Goal: Transaction & Acquisition: Obtain resource

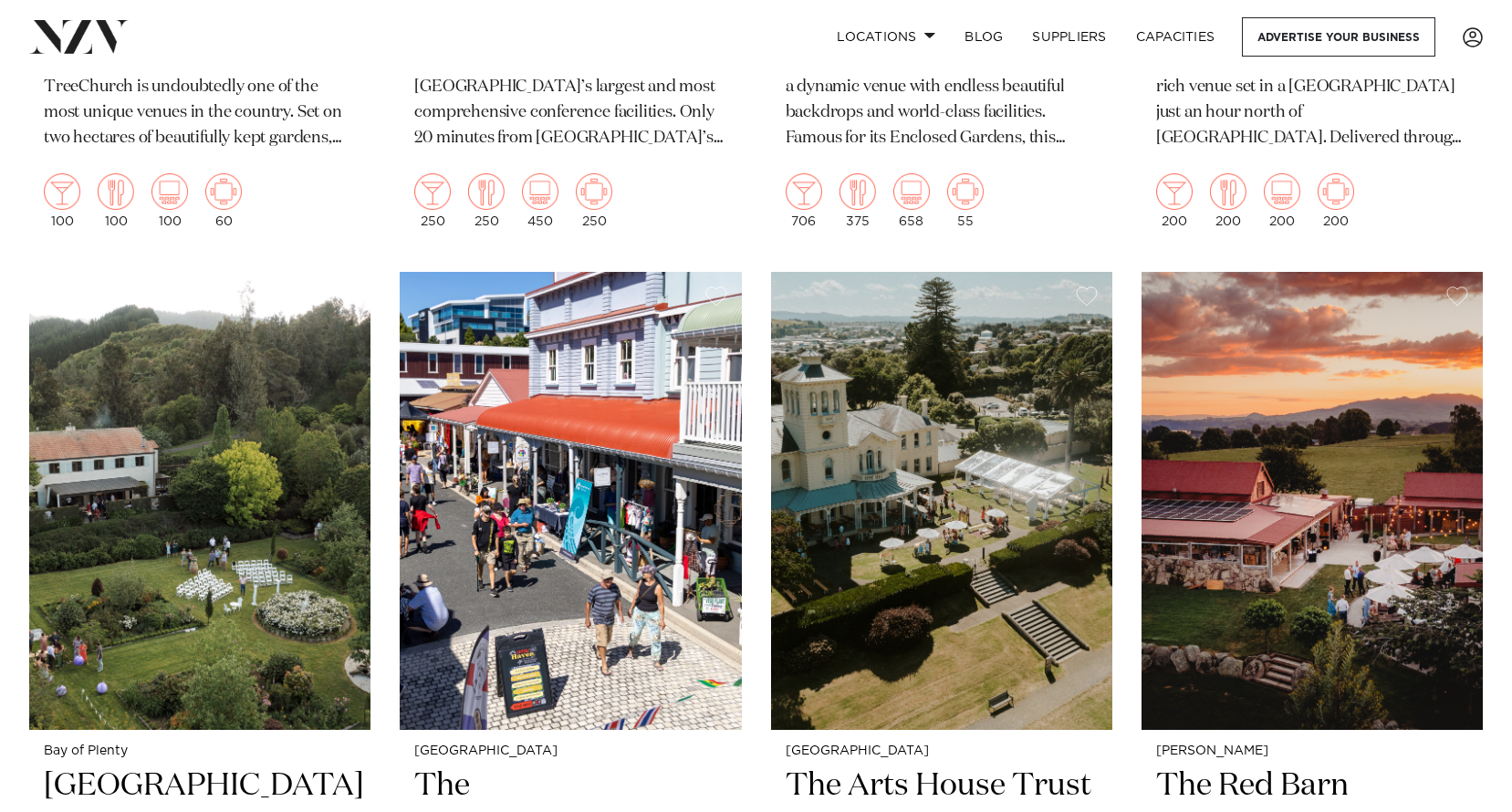
scroll to position [1917, 0]
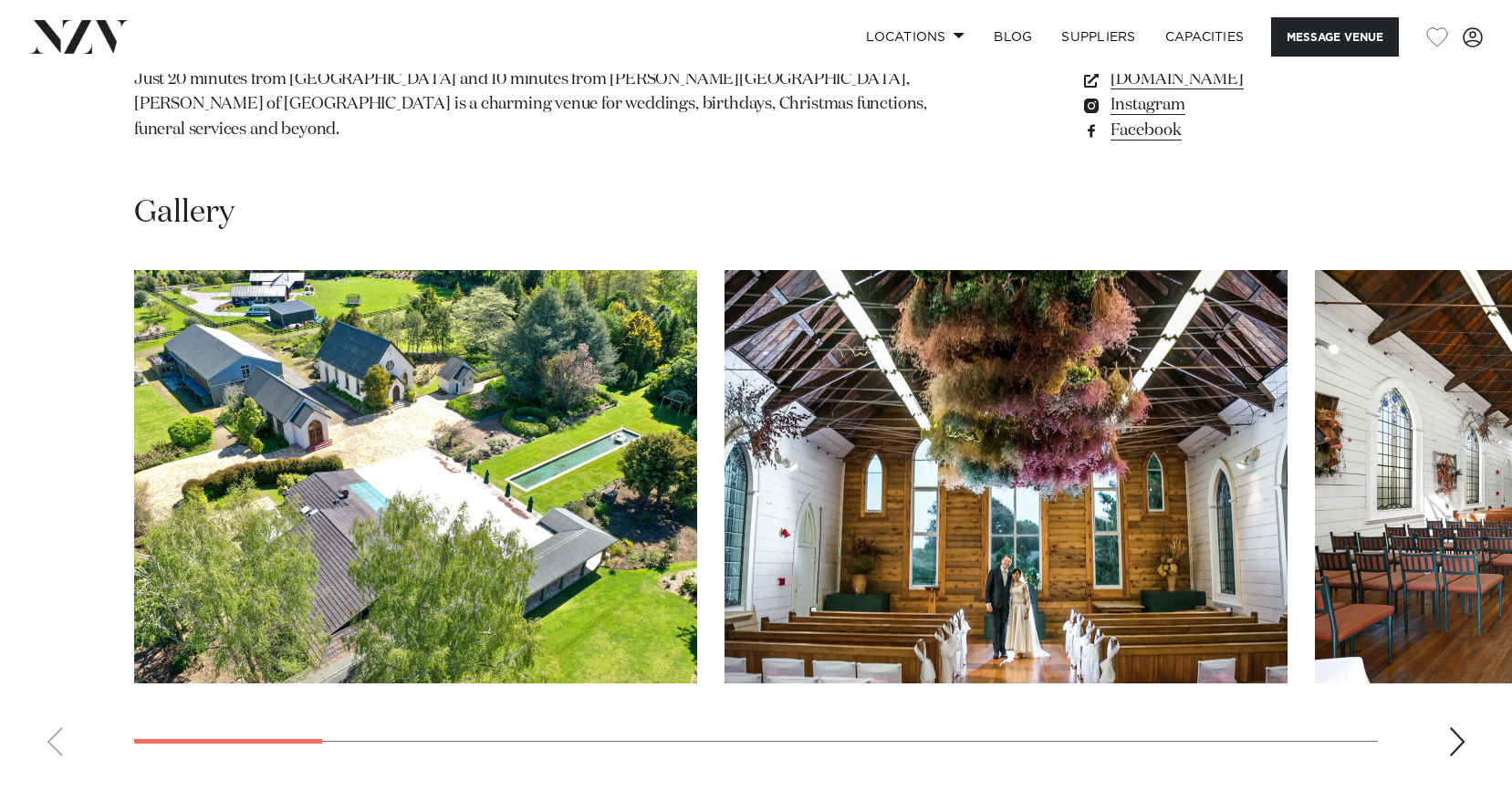
scroll to position [1551, 0]
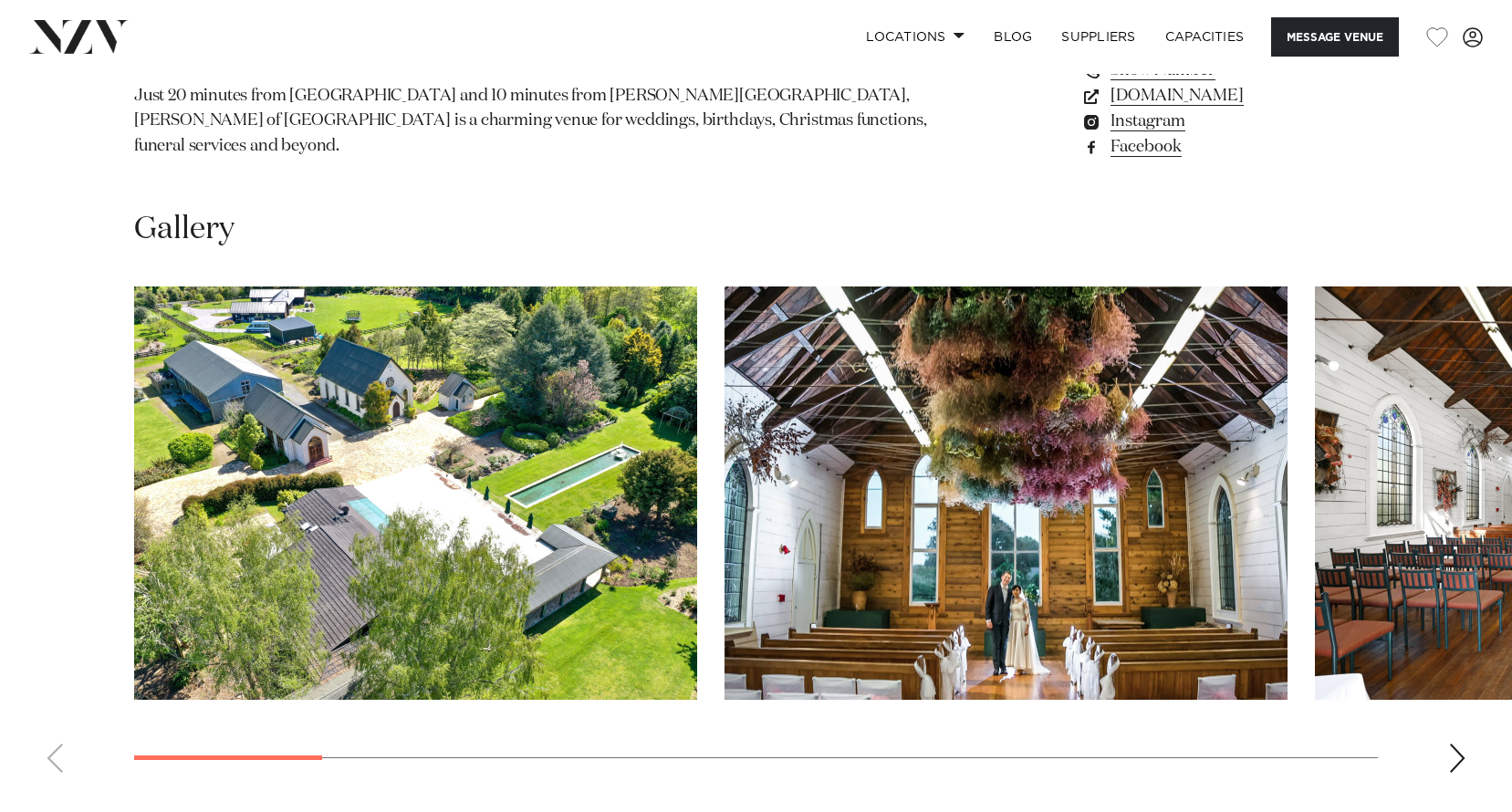
click at [1453, 755] on div "Next slide" at bounding box center [1457, 759] width 18 height 30
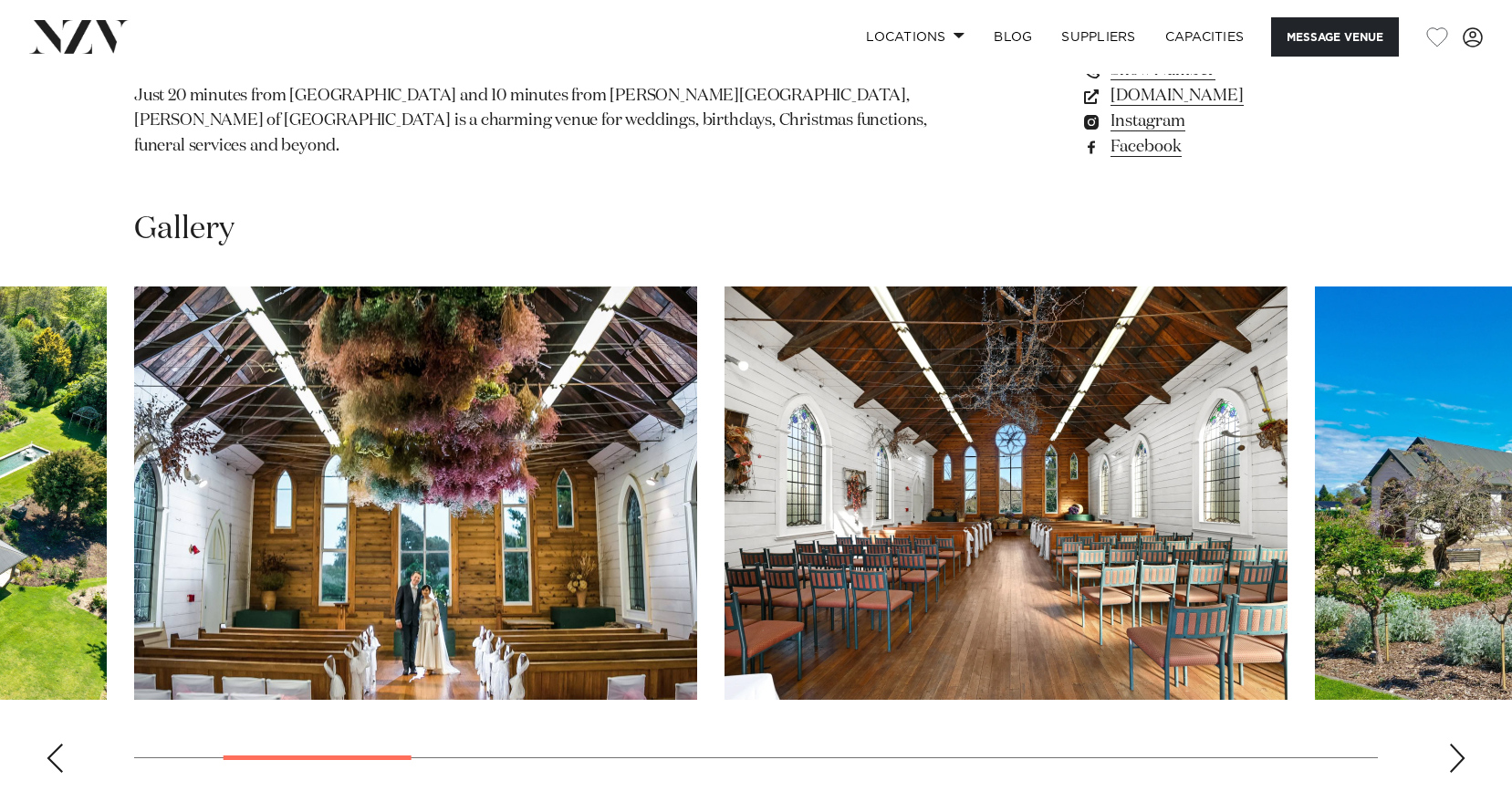
click at [1460, 755] on div "Next slide" at bounding box center [1457, 759] width 18 height 30
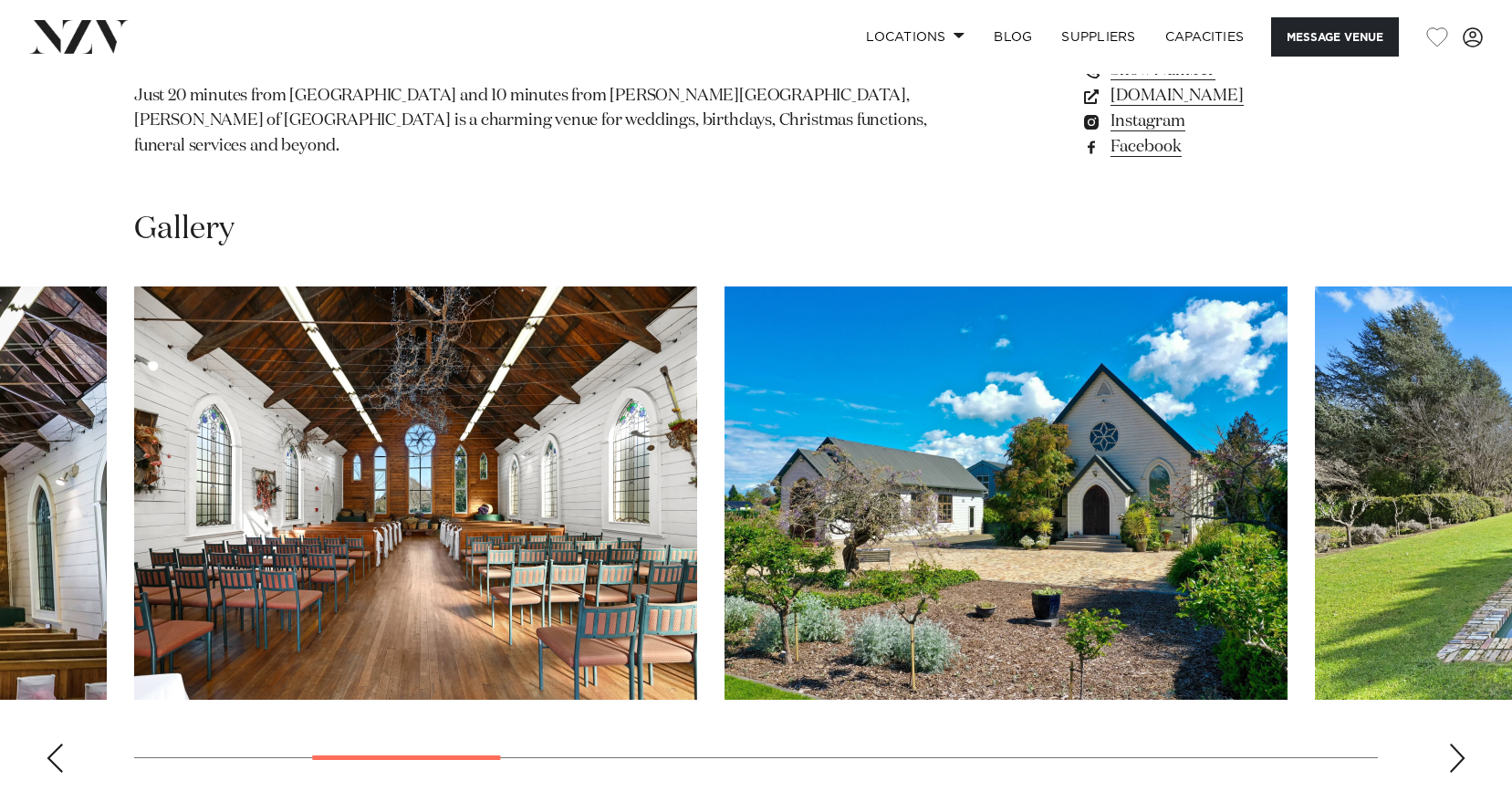
click at [1462, 755] on div "Next slide" at bounding box center [1457, 759] width 18 height 30
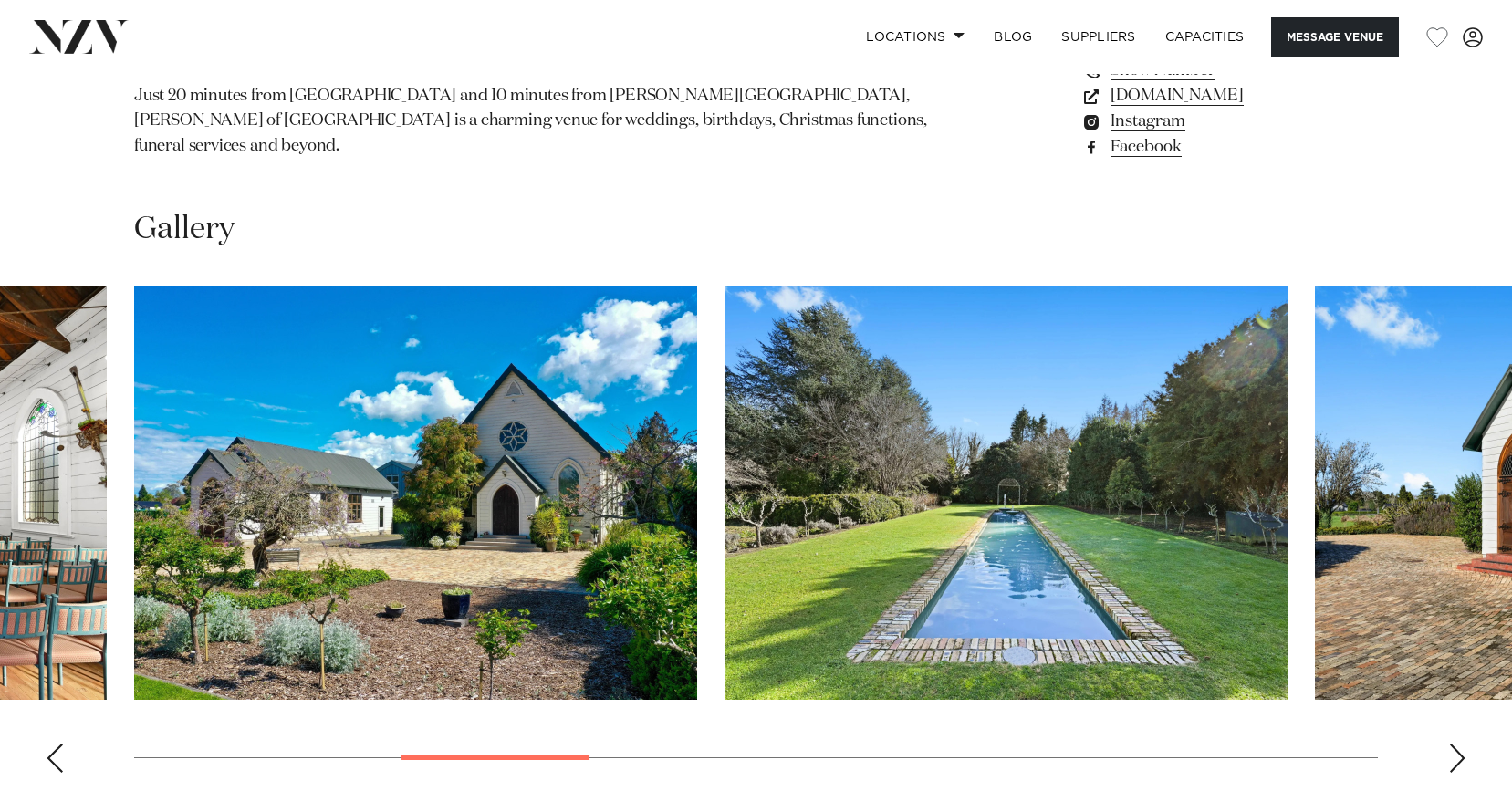
click at [1462, 755] on div "Next slide" at bounding box center [1457, 759] width 18 height 30
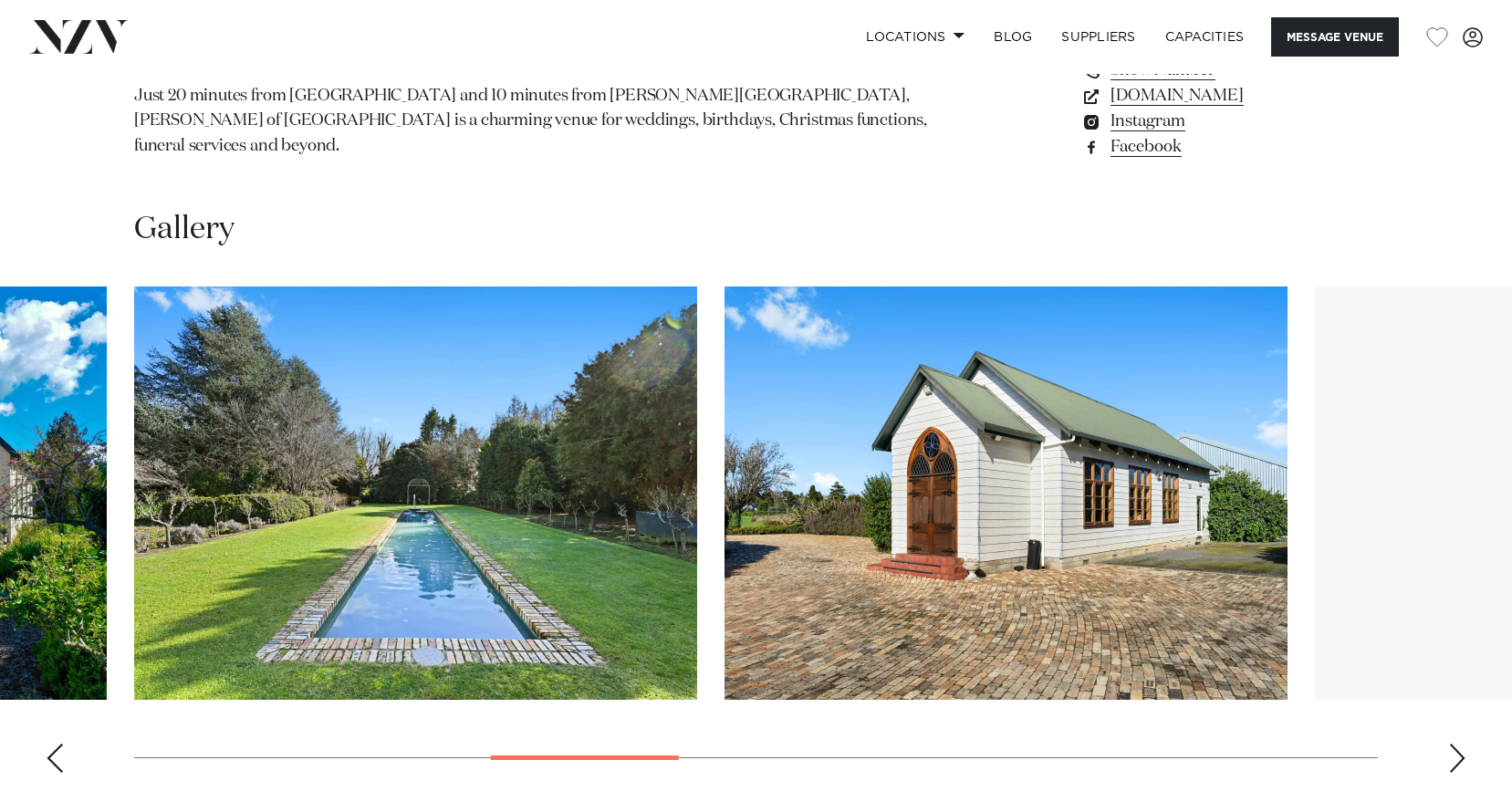
click at [1462, 755] on div "Next slide" at bounding box center [1457, 759] width 18 height 30
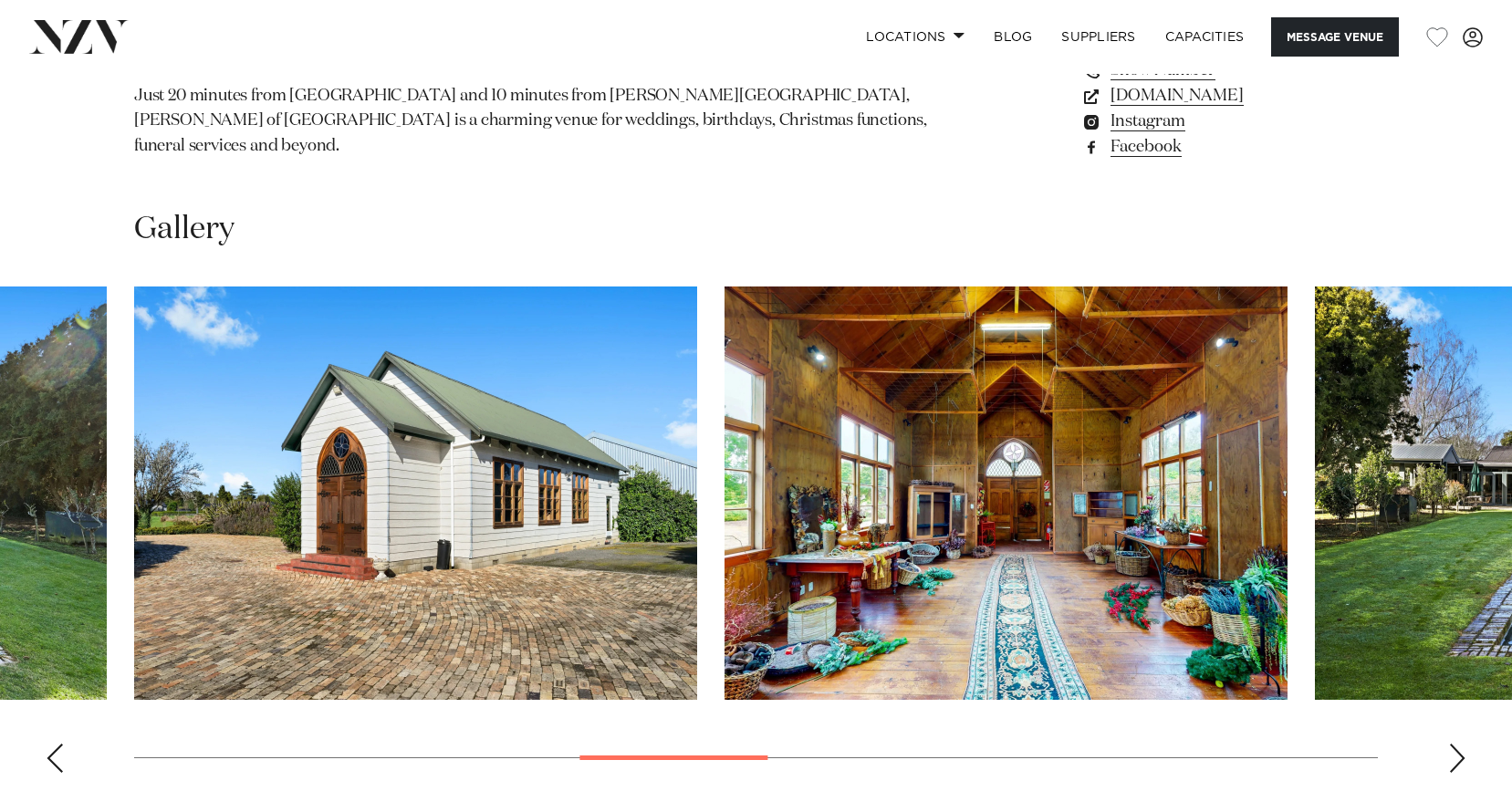
click at [1462, 755] on div "Next slide" at bounding box center [1457, 759] width 18 height 30
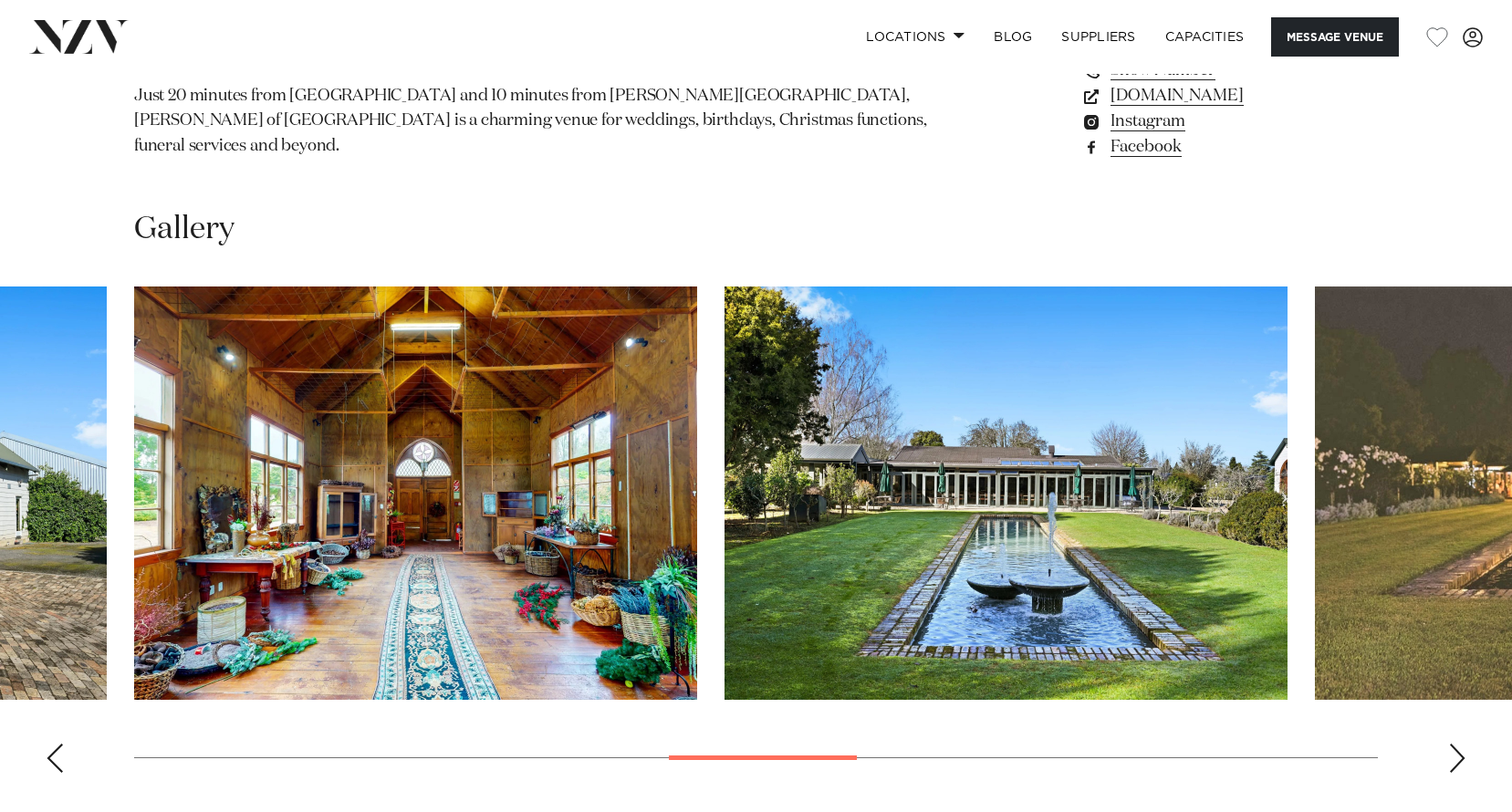
click at [1462, 755] on div "Next slide" at bounding box center [1457, 759] width 18 height 30
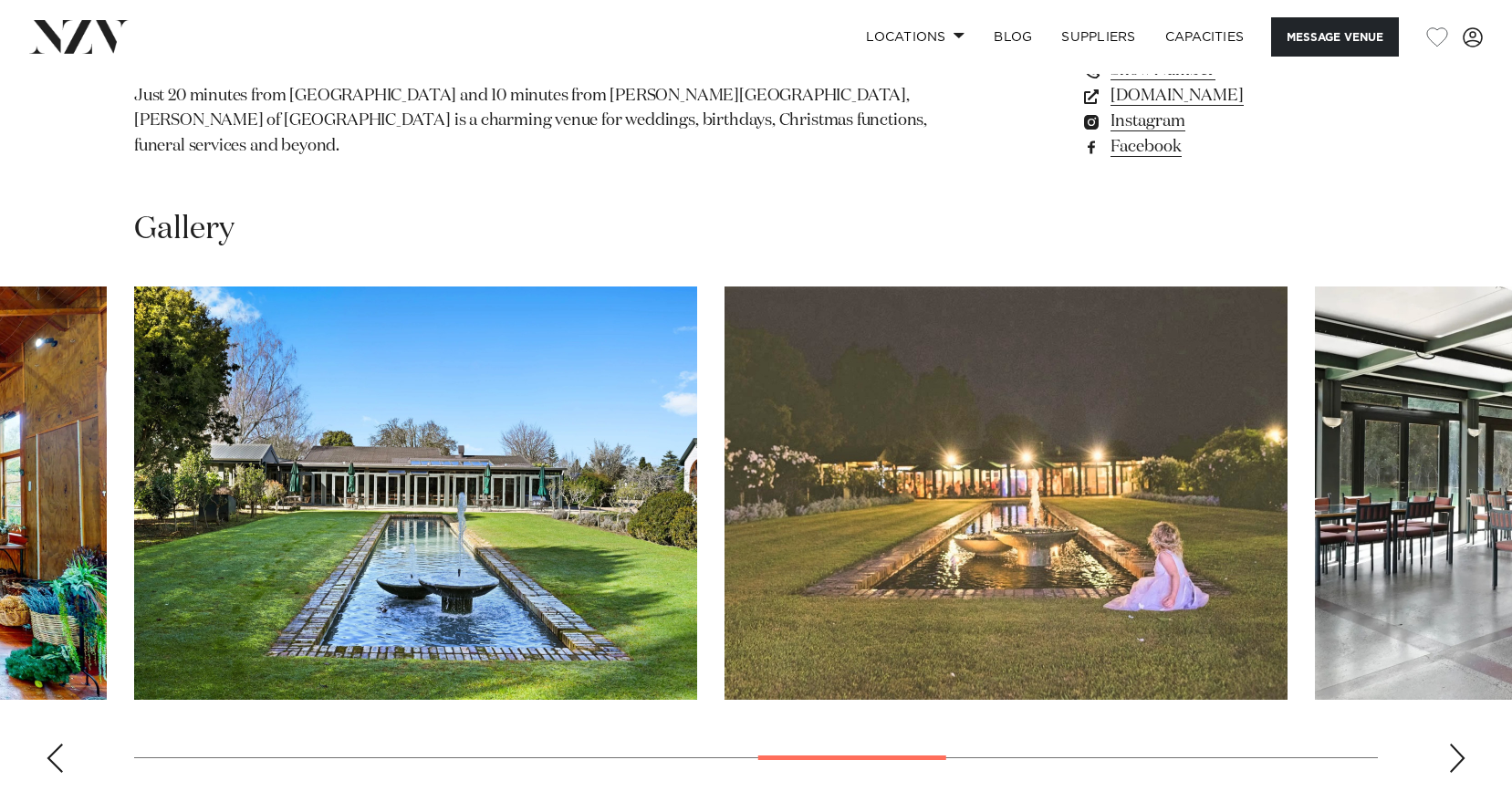
click at [1462, 755] on div "Next slide" at bounding box center [1457, 759] width 18 height 30
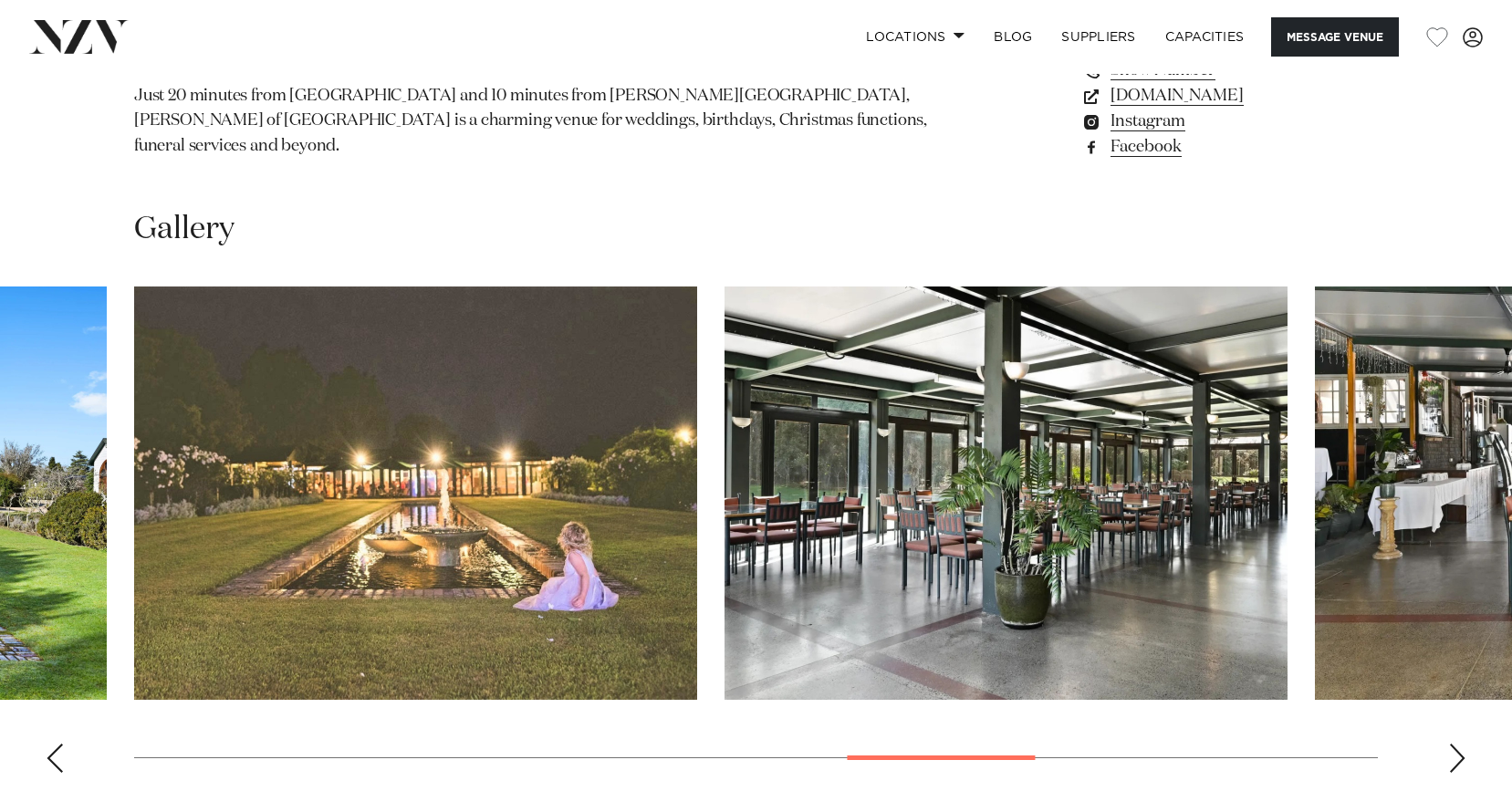
click at [1462, 755] on div "Next slide" at bounding box center [1457, 759] width 18 height 30
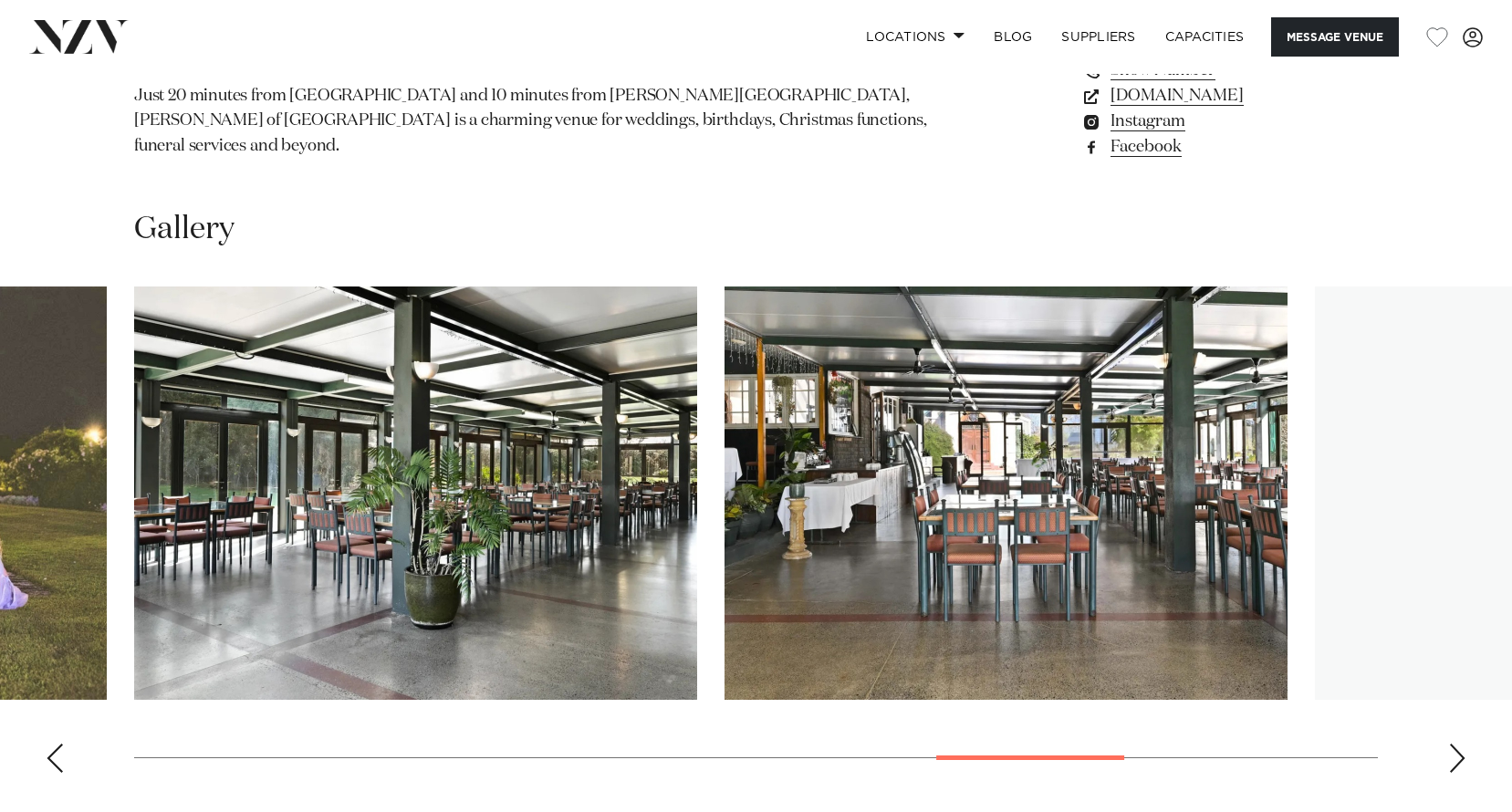
click at [1462, 755] on div "Next slide" at bounding box center [1457, 759] width 18 height 30
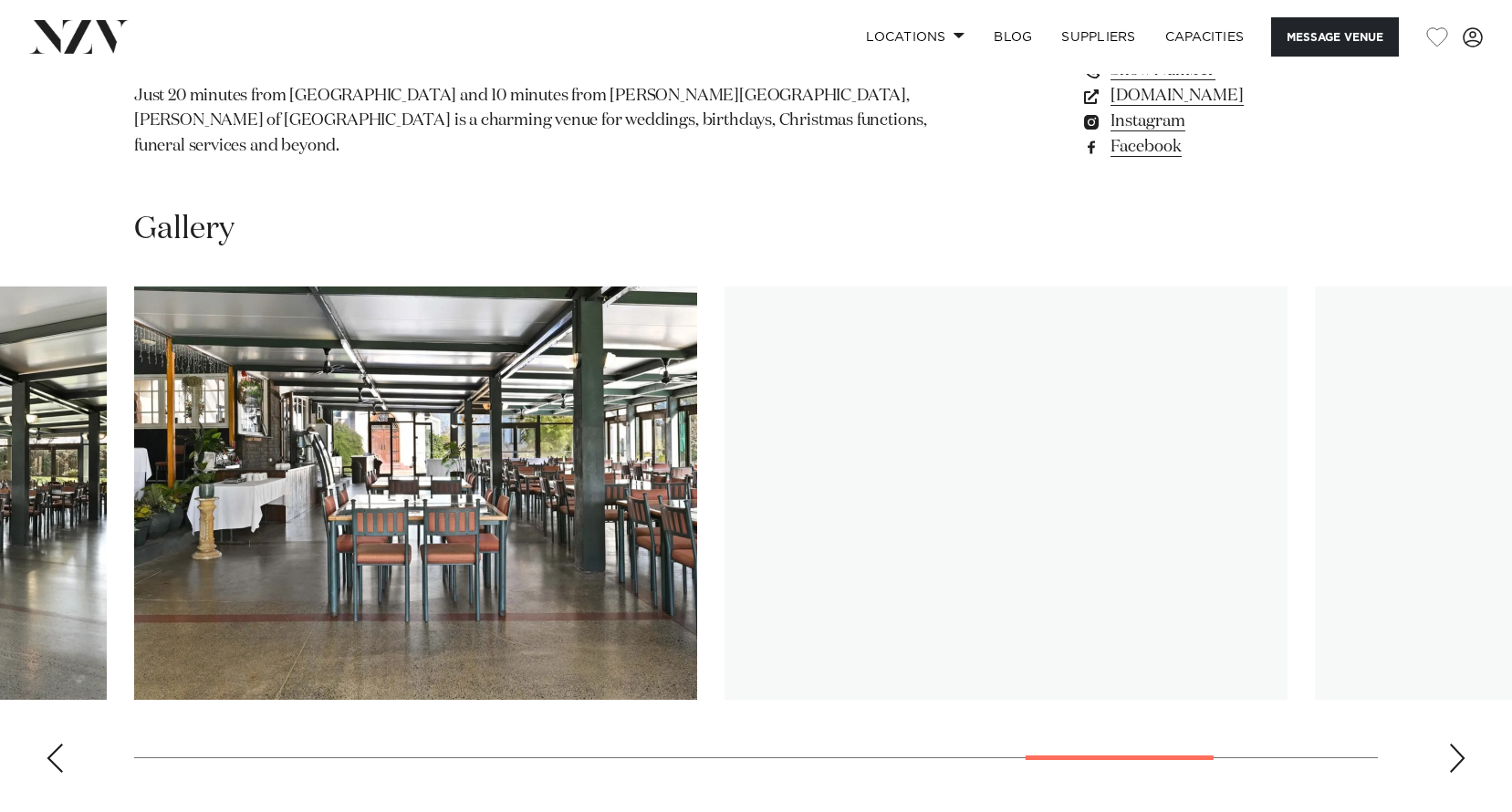
click at [1462, 755] on div "Next slide" at bounding box center [1457, 759] width 18 height 30
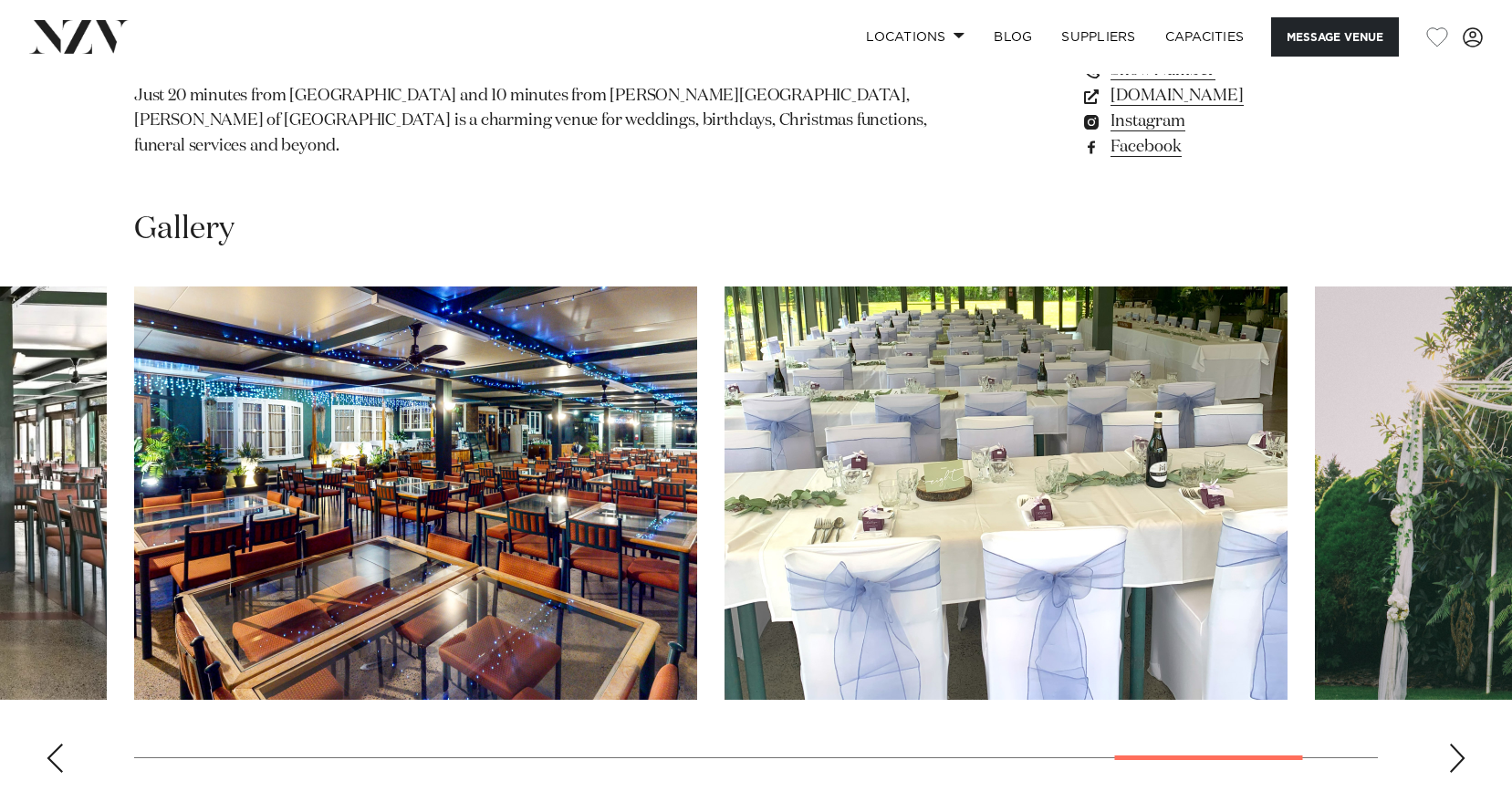
click at [1462, 755] on div "Next slide" at bounding box center [1457, 759] width 18 height 30
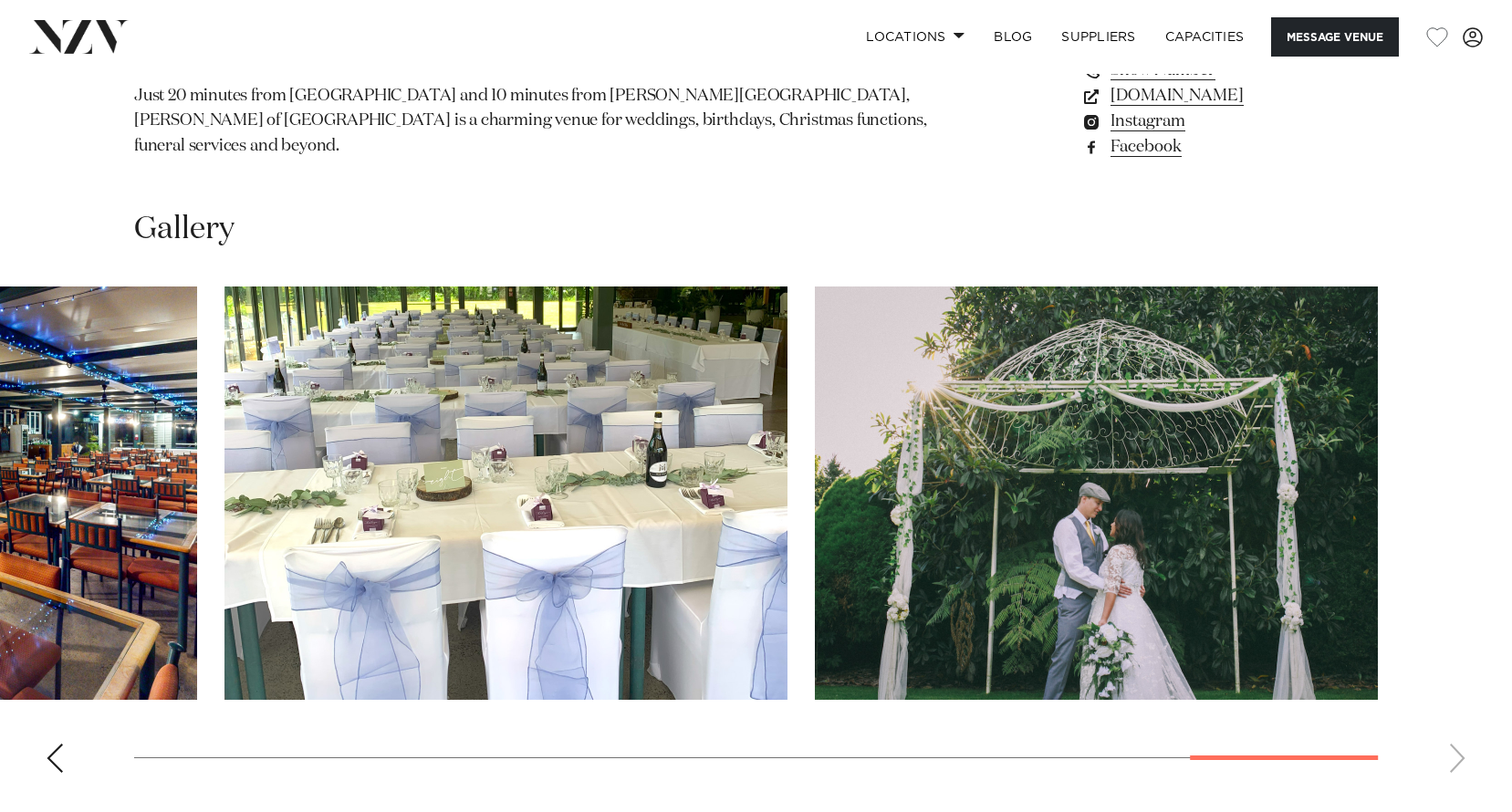
click at [1462, 755] on swiper-container at bounding box center [756, 536] width 1512 height 501
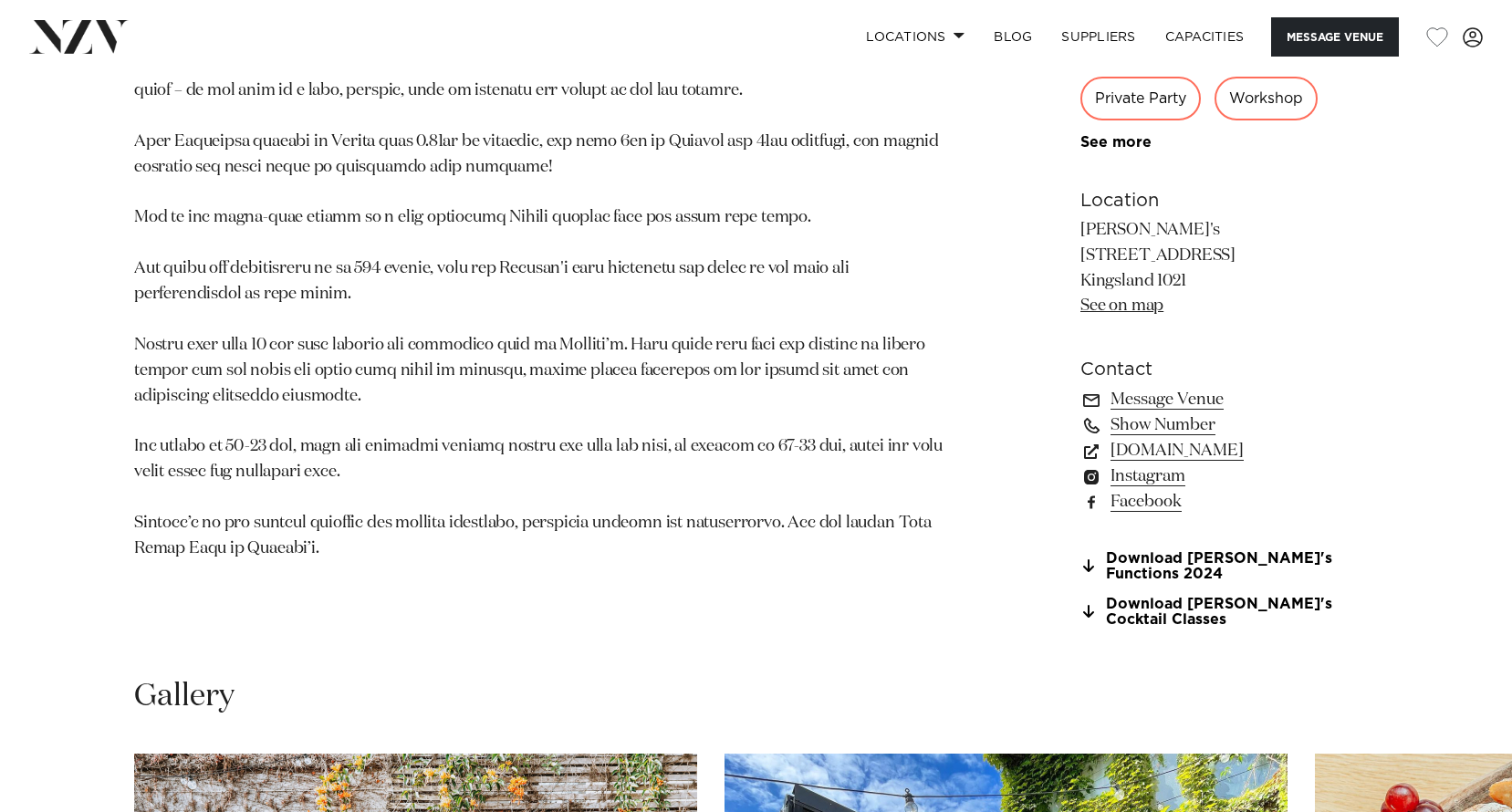
scroll to position [1186, 0]
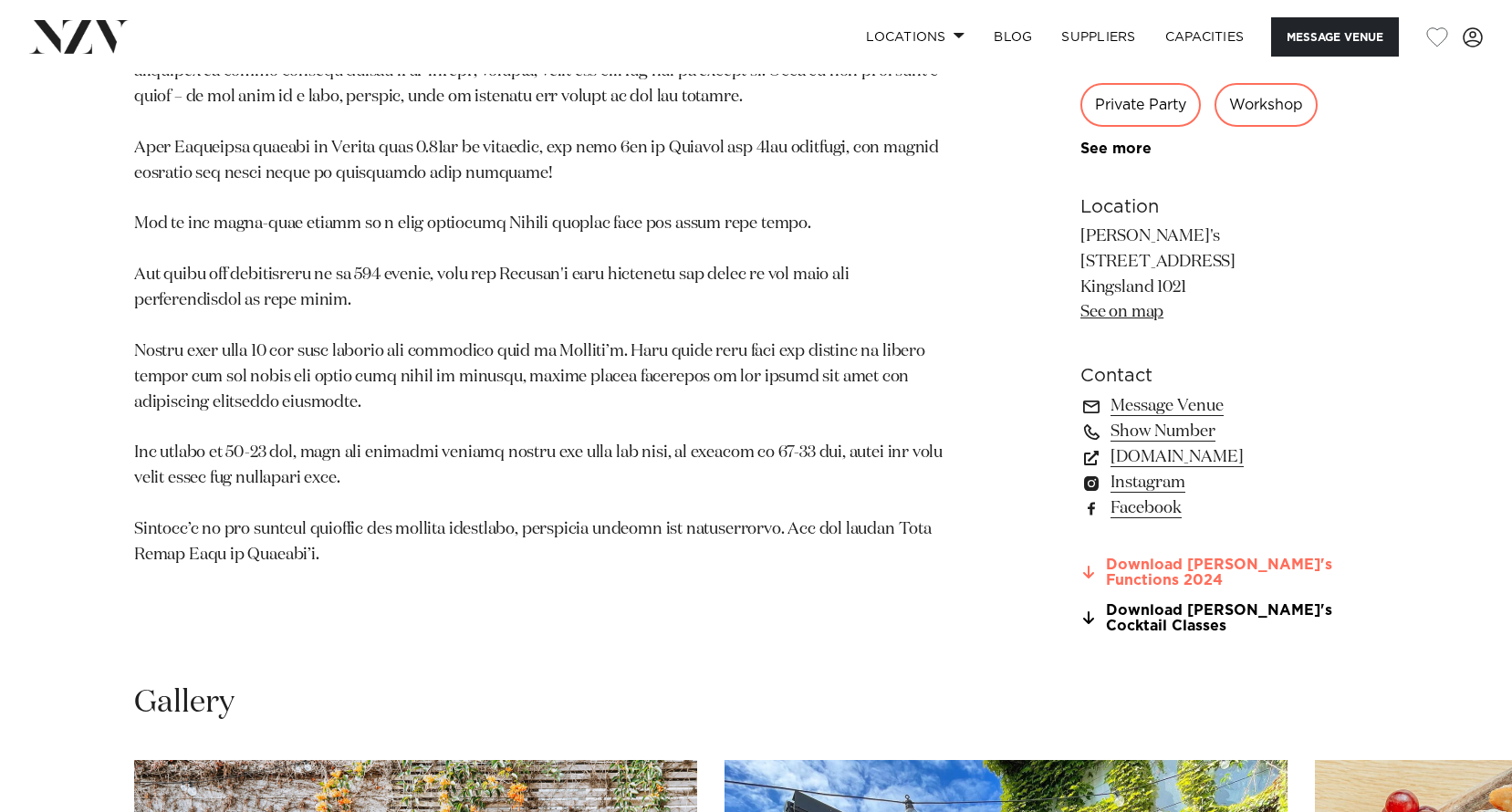
click at [1138, 589] on link "Download Rosanna's Functions 2024" at bounding box center [1229, 573] width 298 height 31
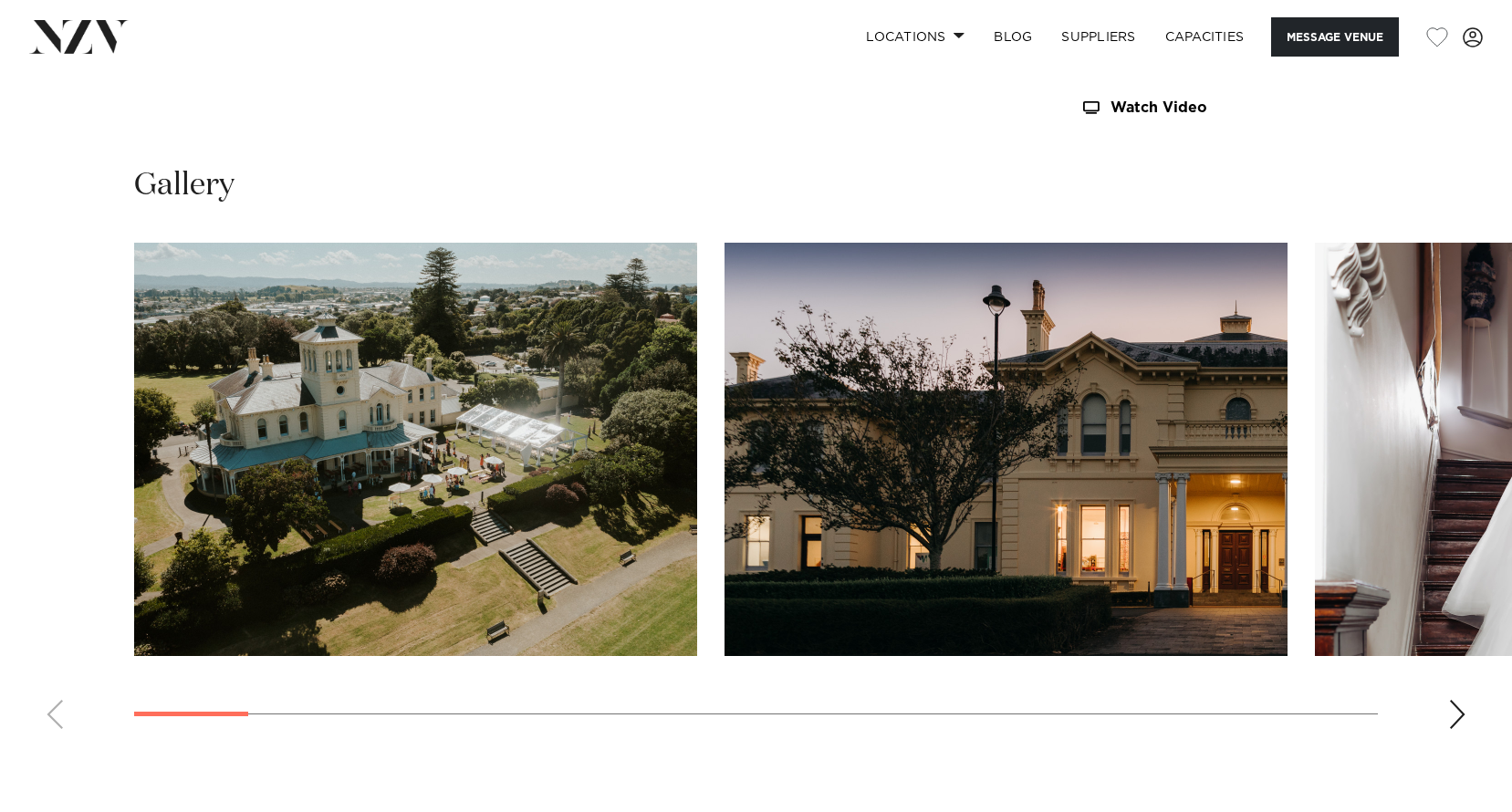
scroll to position [1643, 0]
click at [1454, 720] on div "Next slide" at bounding box center [1457, 716] width 18 height 30
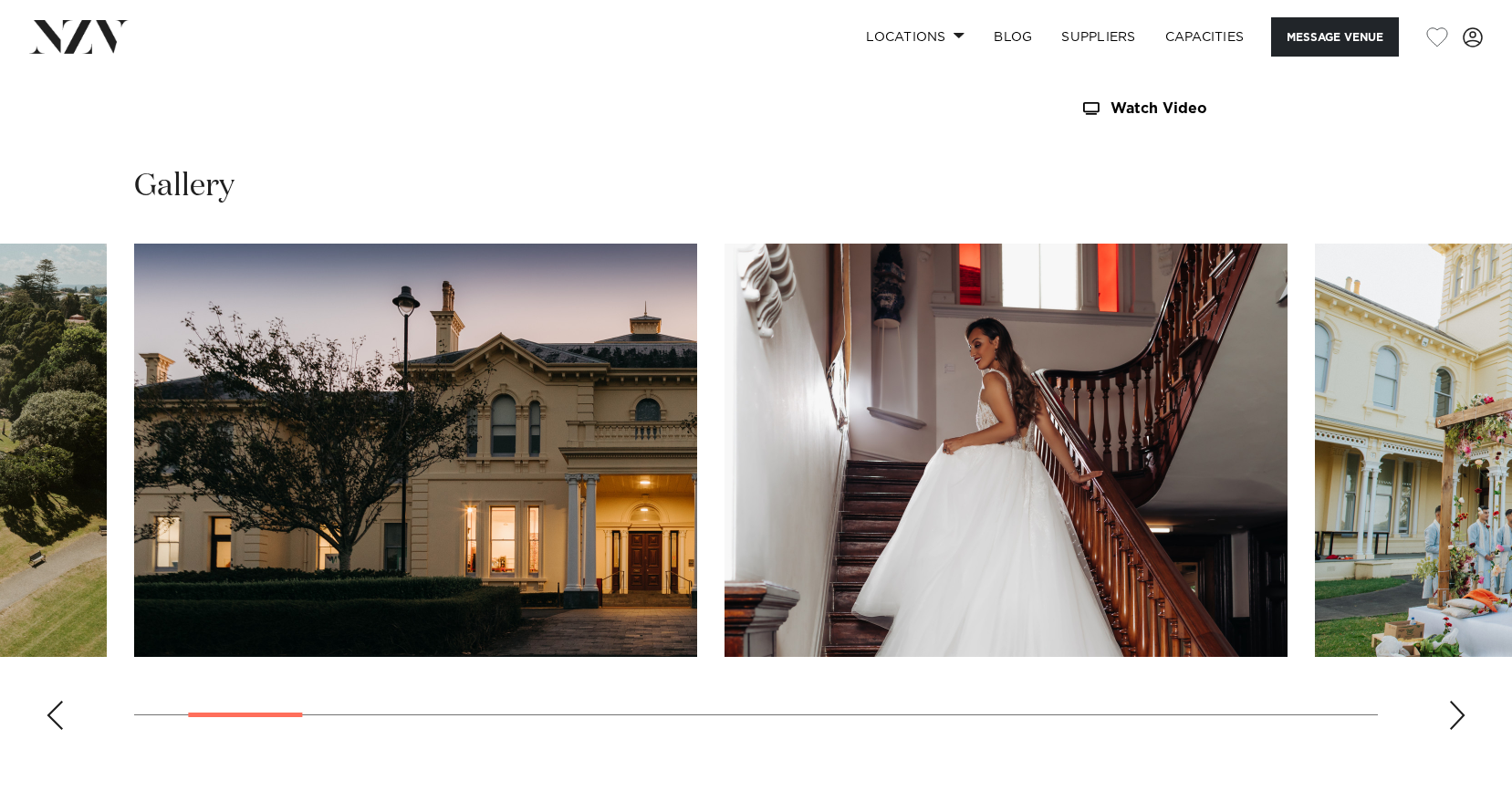
click at [1460, 723] on div "Next slide" at bounding box center [1457, 716] width 18 height 30
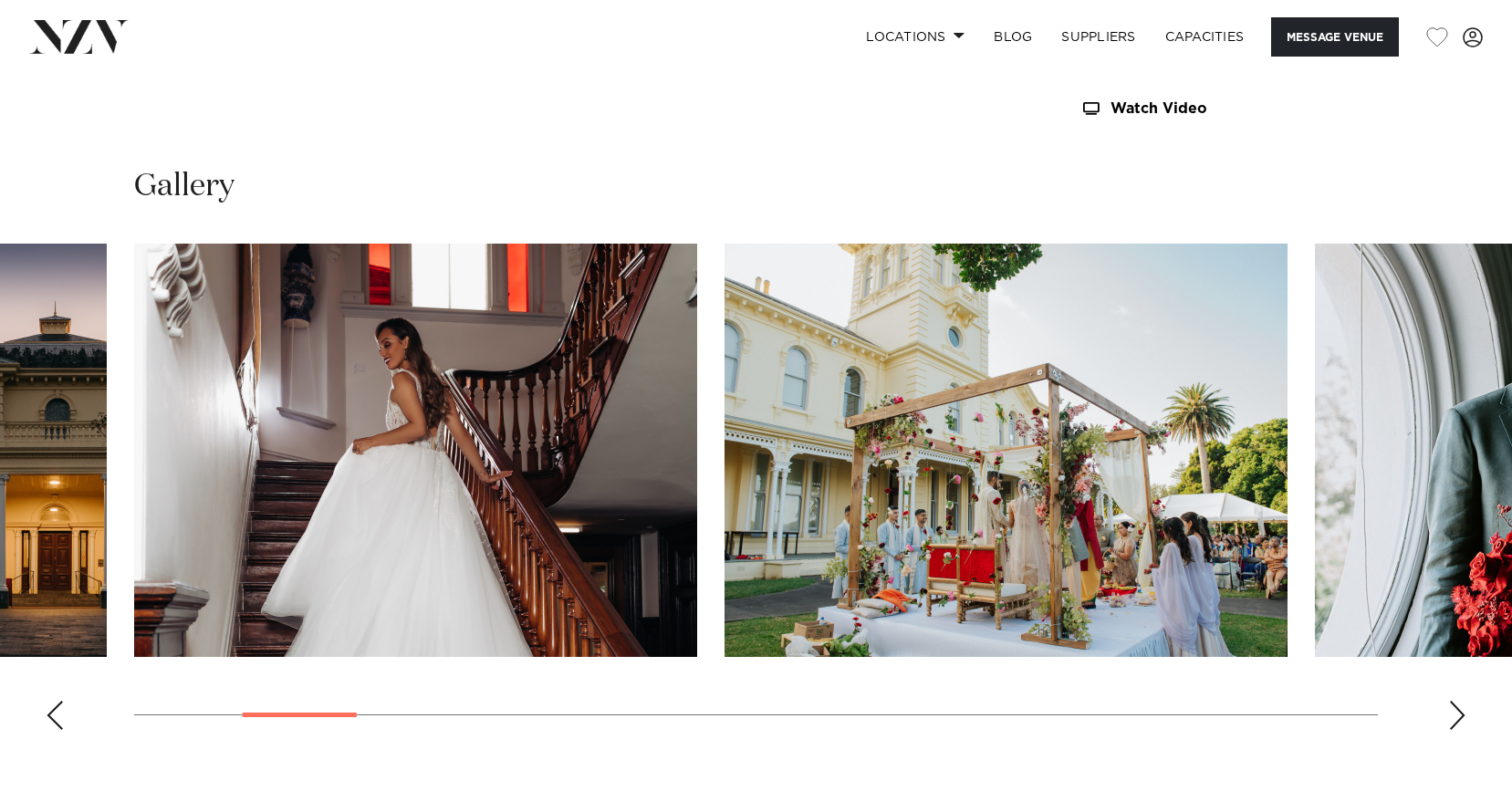
click at [1460, 723] on div "Next slide" at bounding box center [1457, 716] width 18 height 30
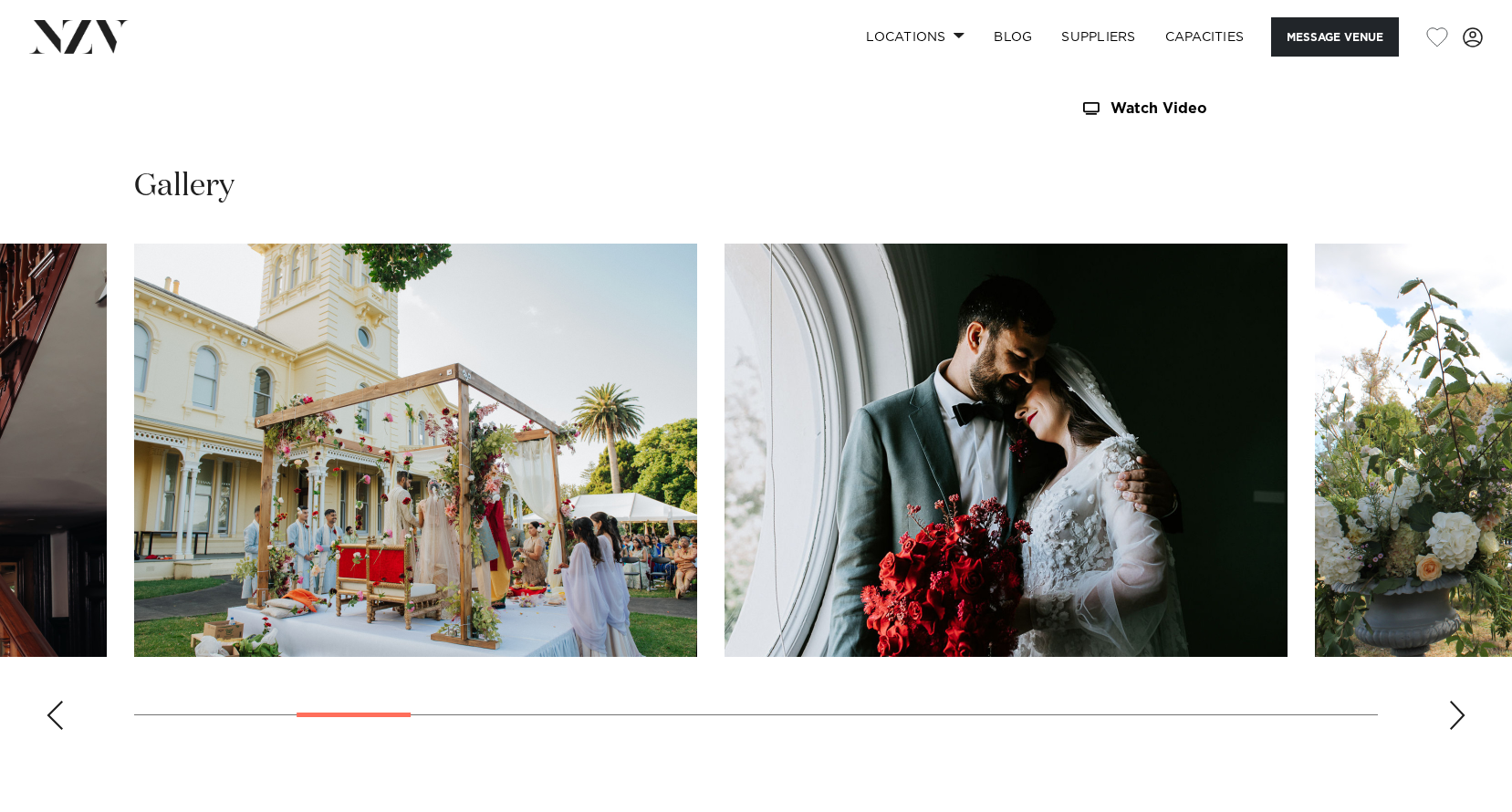
click at [1460, 723] on div "Next slide" at bounding box center [1457, 716] width 18 height 30
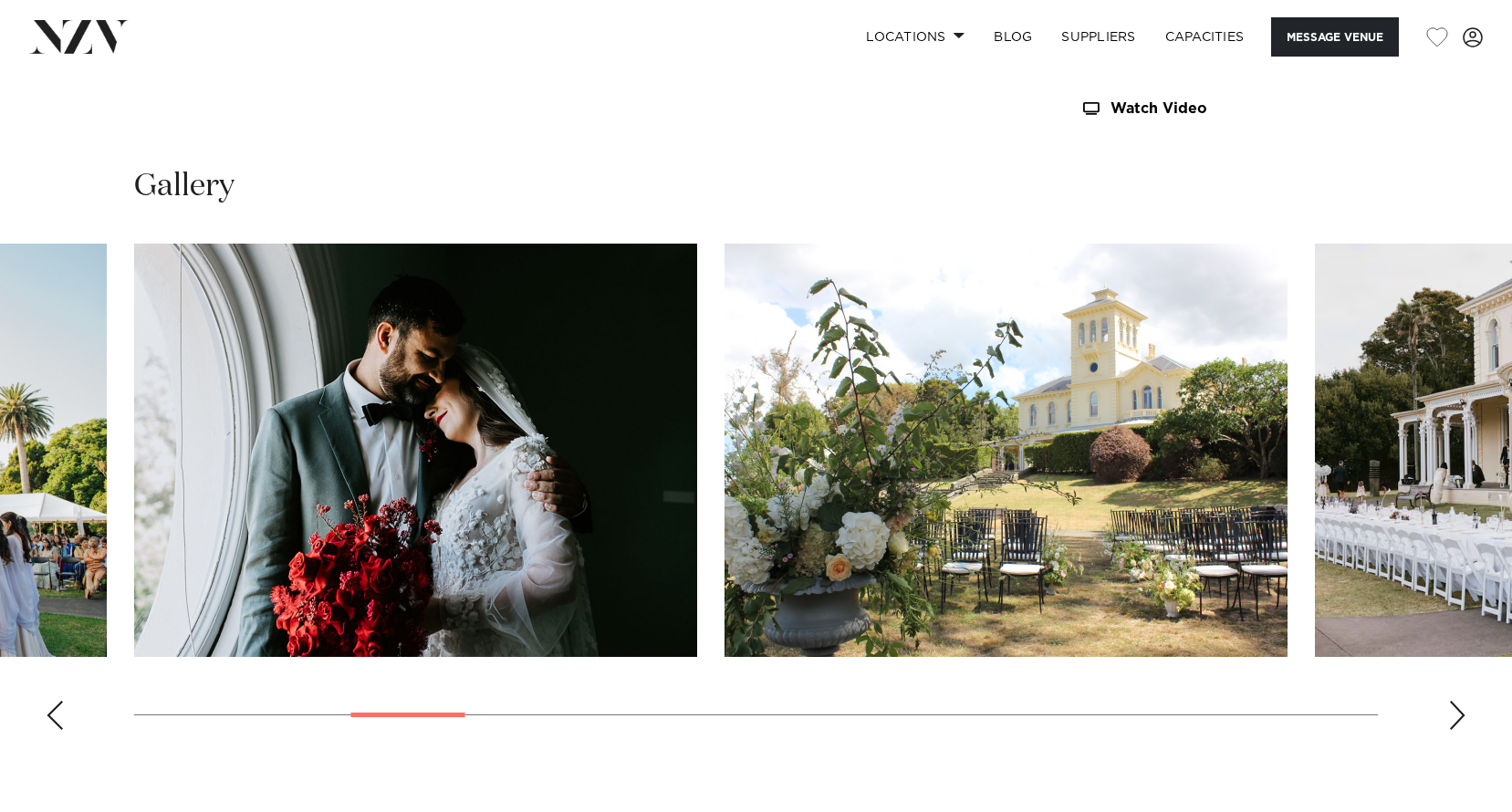
click at [1460, 723] on div "Next slide" at bounding box center [1457, 716] width 18 height 30
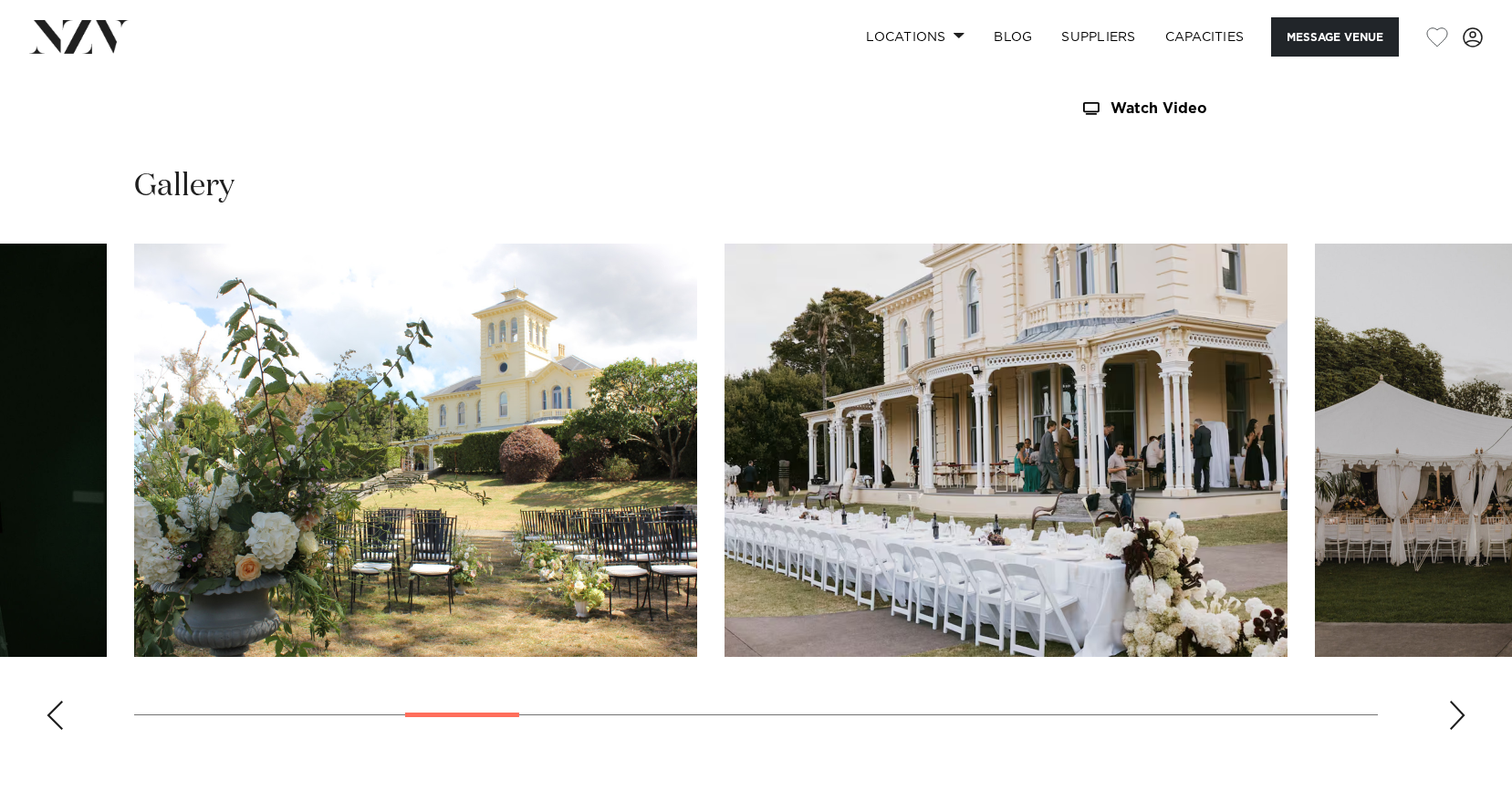
click at [1460, 723] on div "Next slide" at bounding box center [1457, 716] width 18 height 30
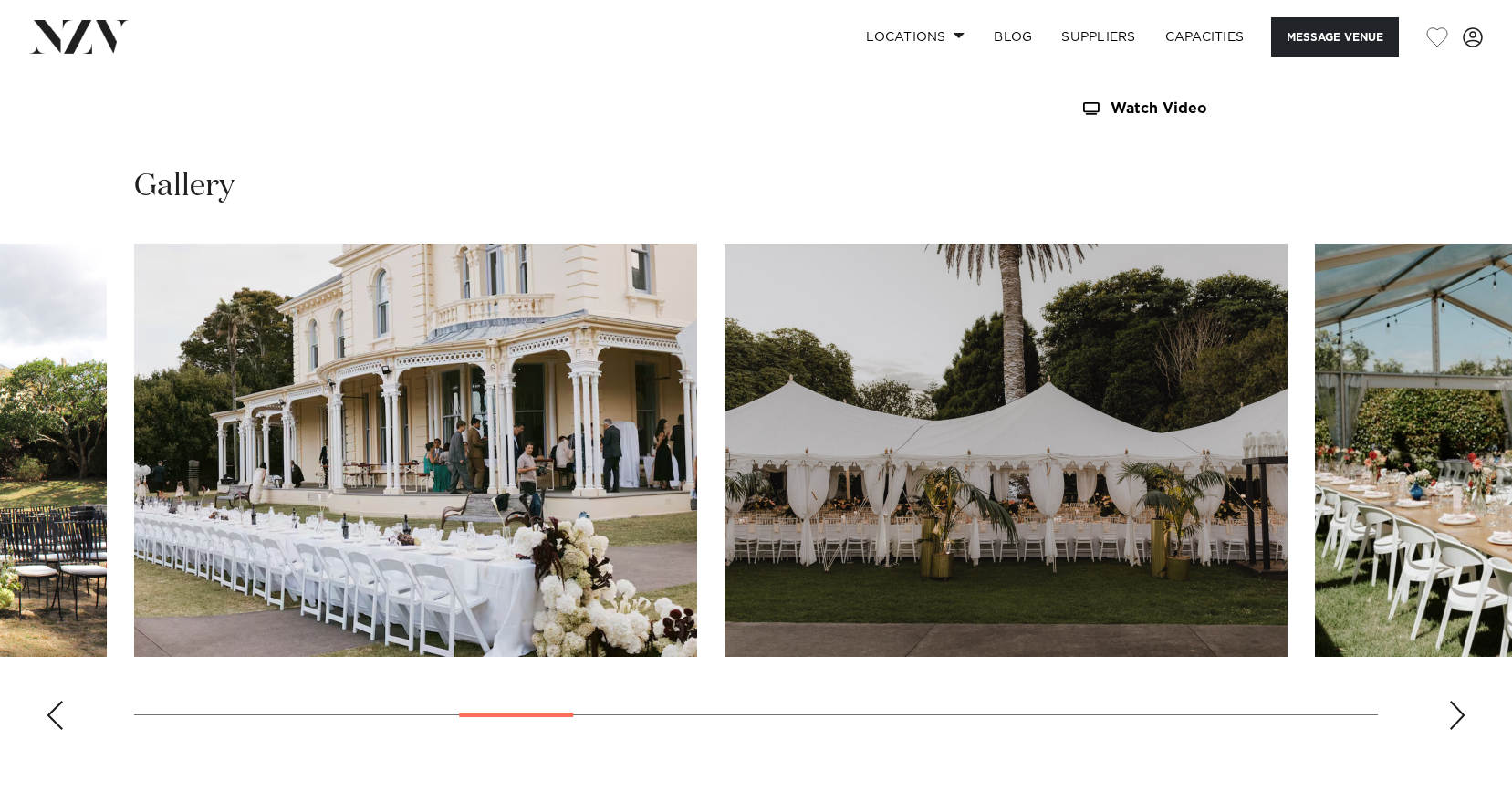
click at [1460, 723] on div "Next slide" at bounding box center [1457, 716] width 18 height 30
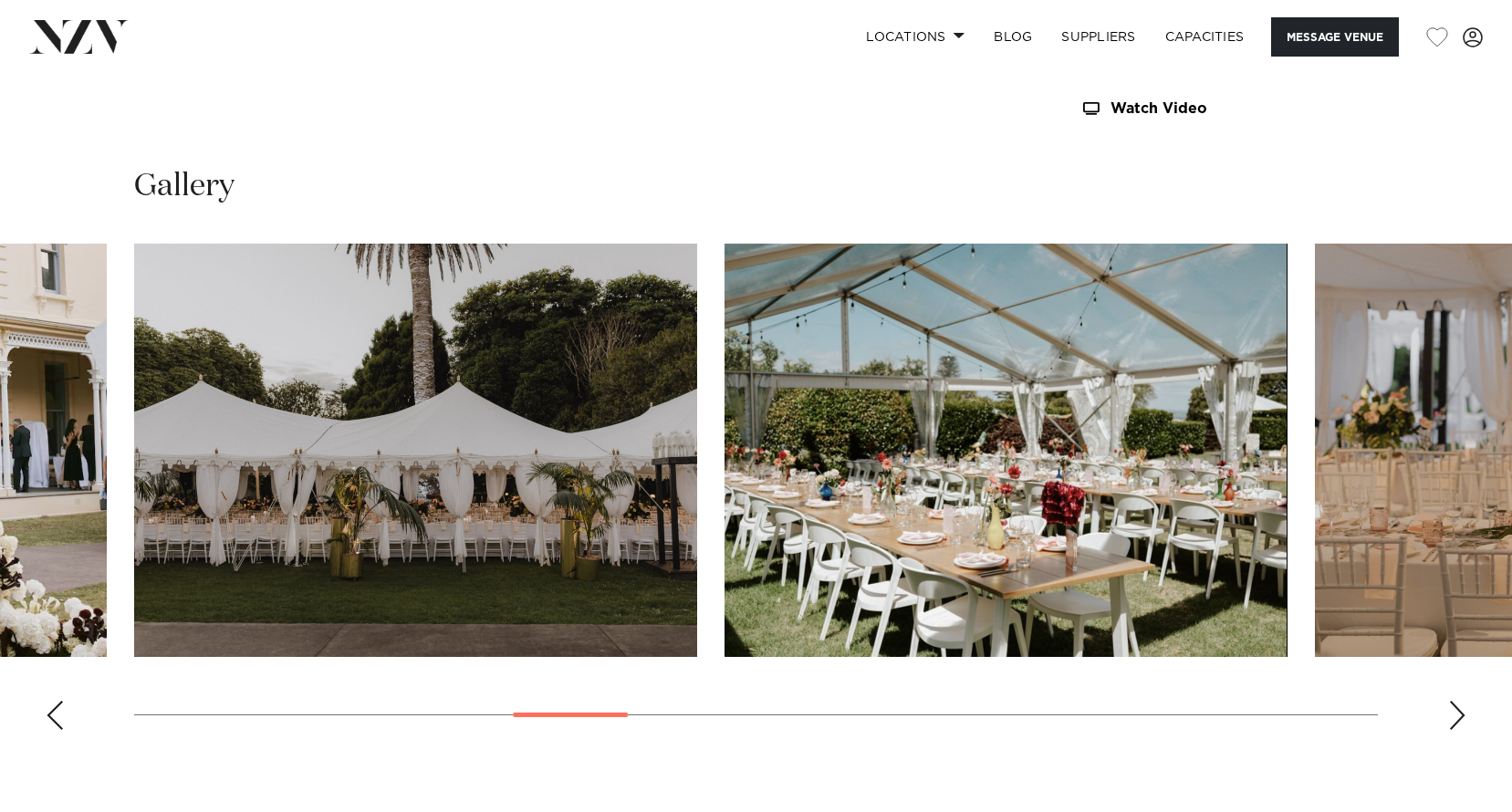
click at [1460, 723] on div "Next slide" at bounding box center [1457, 716] width 18 height 30
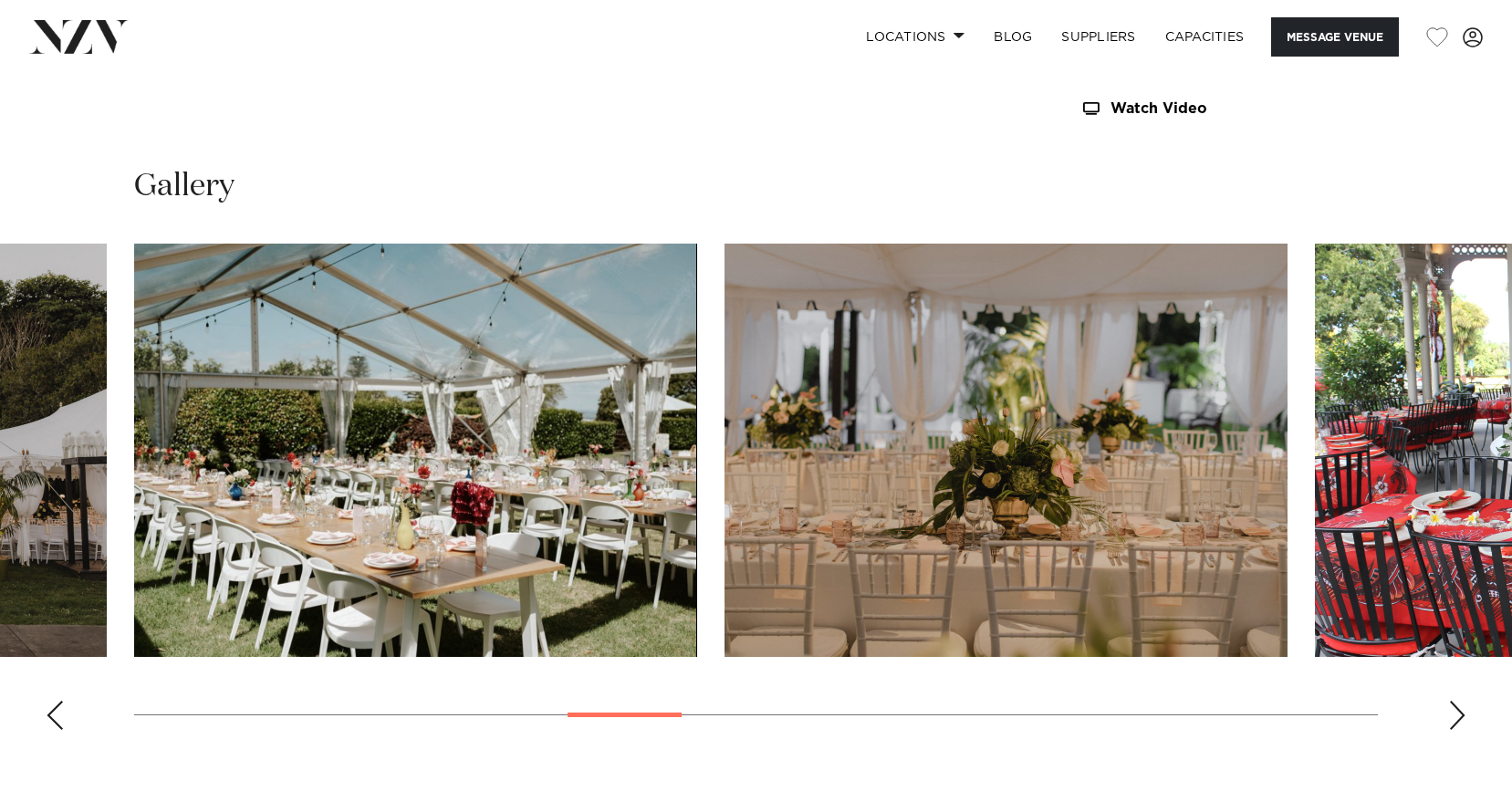
click at [1460, 723] on div "Next slide" at bounding box center [1457, 716] width 18 height 30
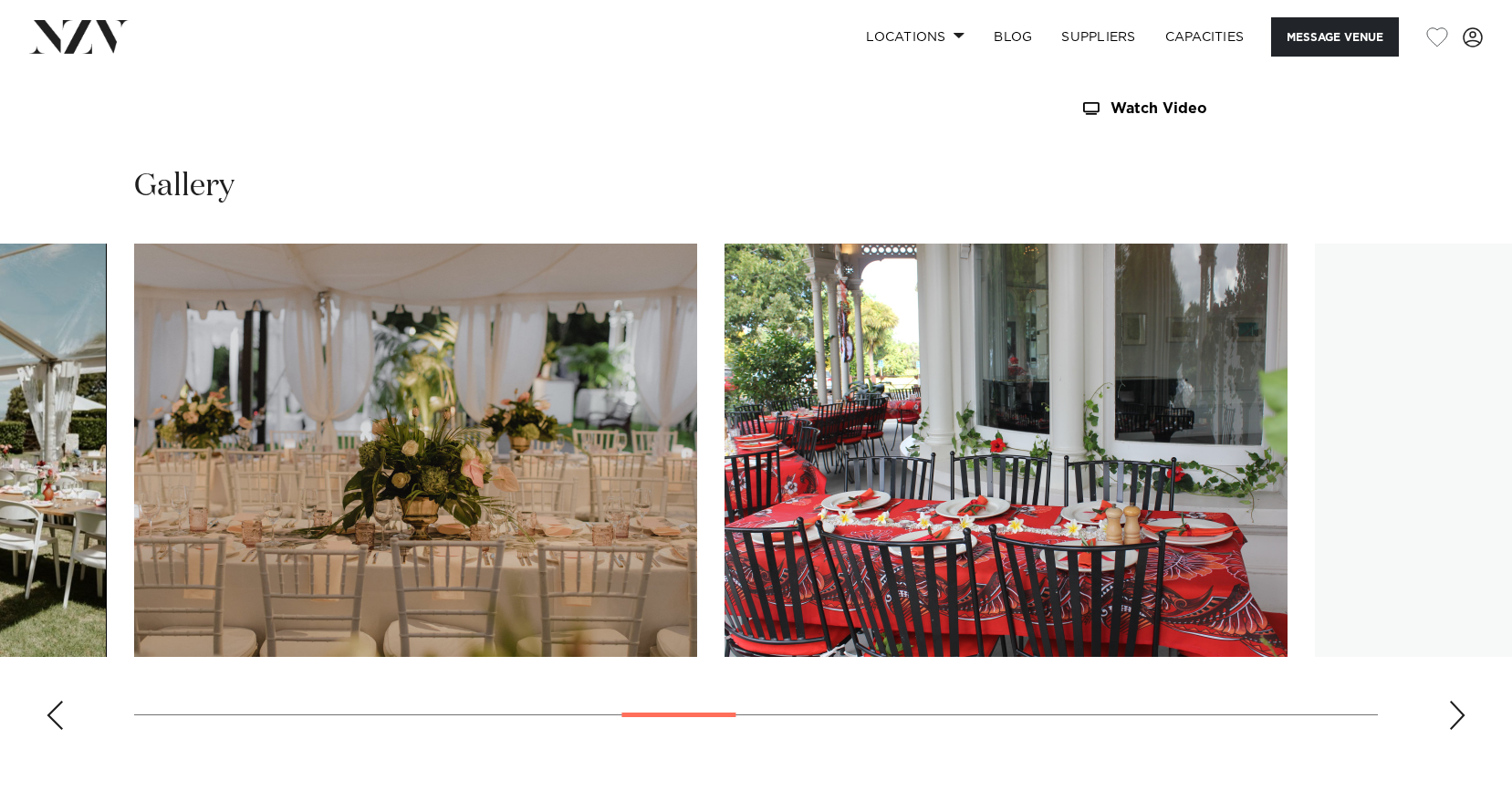
click at [1460, 723] on div "Next slide" at bounding box center [1457, 716] width 18 height 30
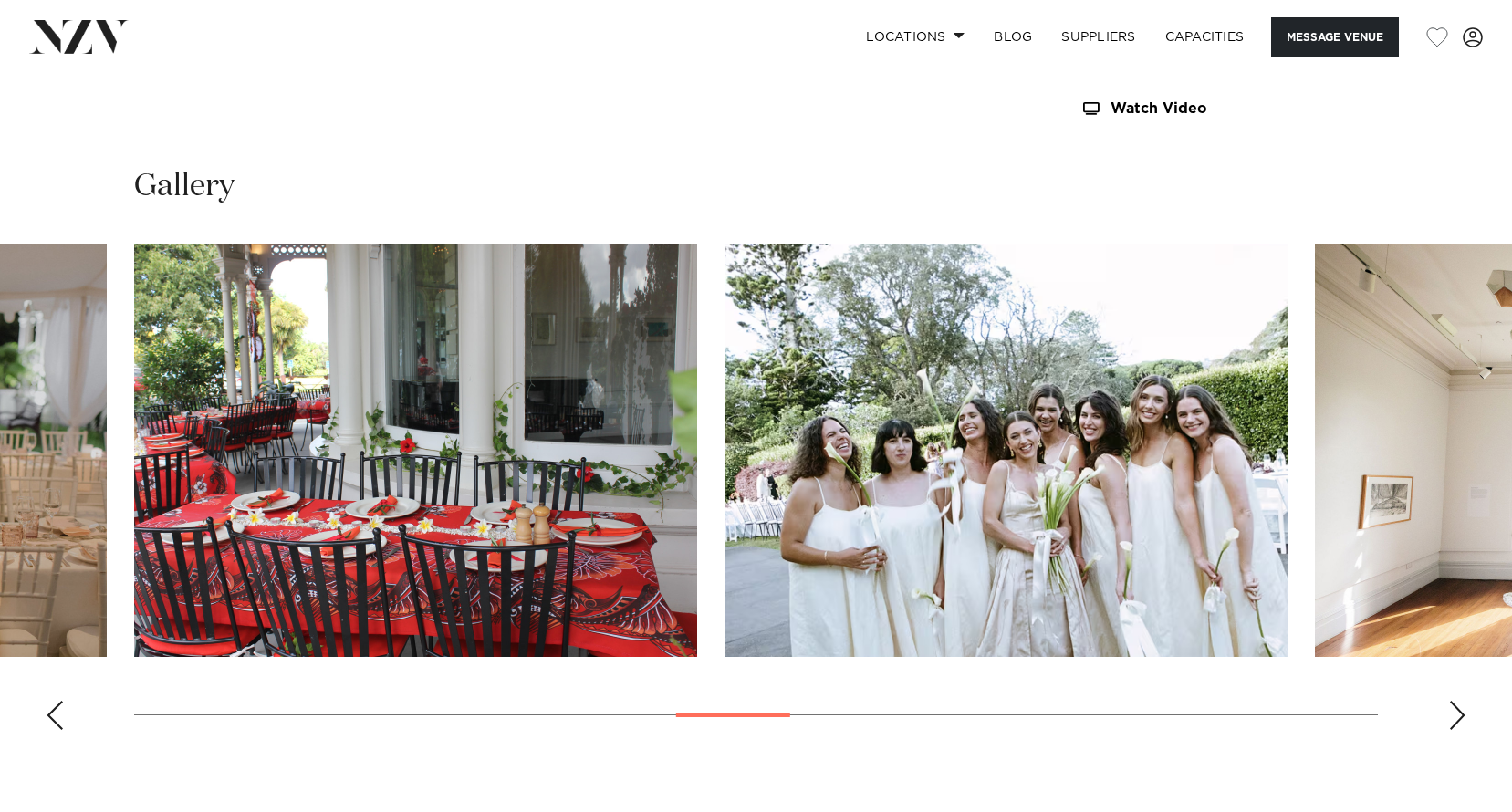
click at [1460, 723] on div "Next slide" at bounding box center [1457, 716] width 18 height 30
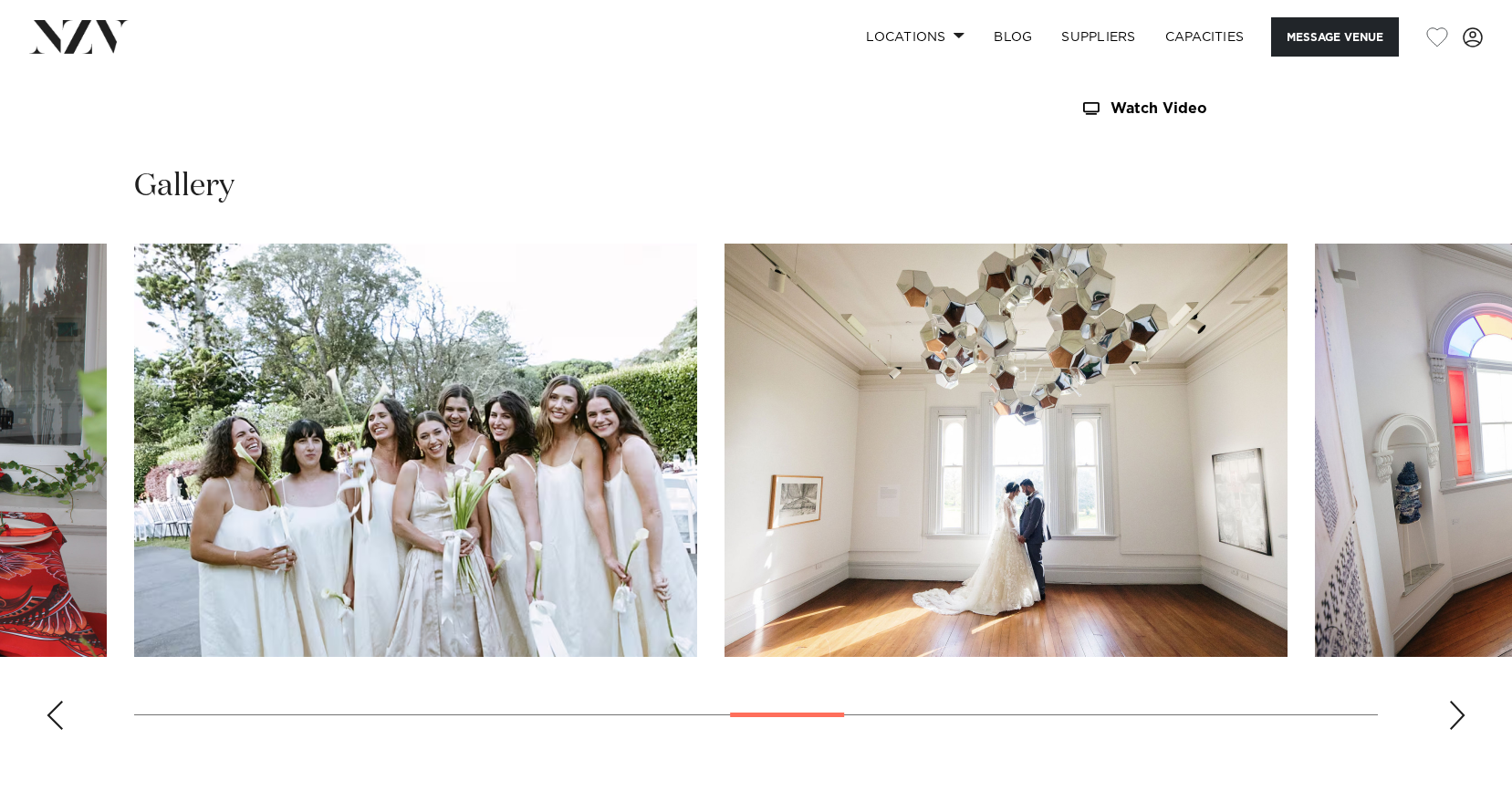
click at [1460, 723] on div "Next slide" at bounding box center [1457, 716] width 18 height 30
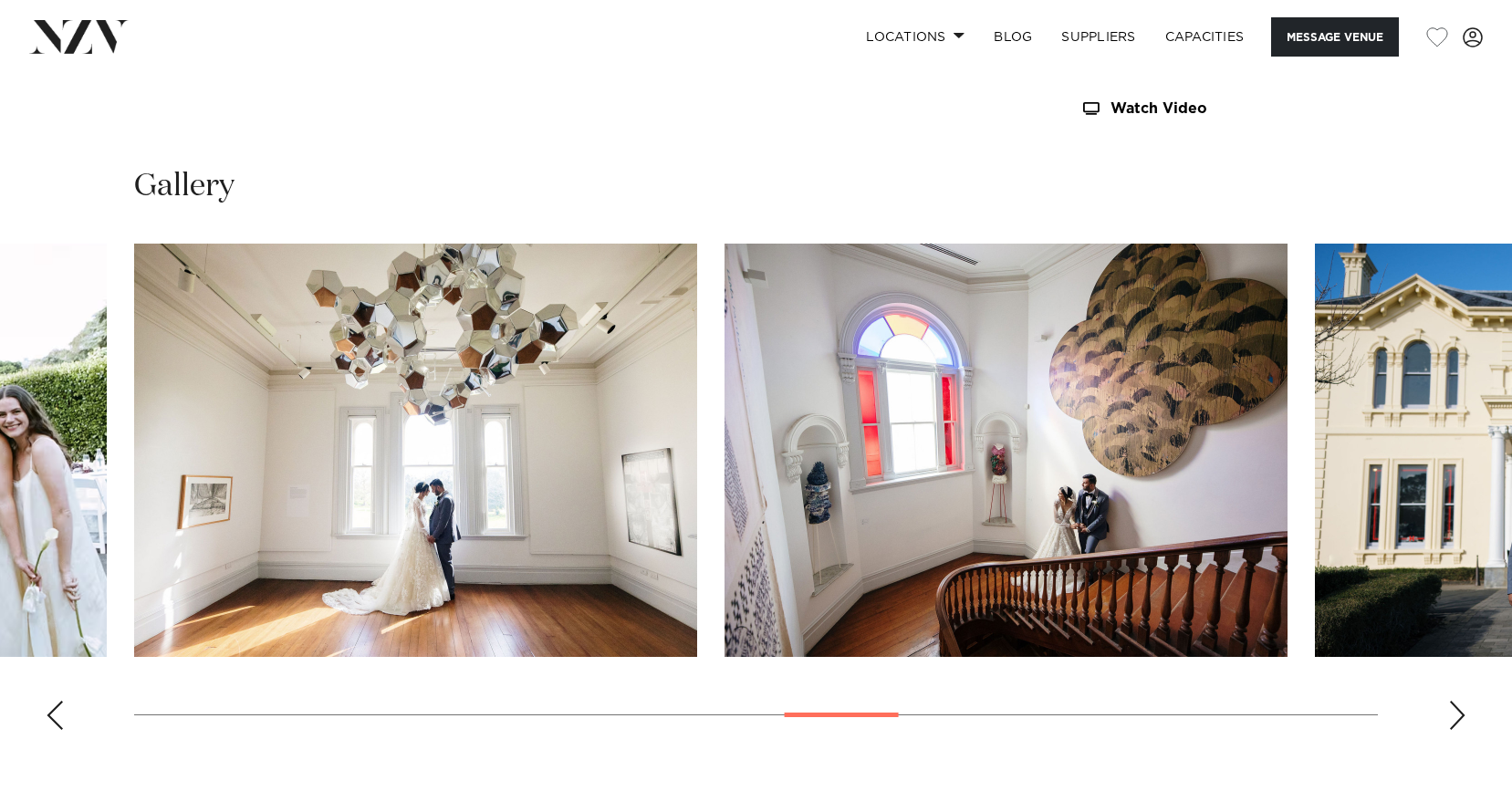
click at [1460, 723] on div "Next slide" at bounding box center [1457, 716] width 18 height 30
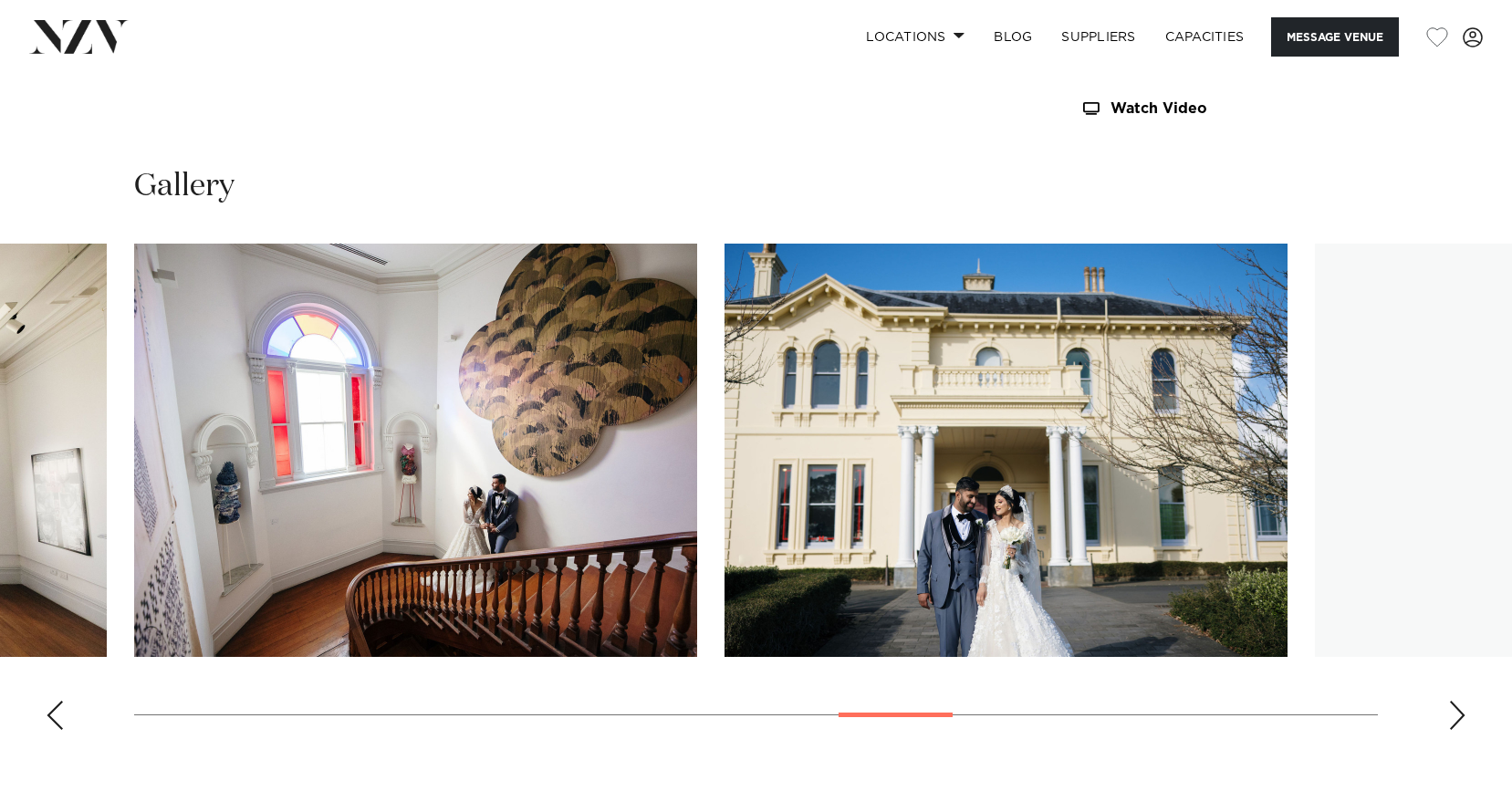
click at [1460, 723] on div "Next slide" at bounding box center [1457, 716] width 18 height 30
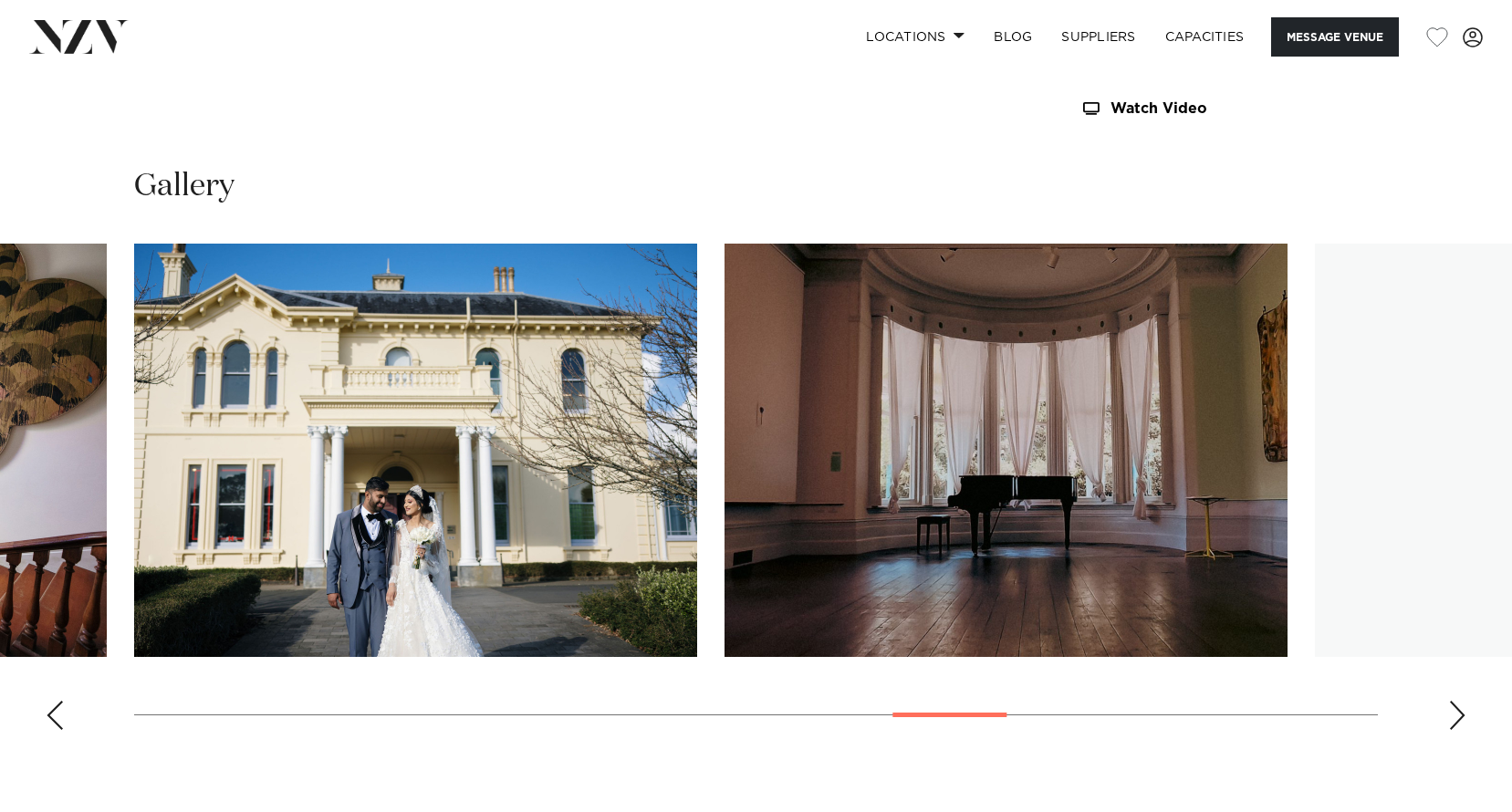
click at [1460, 723] on div "Next slide" at bounding box center [1457, 716] width 18 height 30
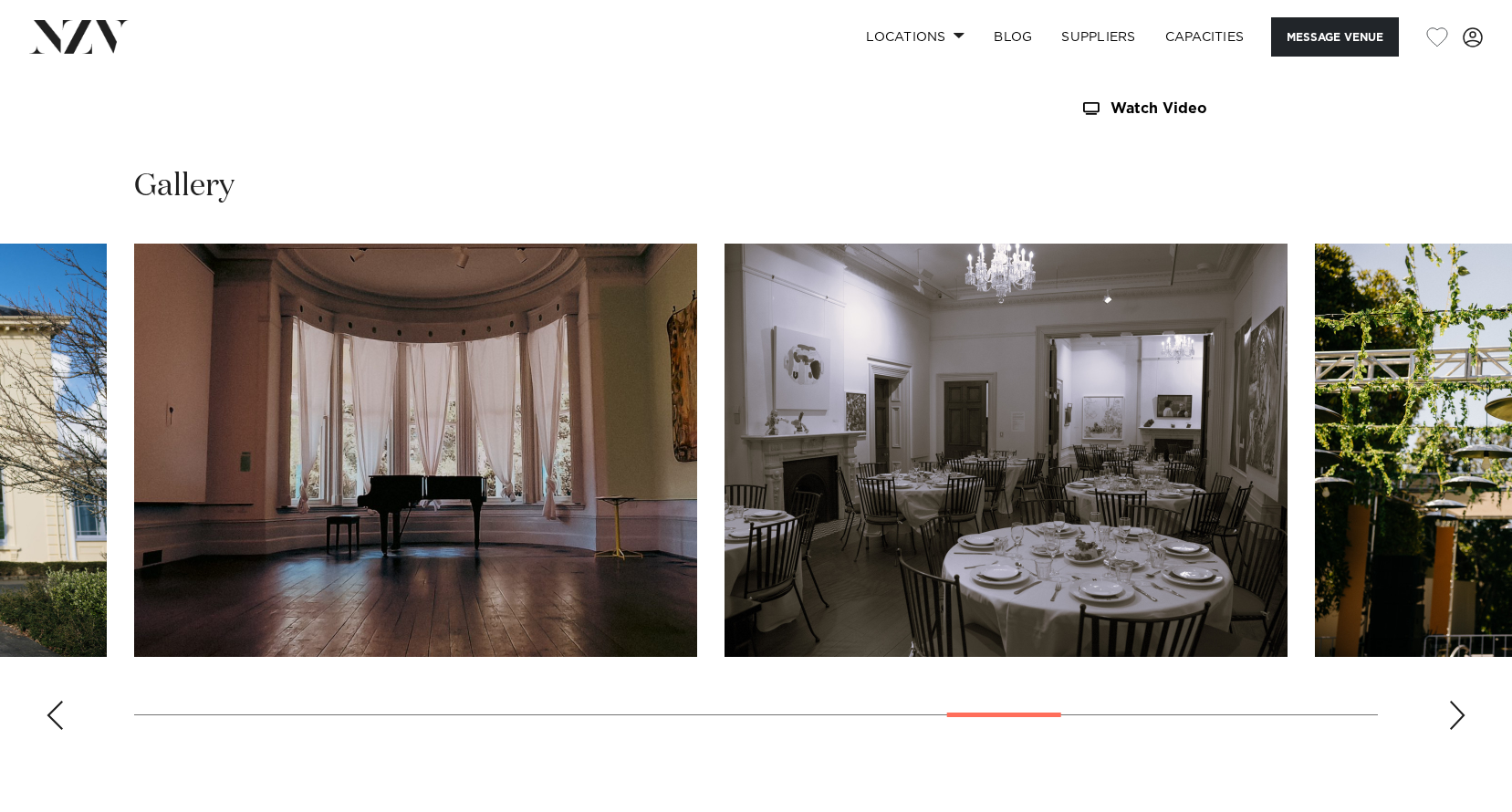
click at [1460, 723] on div "Next slide" at bounding box center [1457, 716] width 18 height 30
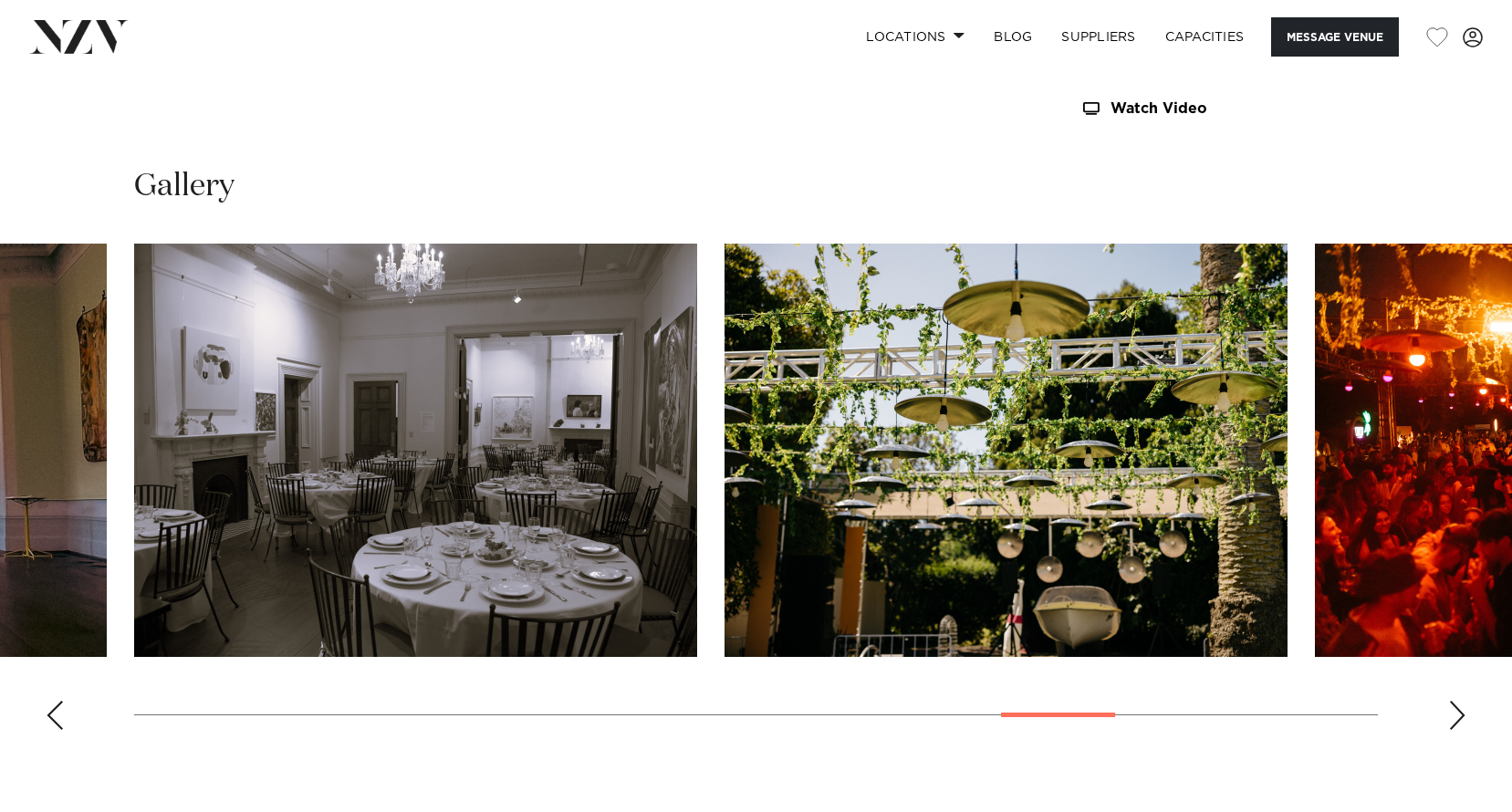
click at [1460, 723] on div "Next slide" at bounding box center [1457, 716] width 18 height 30
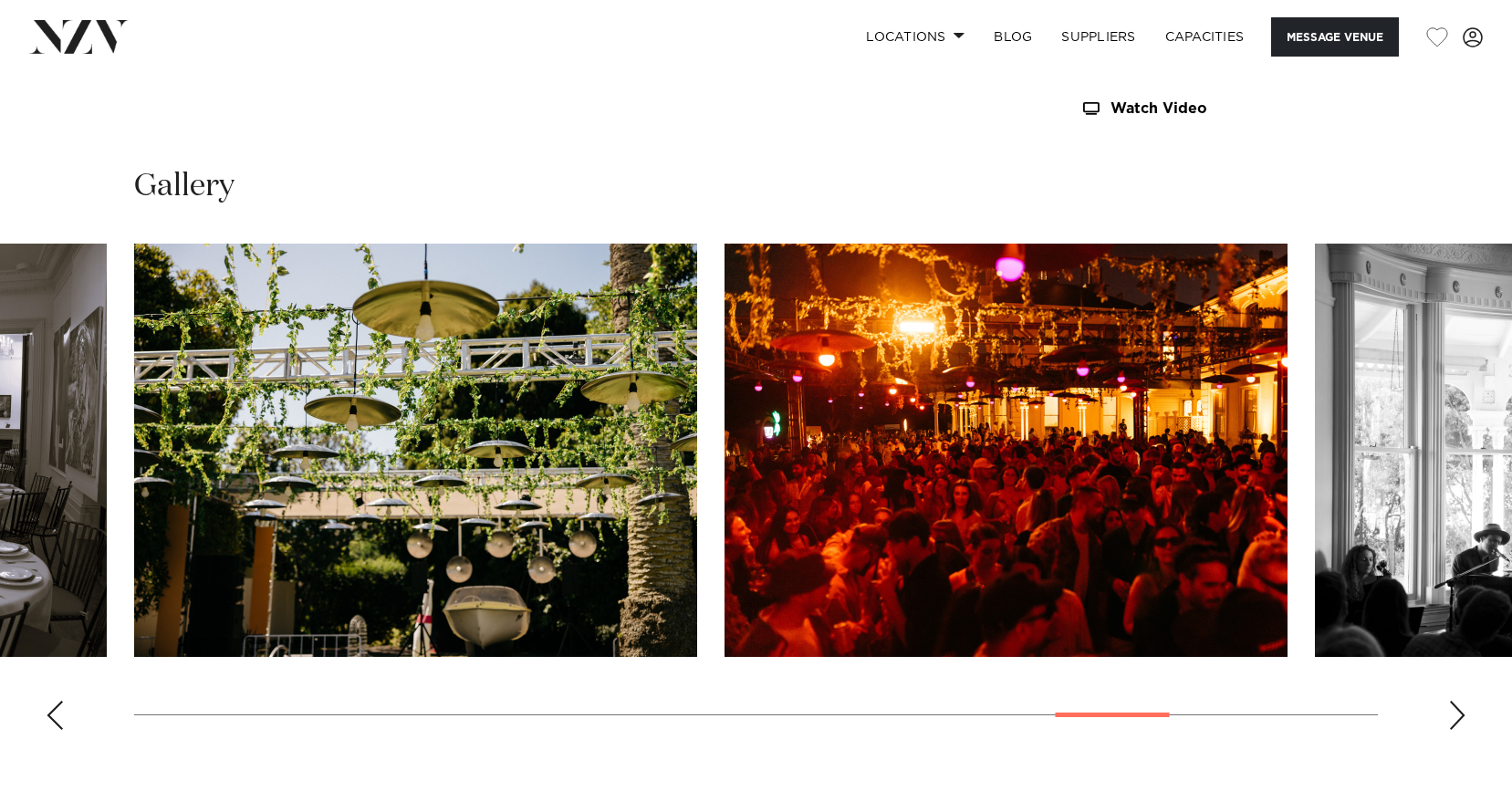
click at [1460, 723] on div "Next slide" at bounding box center [1457, 716] width 18 height 30
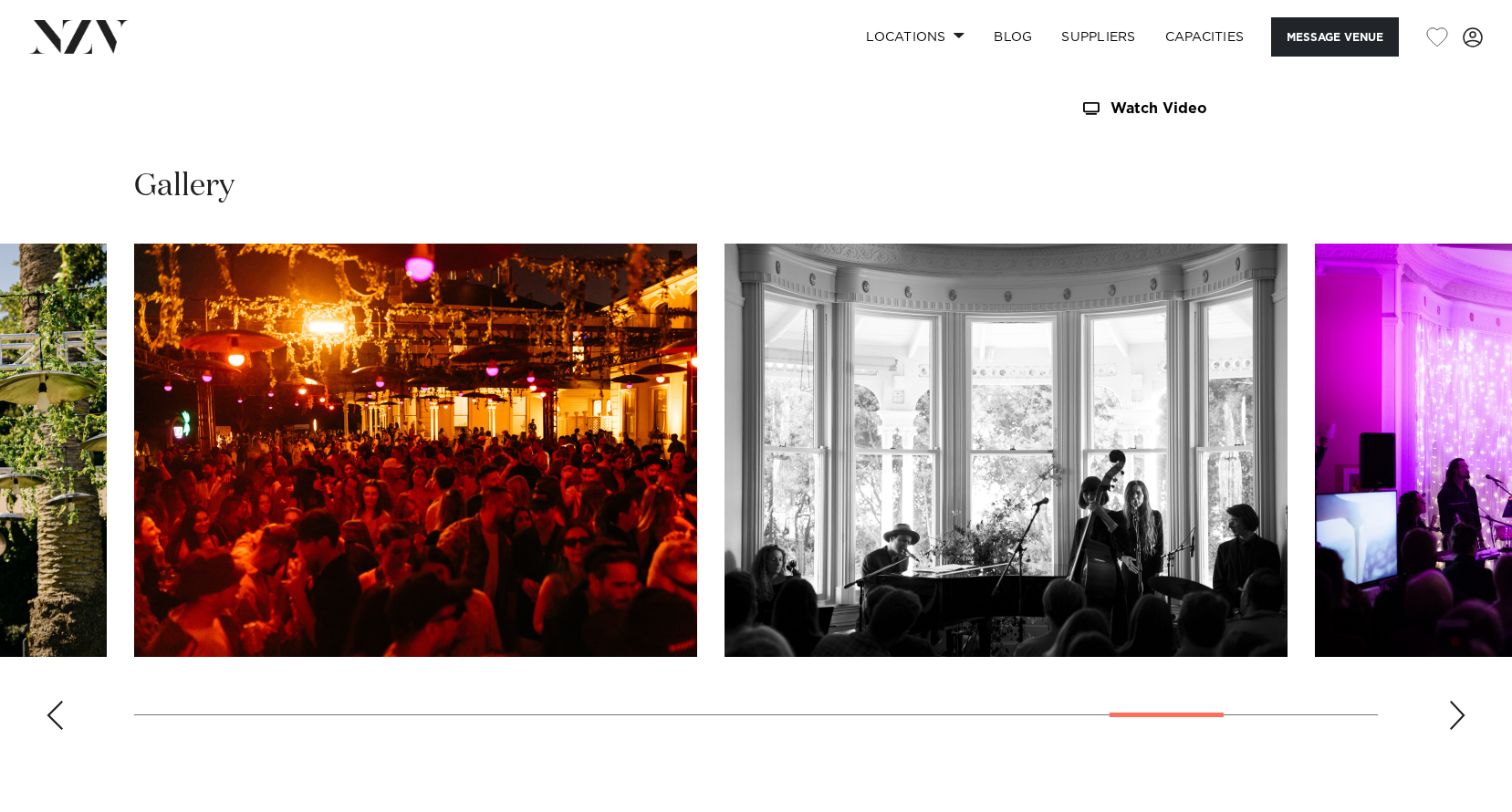
click at [1460, 723] on div "Next slide" at bounding box center [1457, 716] width 18 height 30
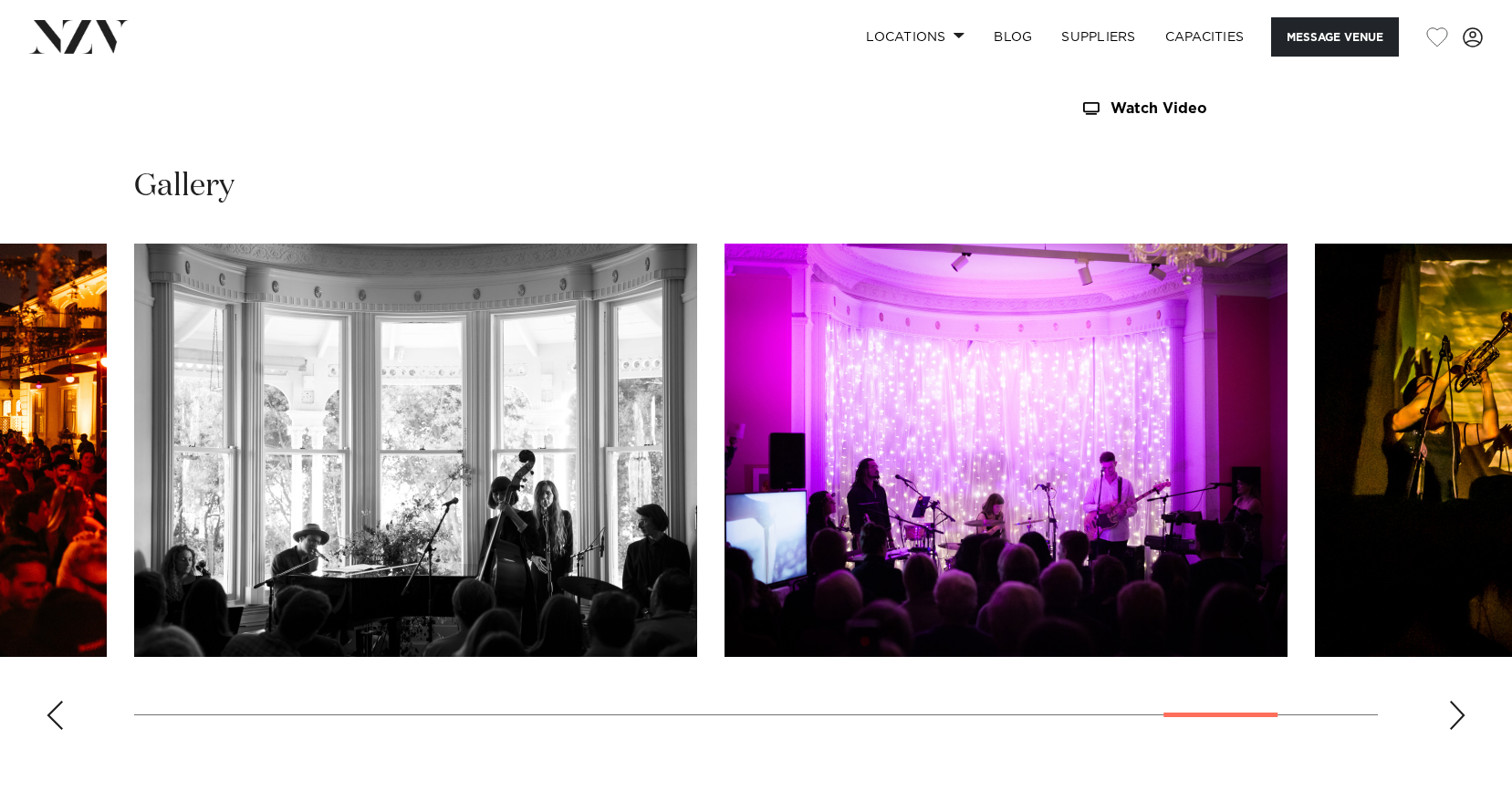
click at [1460, 723] on div "Next slide" at bounding box center [1457, 716] width 18 height 30
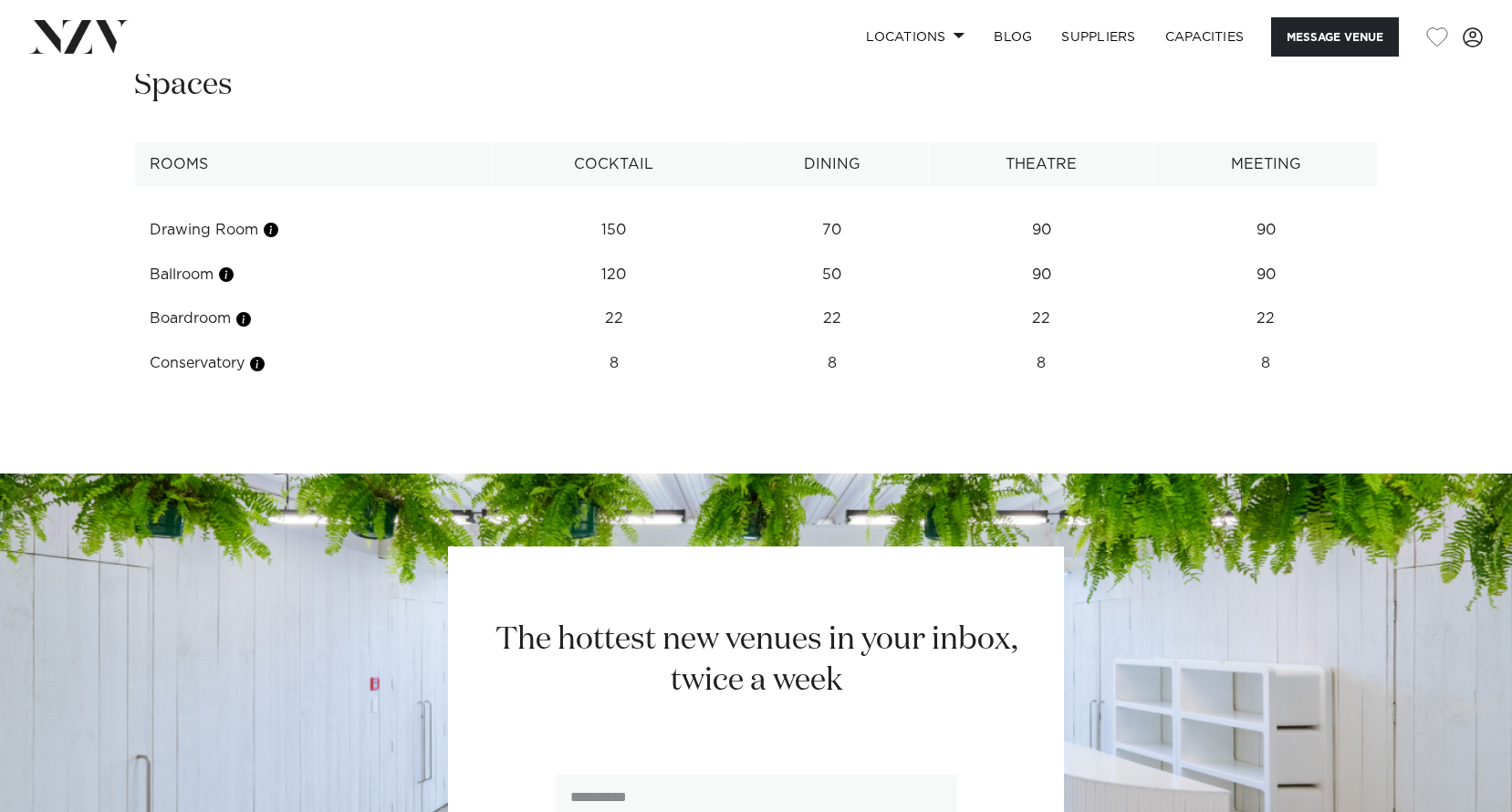
scroll to position [2647, 0]
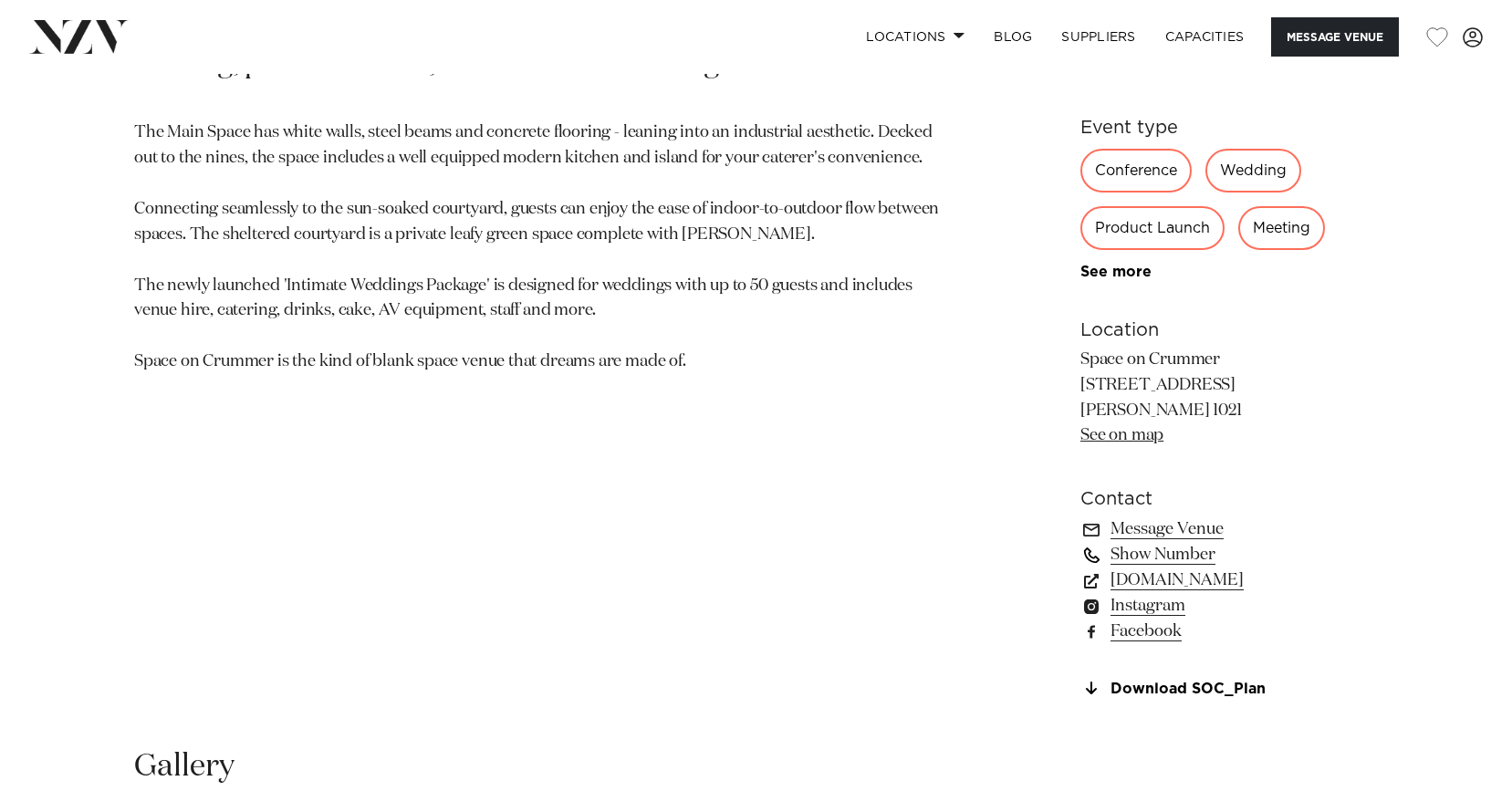
scroll to position [1095, 0]
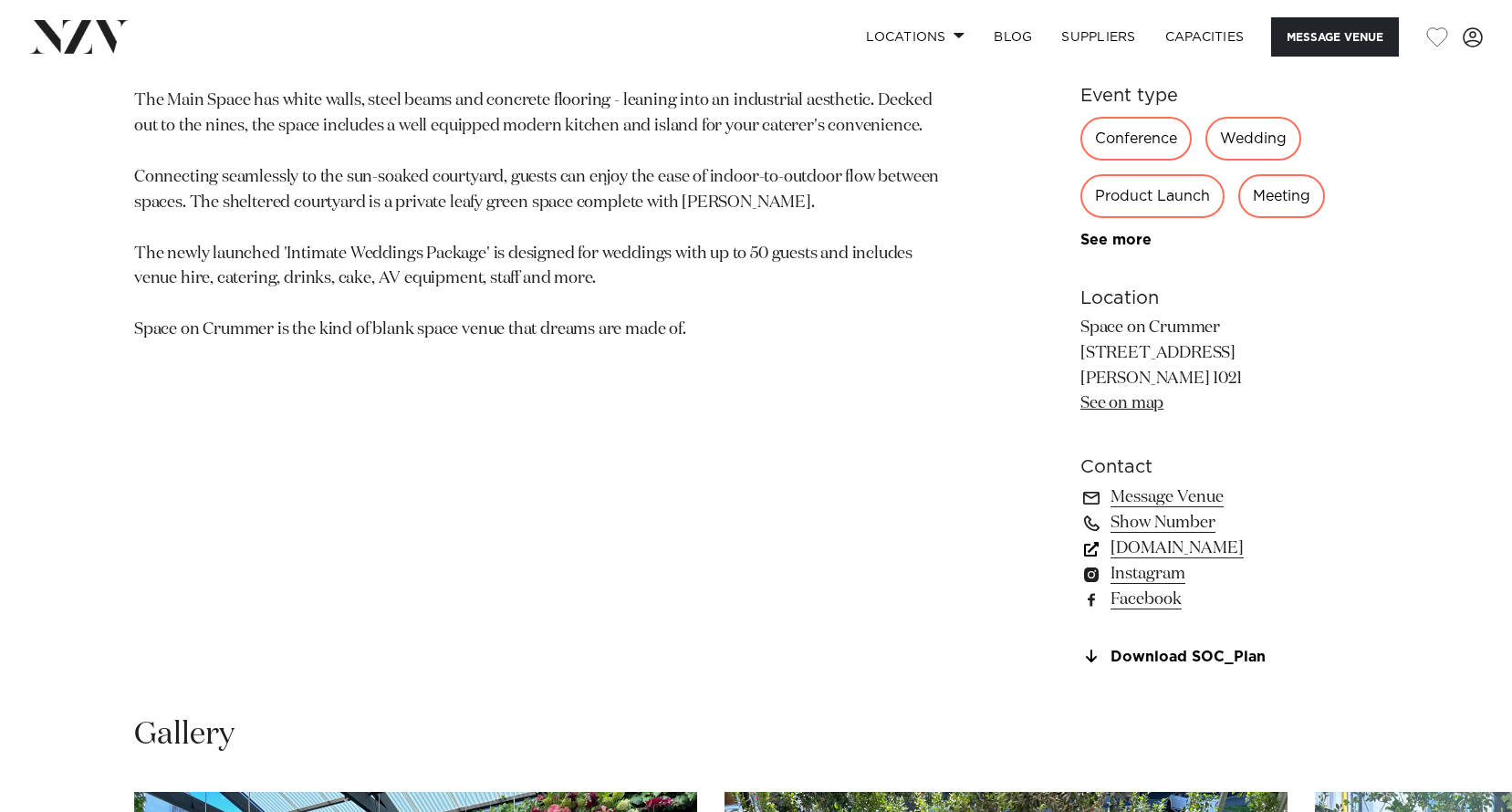
click at [1203, 552] on link "[DOMAIN_NAME]" at bounding box center [1229, 548] width 298 height 26
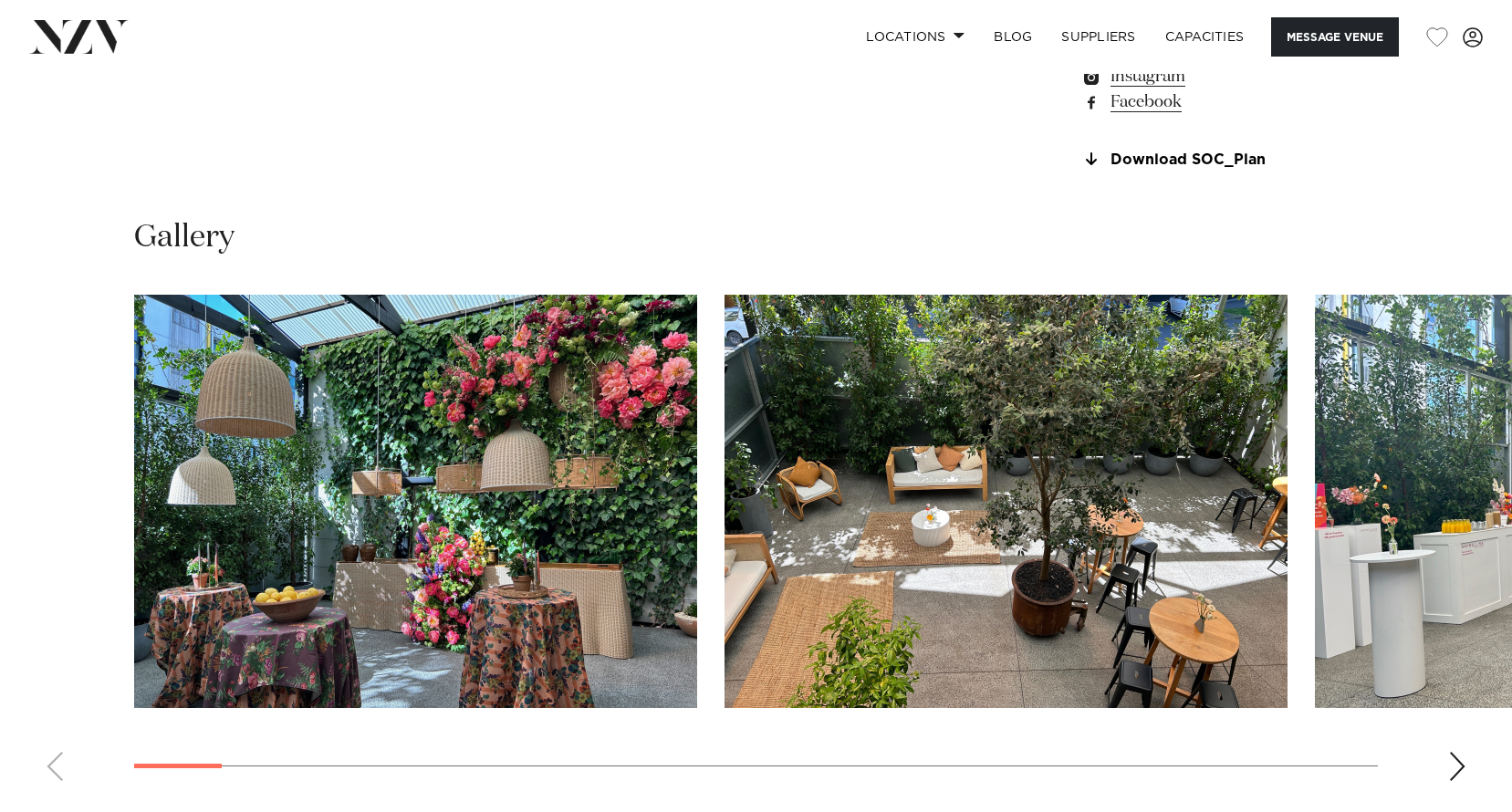
scroll to position [1643, 0]
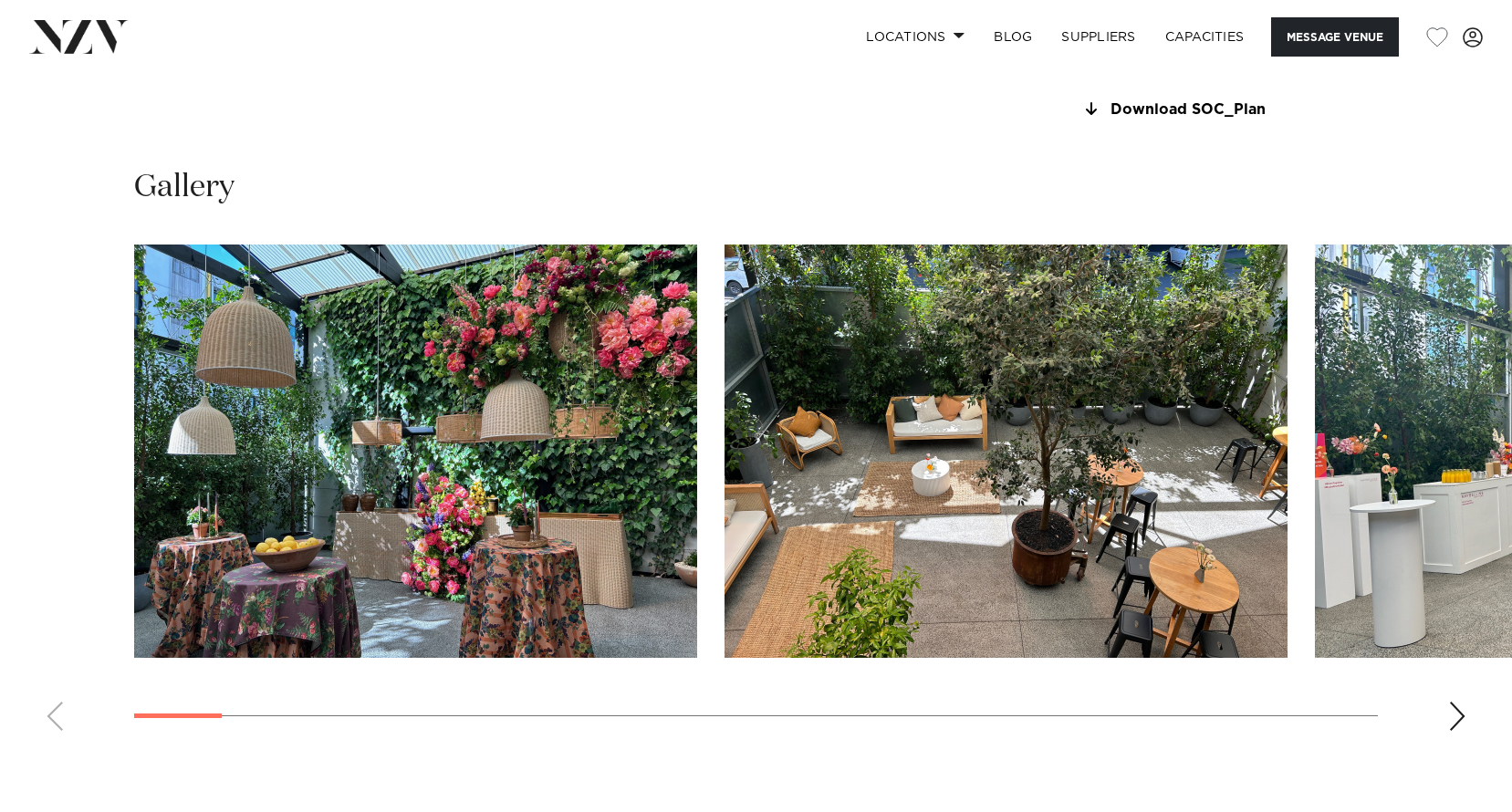
click at [1455, 718] on div "Next slide" at bounding box center [1457, 717] width 18 height 30
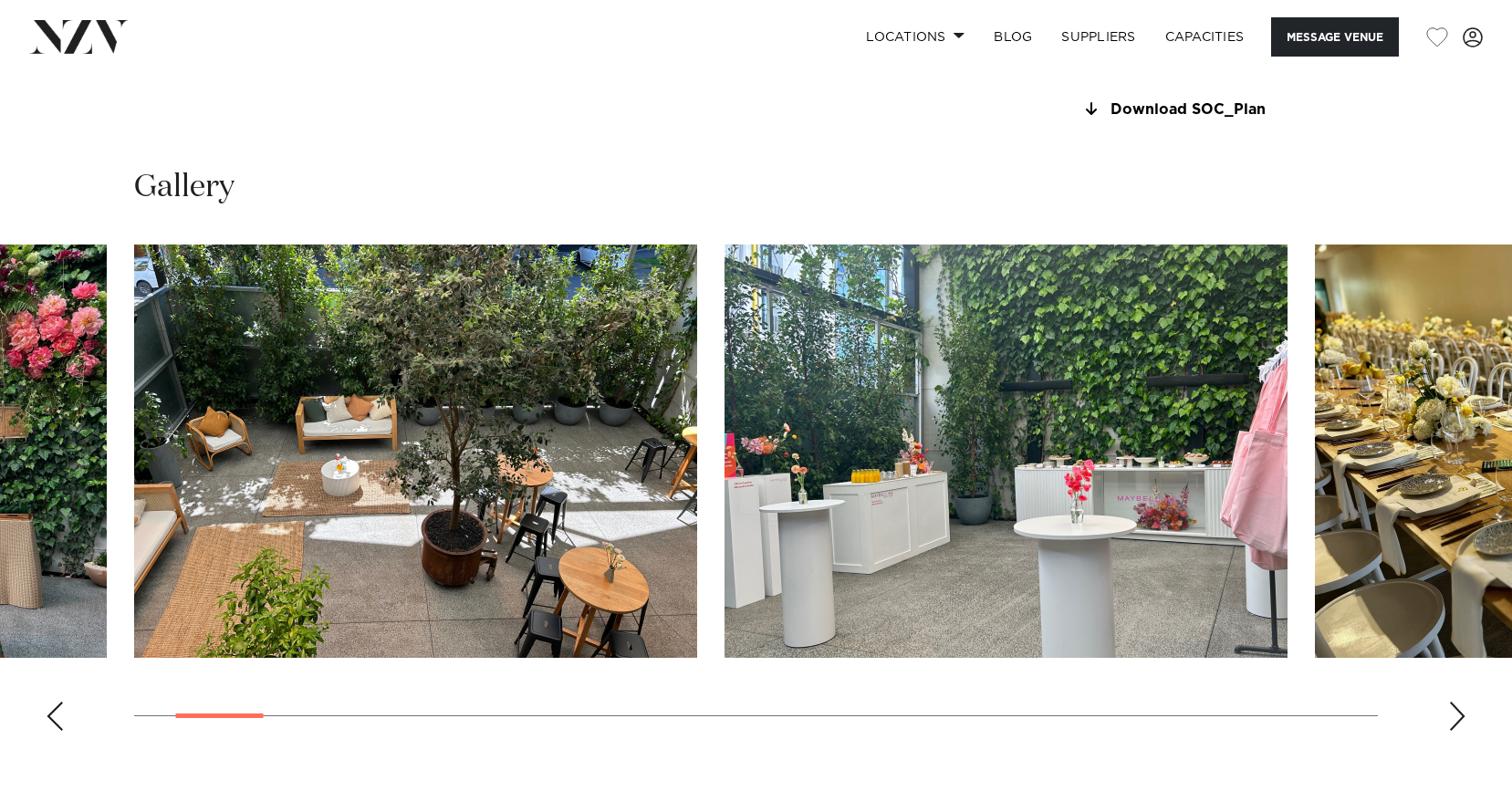
click at [1455, 718] on div "Next slide" at bounding box center [1457, 717] width 18 height 30
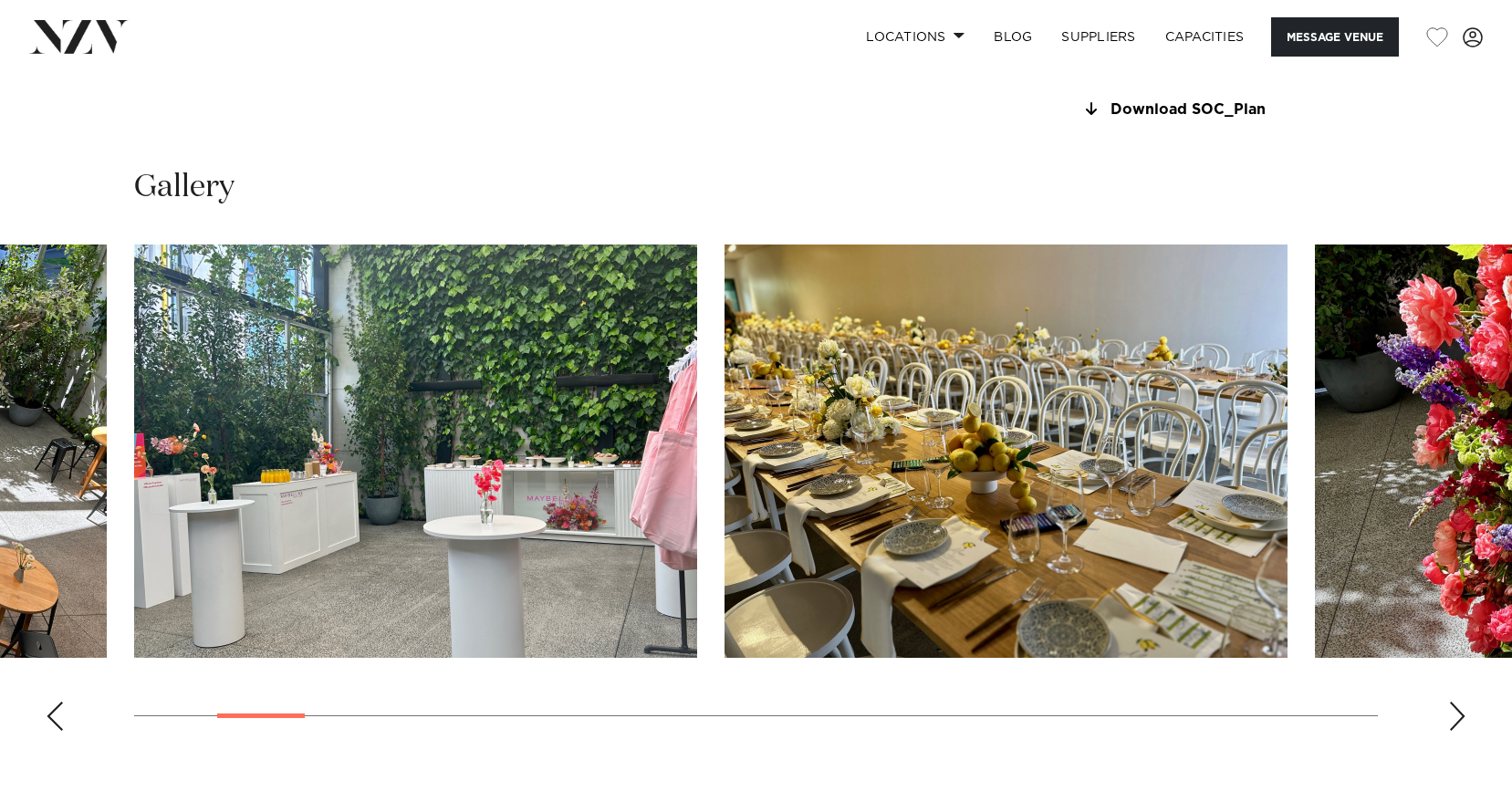
click at [1455, 718] on div "Next slide" at bounding box center [1457, 717] width 18 height 30
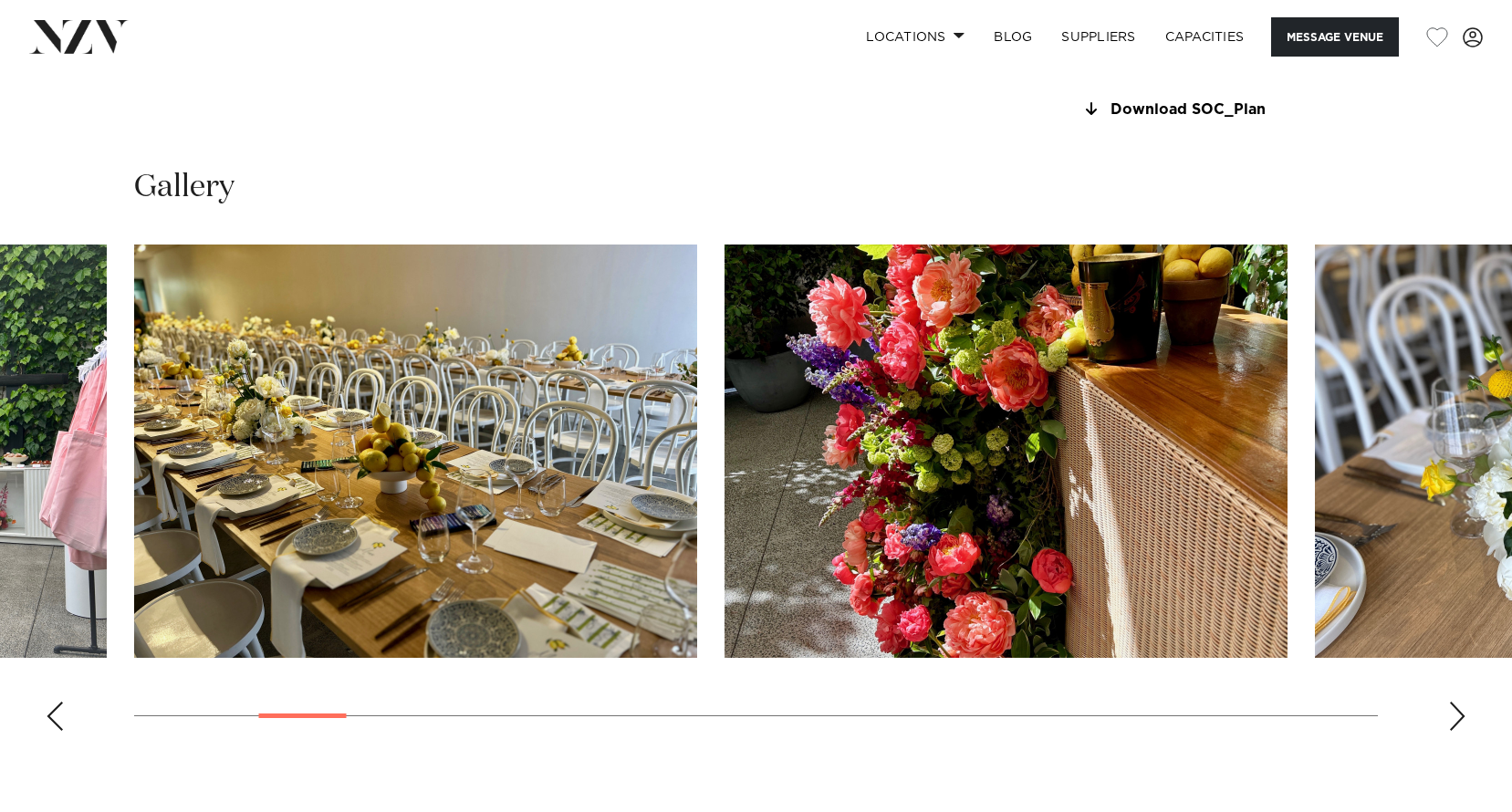
click at [1455, 718] on div "Next slide" at bounding box center [1457, 717] width 18 height 30
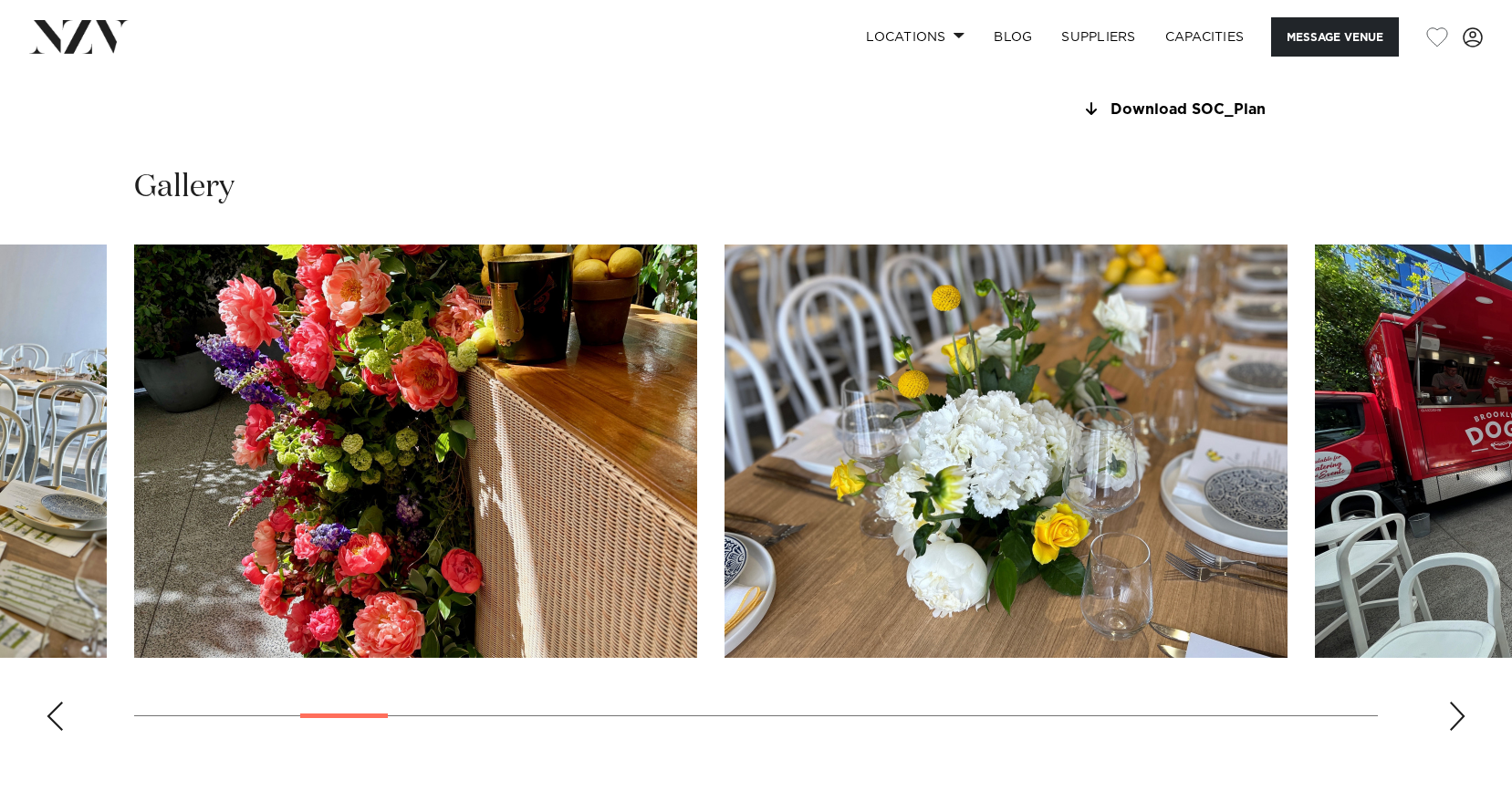
click at [1455, 718] on div "Next slide" at bounding box center [1457, 717] width 18 height 30
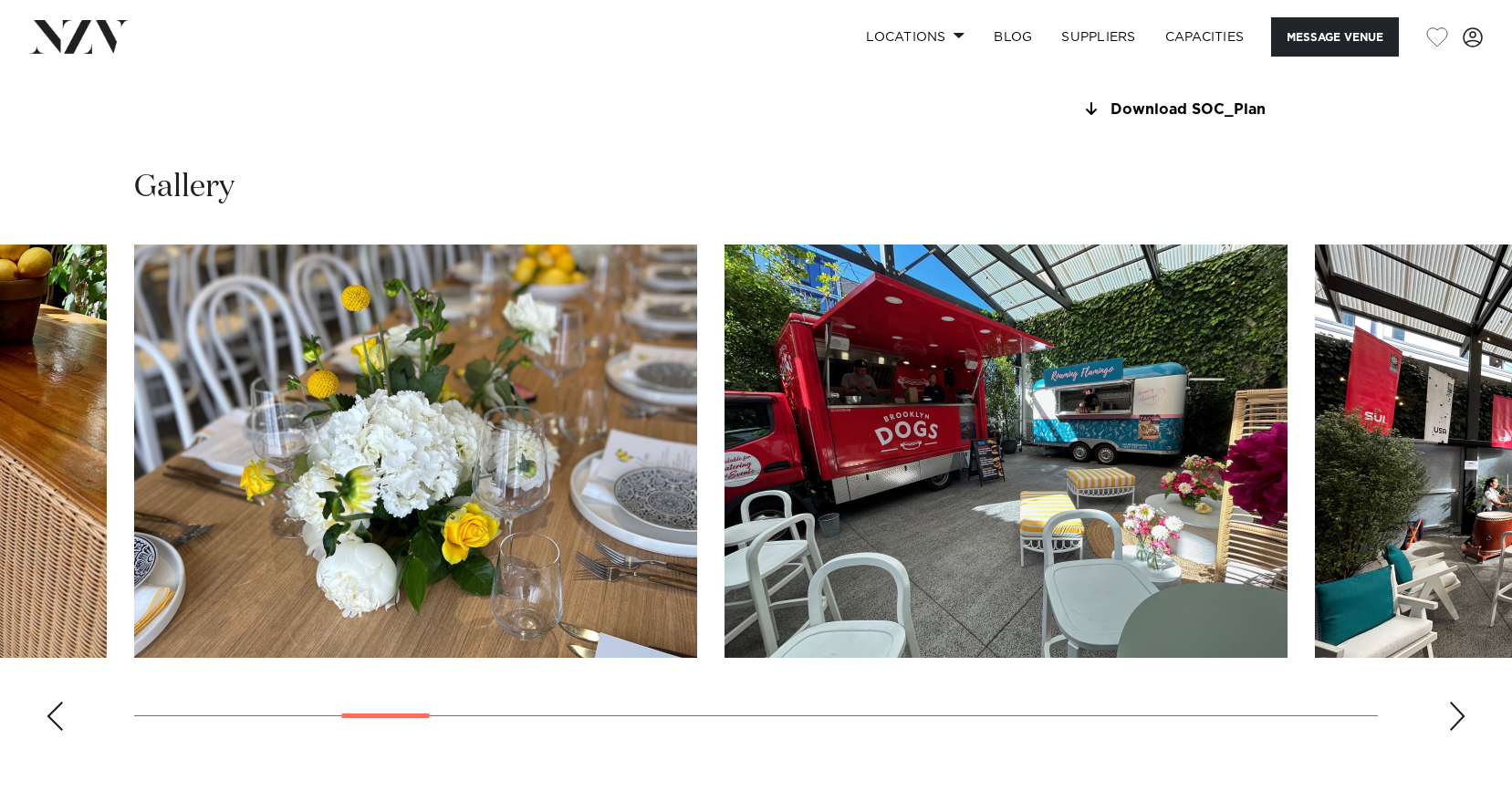
click at [1455, 718] on div "Next slide" at bounding box center [1457, 717] width 18 height 30
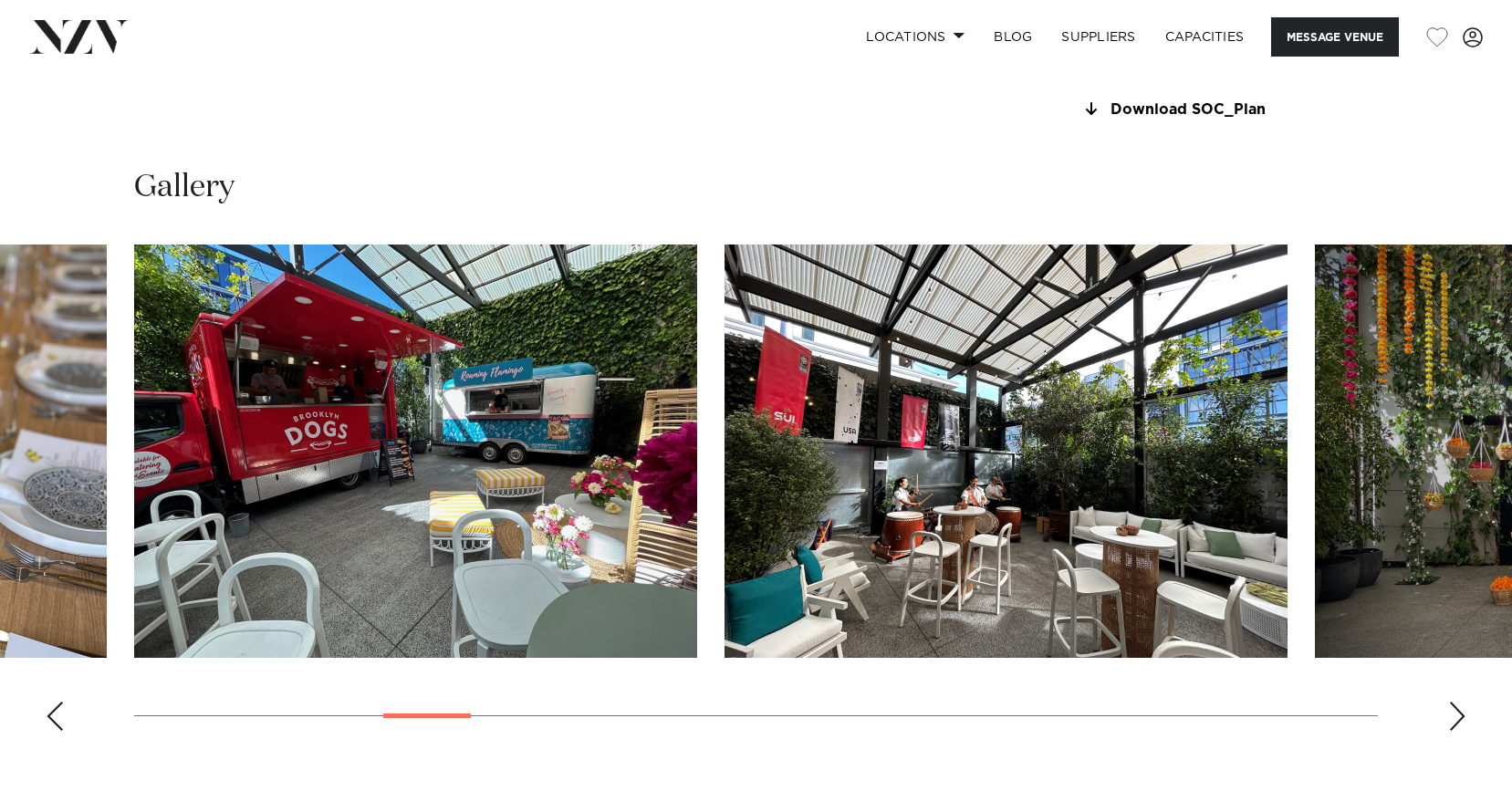
click at [1455, 718] on div "Next slide" at bounding box center [1457, 717] width 18 height 30
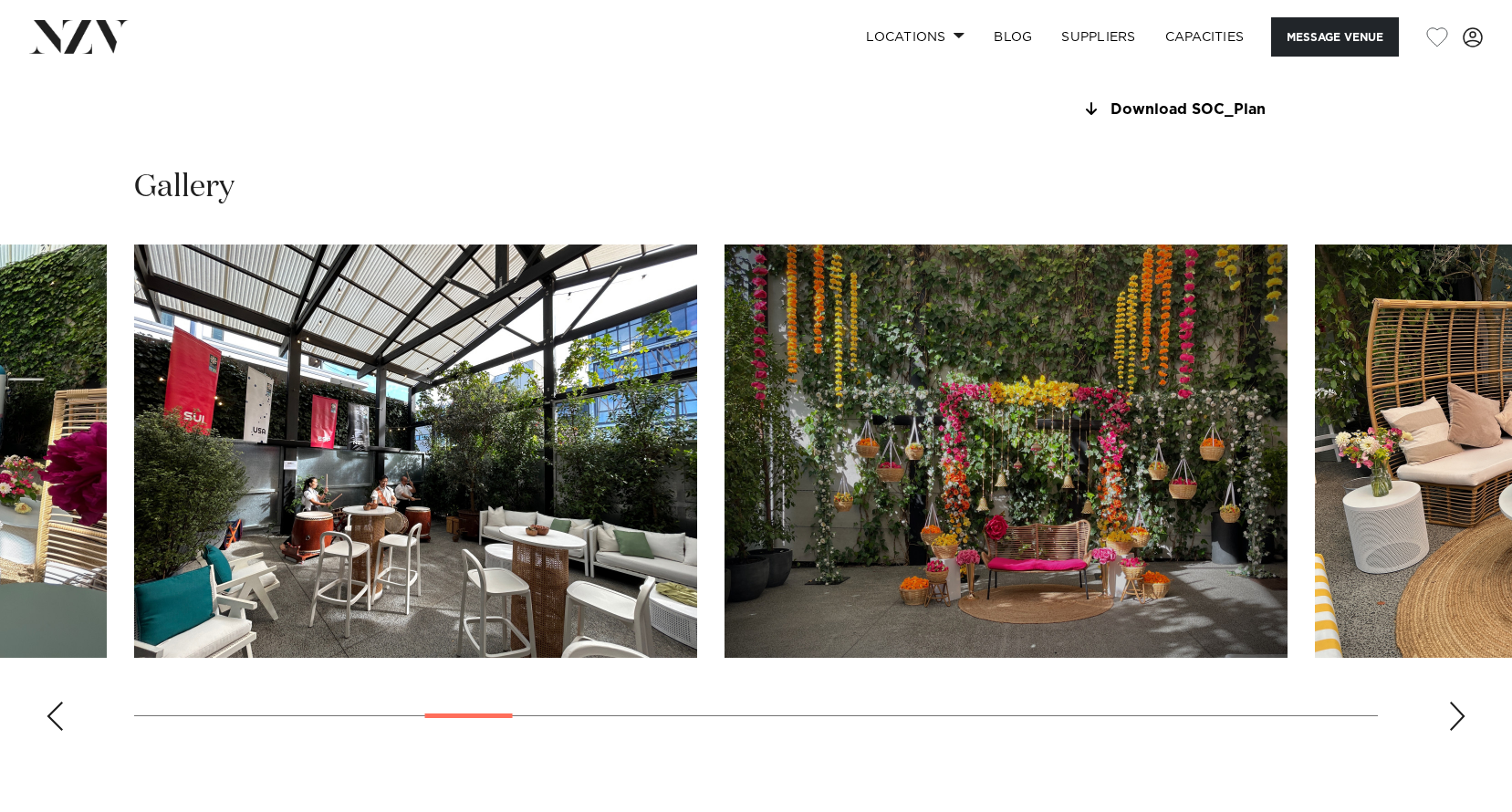
click at [1455, 718] on div "Next slide" at bounding box center [1457, 717] width 18 height 30
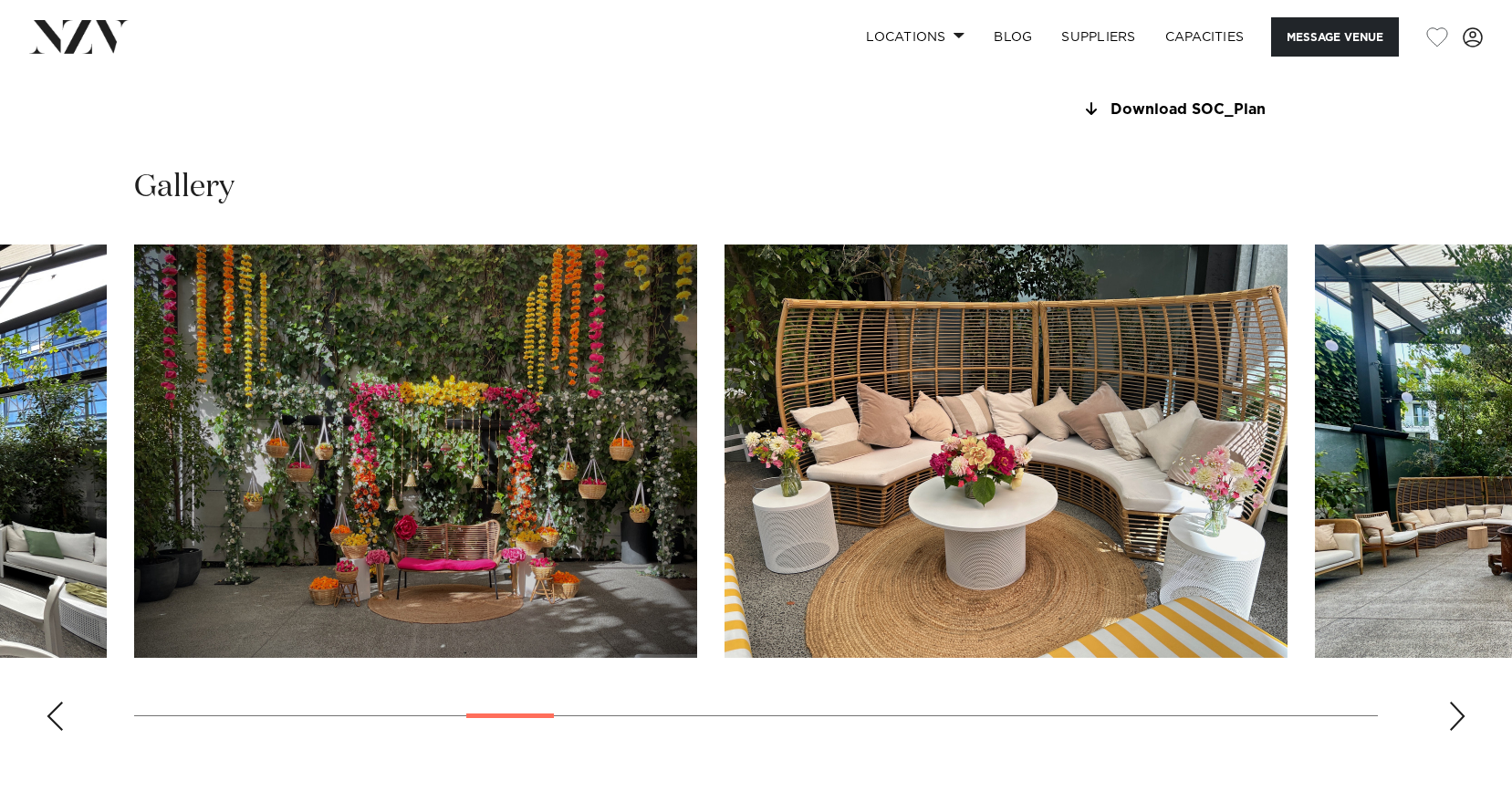
click at [1455, 718] on div "Next slide" at bounding box center [1457, 717] width 18 height 30
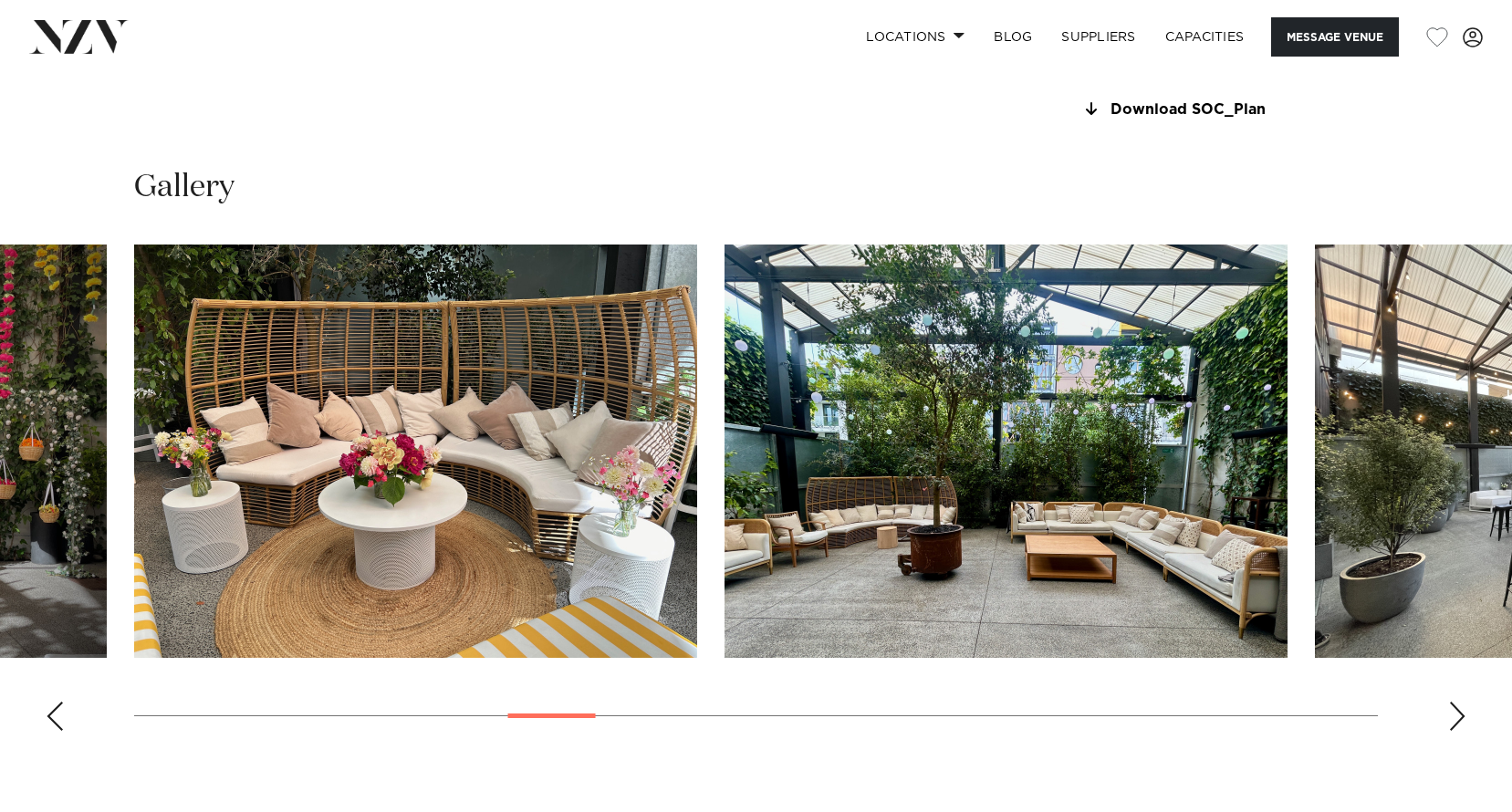
click at [1455, 718] on div "Next slide" at bounding box center [1457, 717] width 18 height 30
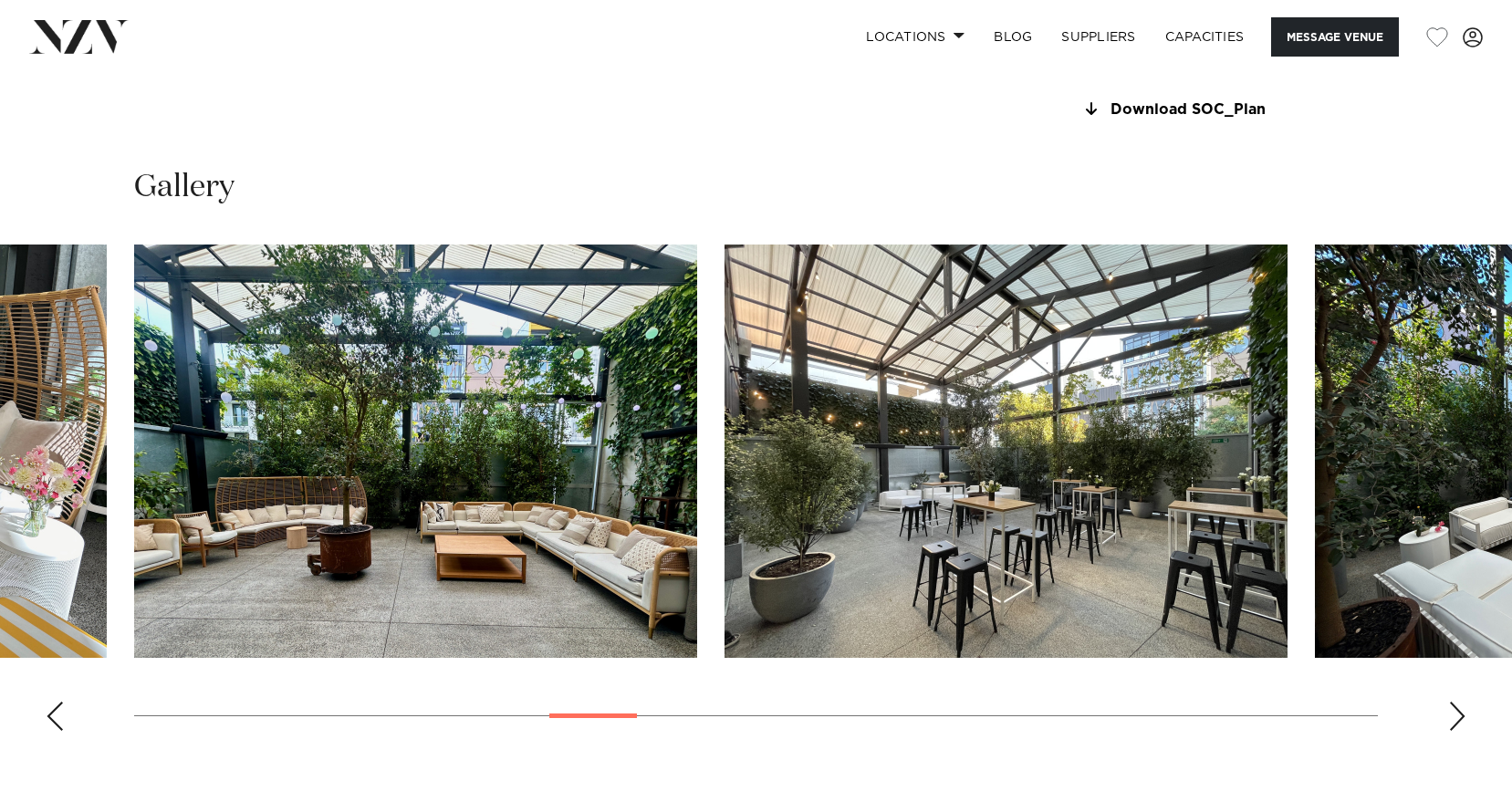
click at [1455, 718] on div "Next slide" at bounding box center [1457, 717] width 18 height 30
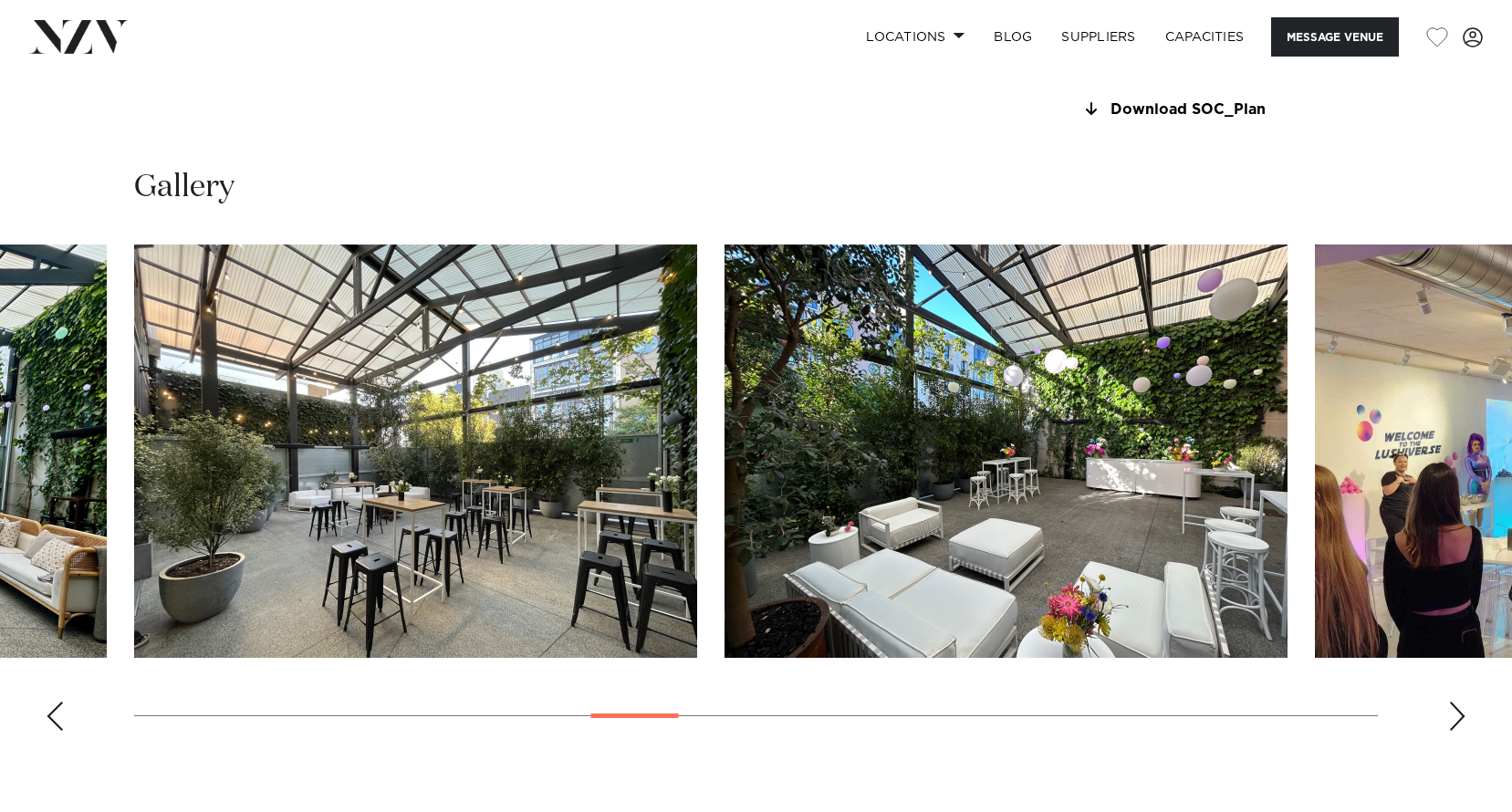
click at [1455, 718] on div "Next slide" at bounding box center [1457, 717] width 18 height 30
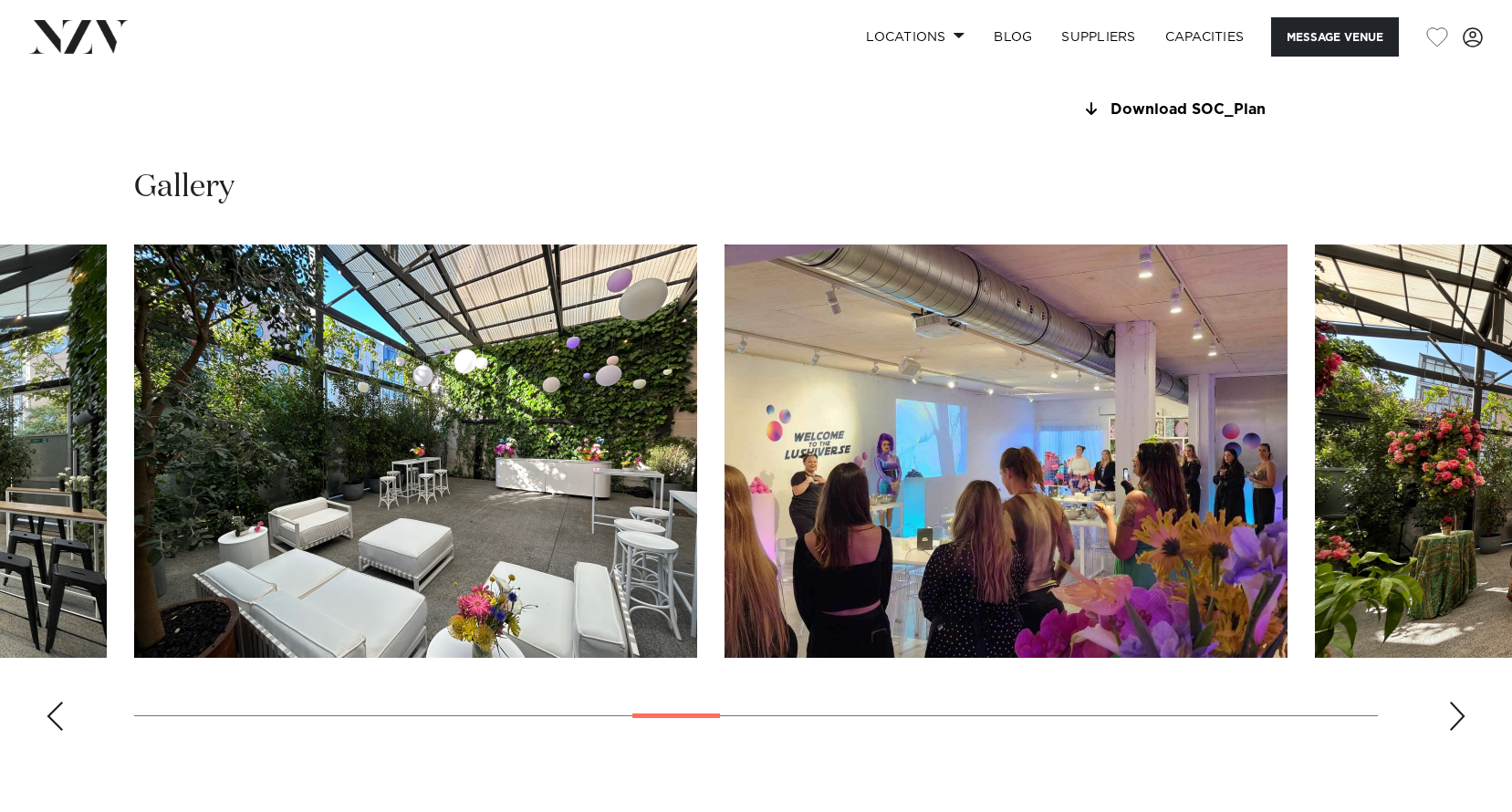
click at [1455, 718] on div "Next slide" at bounding box center [1457, 717] width 18 height 30
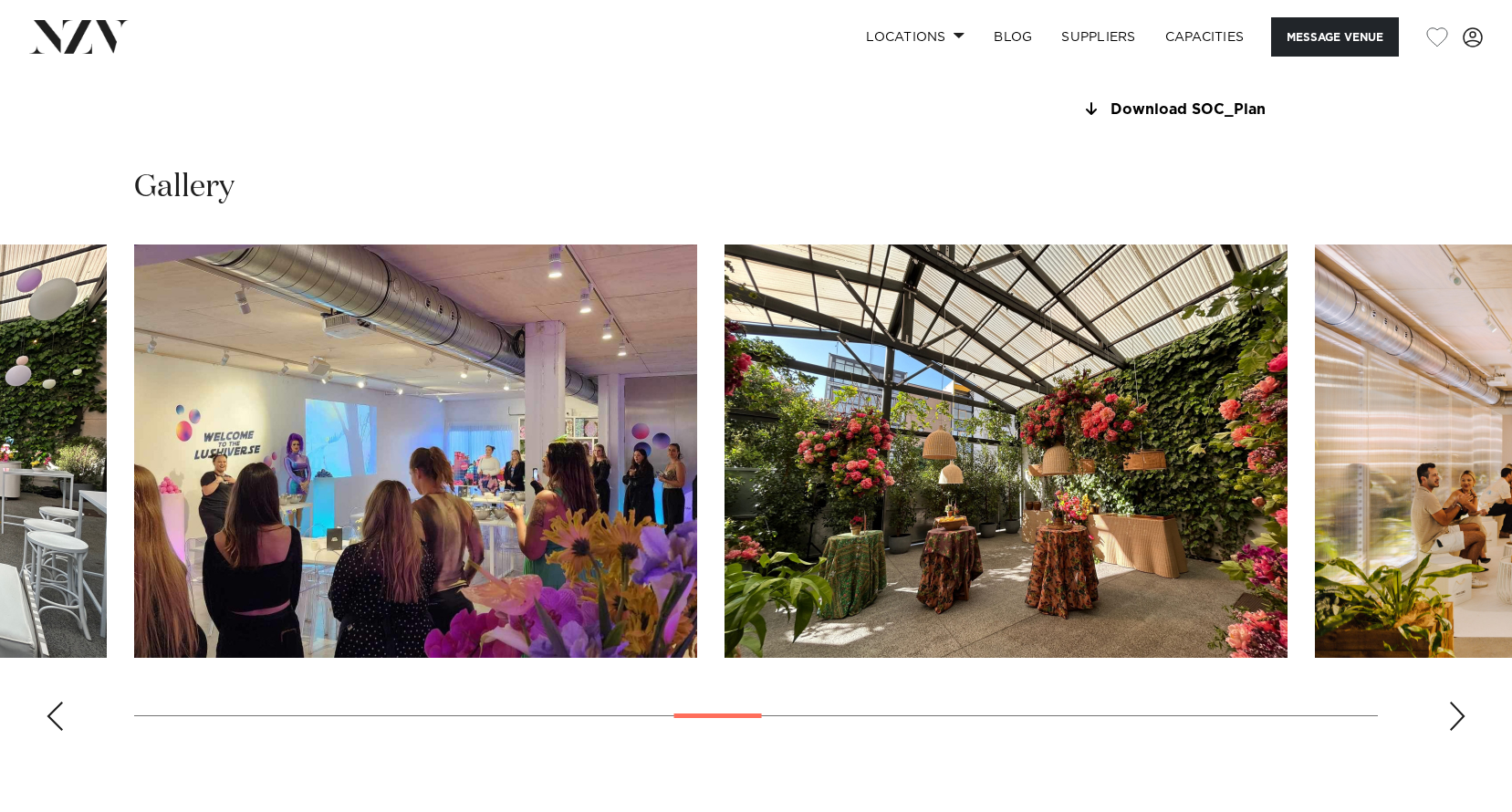
click at [1455, 718] on div "Next slide" at bounding box center [1457, 717] width 18 height 30
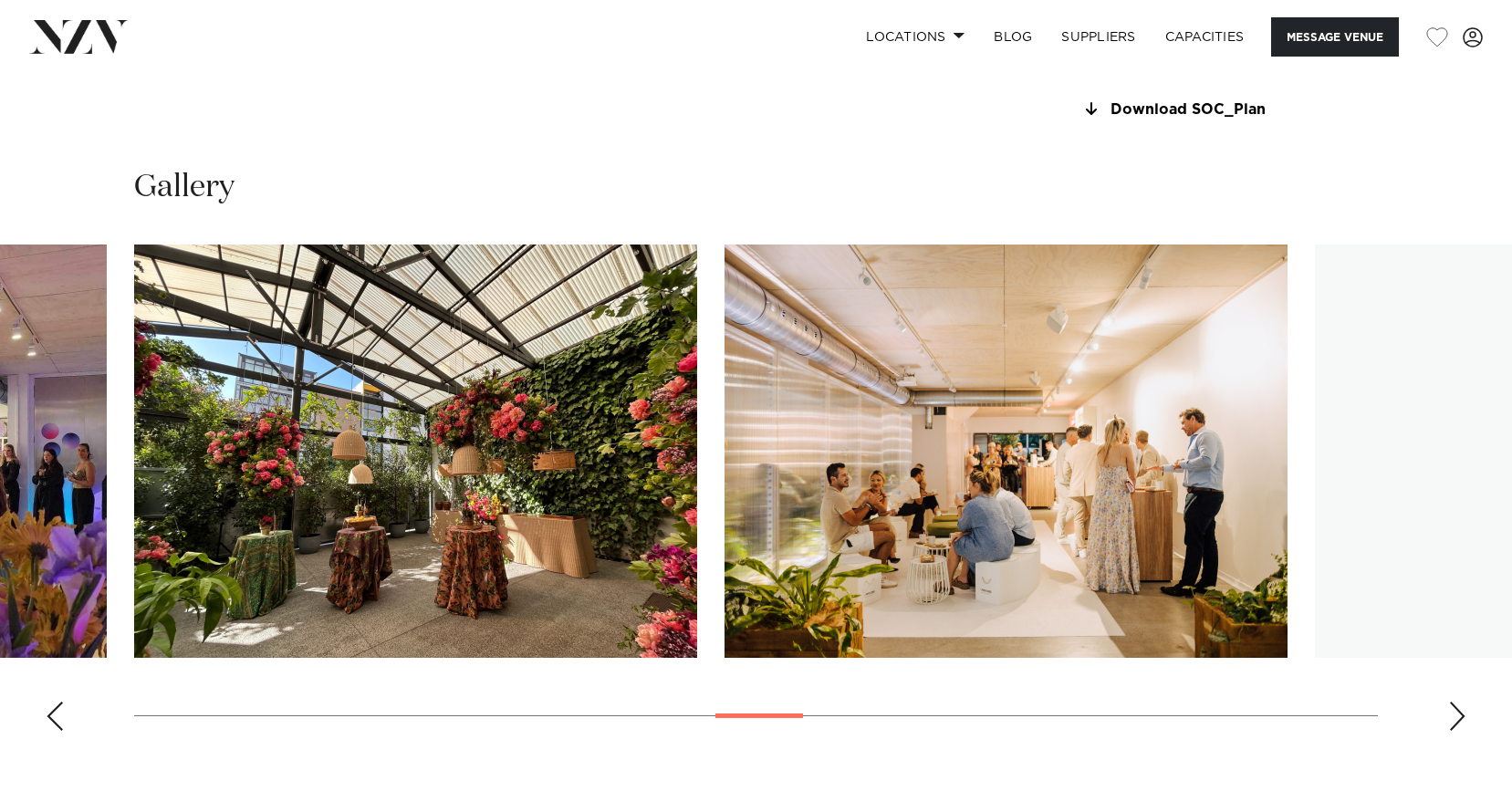
click at [1455, 718] on div "Next slide" at bounding box center [1457, 717] width 18 height 30
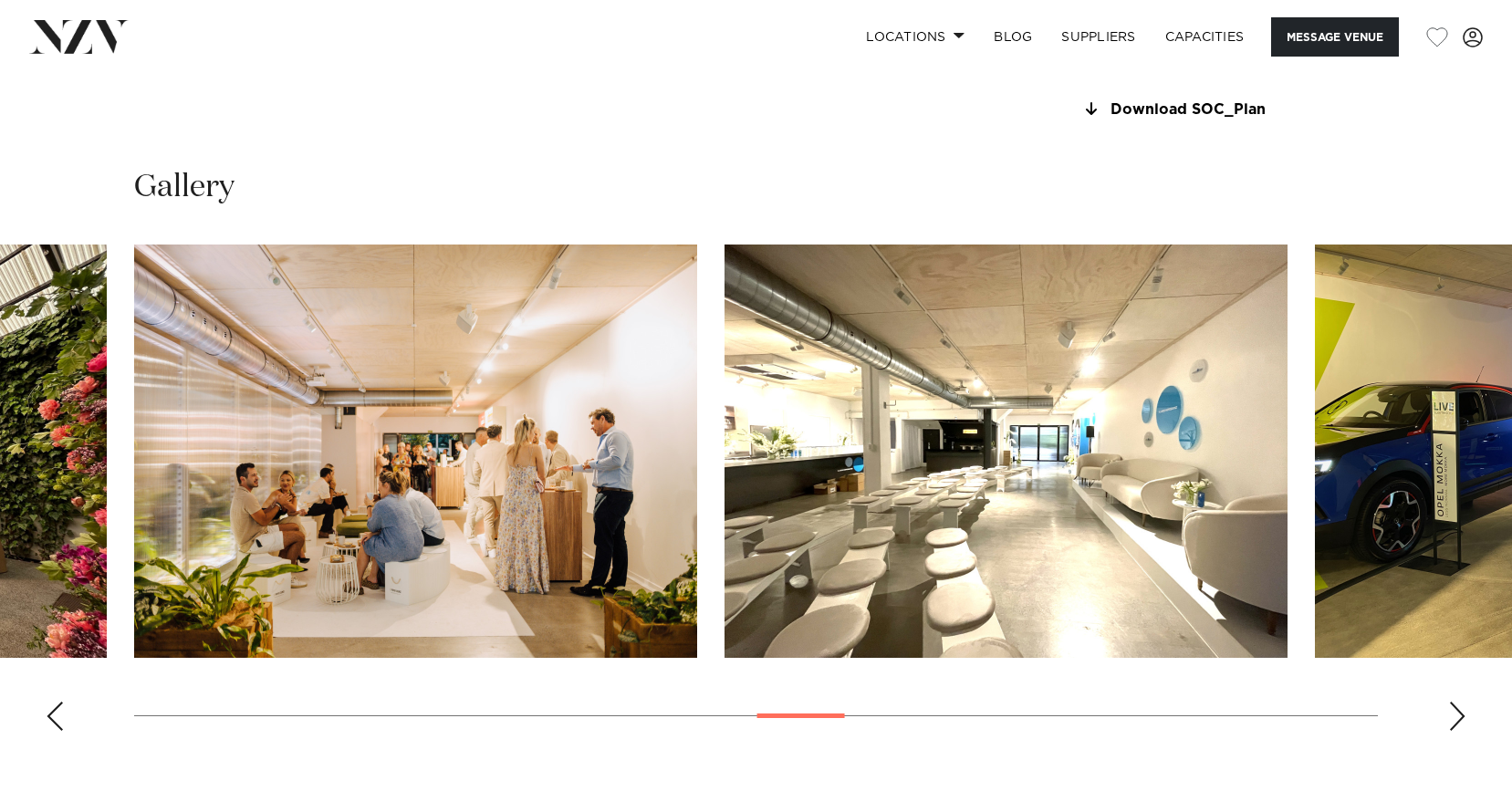
click at [1455, 718] on div "Next slide" at bounding box center [1457, 717] width 18 height 30
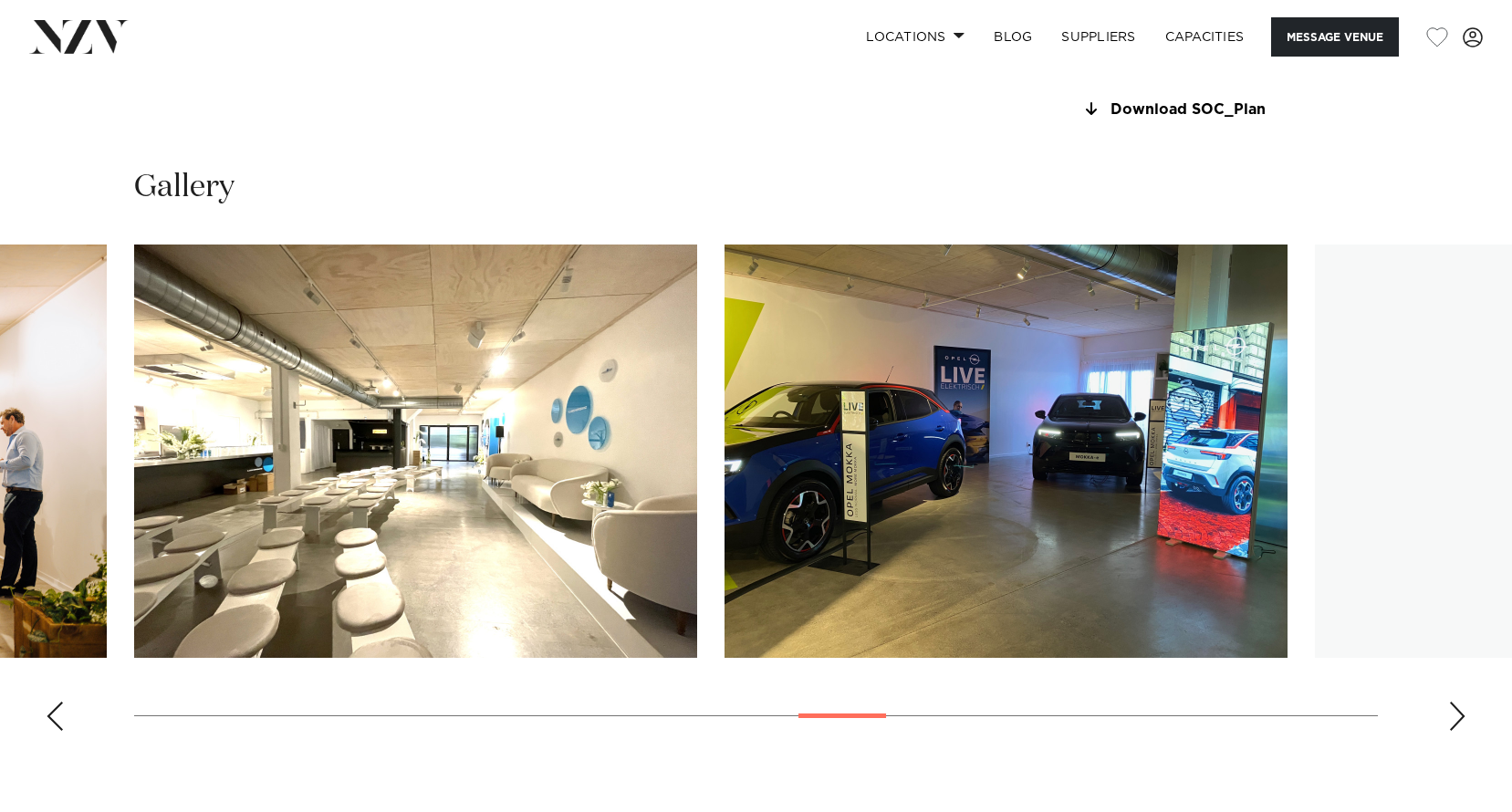
click at [1455, 718] on div "Next slide" at bounding box center [1457, 717] width 18 height 30
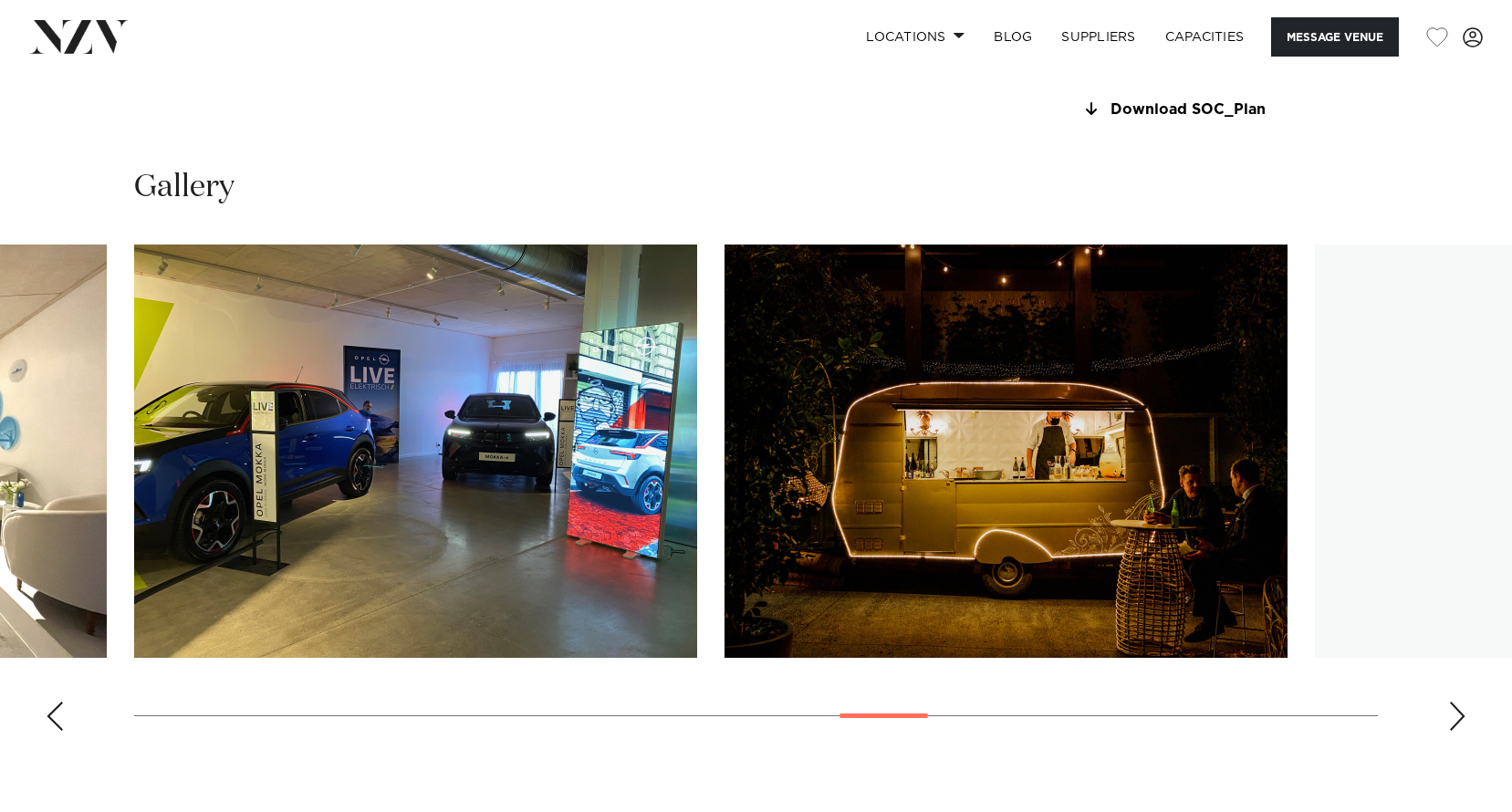
click at [1455, 718] on div "Next slide" at bounding box center [1457, 717] width 18 height 30
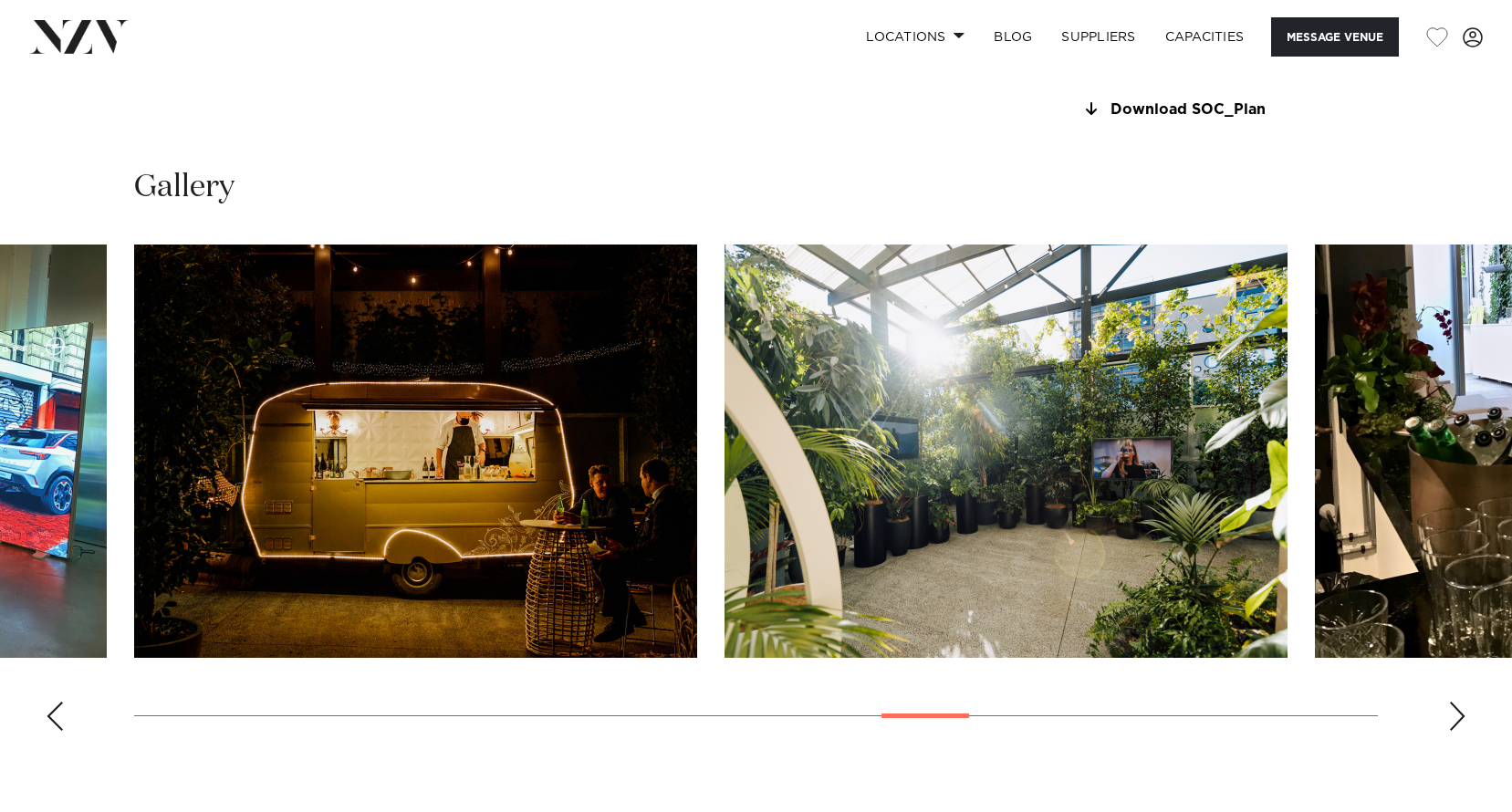
click at [1455, 718] on div "Next slide" at bounding box center [1457, 717] width 18 height 30
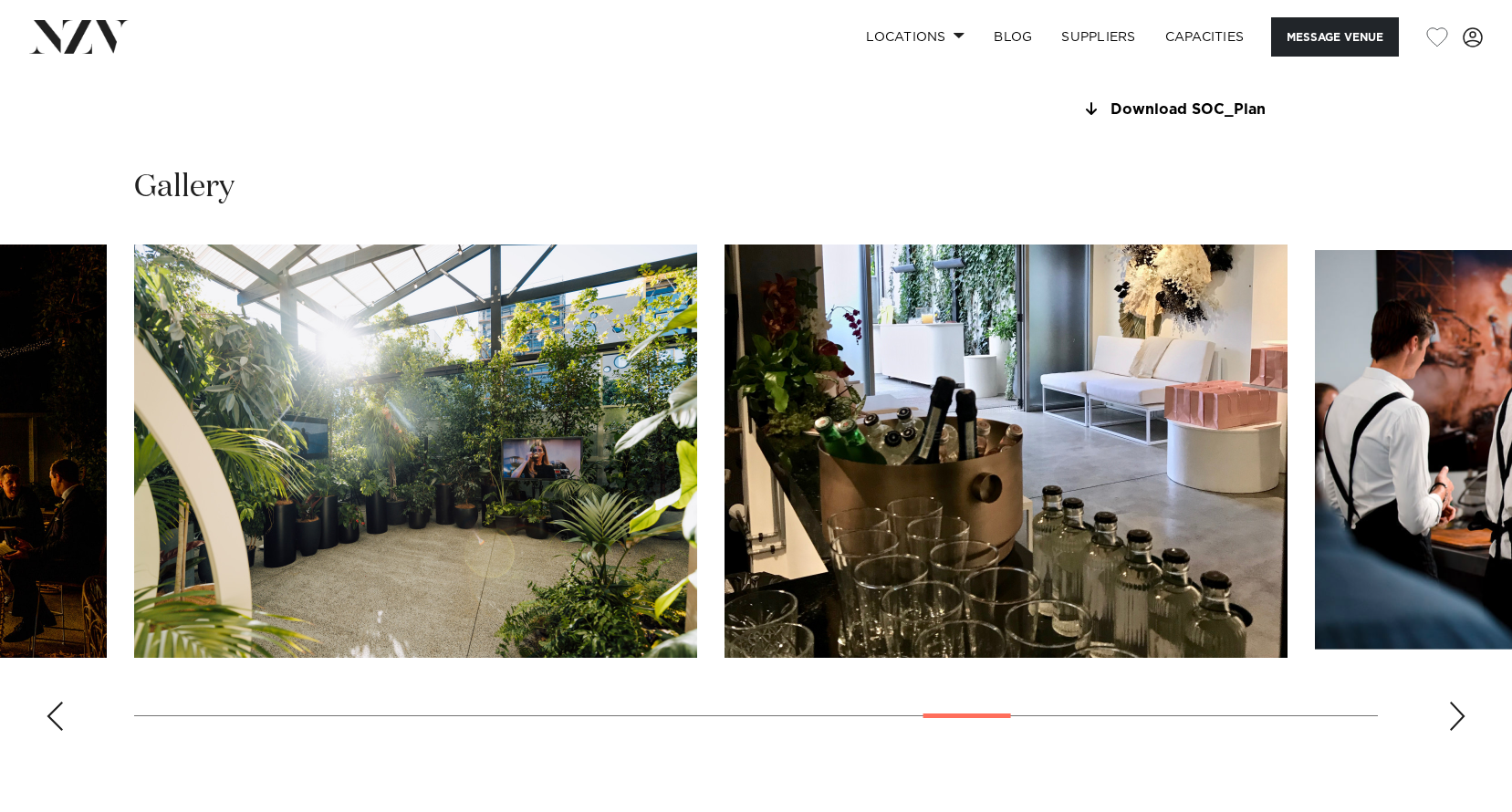
click at [1455, 718] on div "Next slide" at bounding box center [1457, 717] width 18 height 30
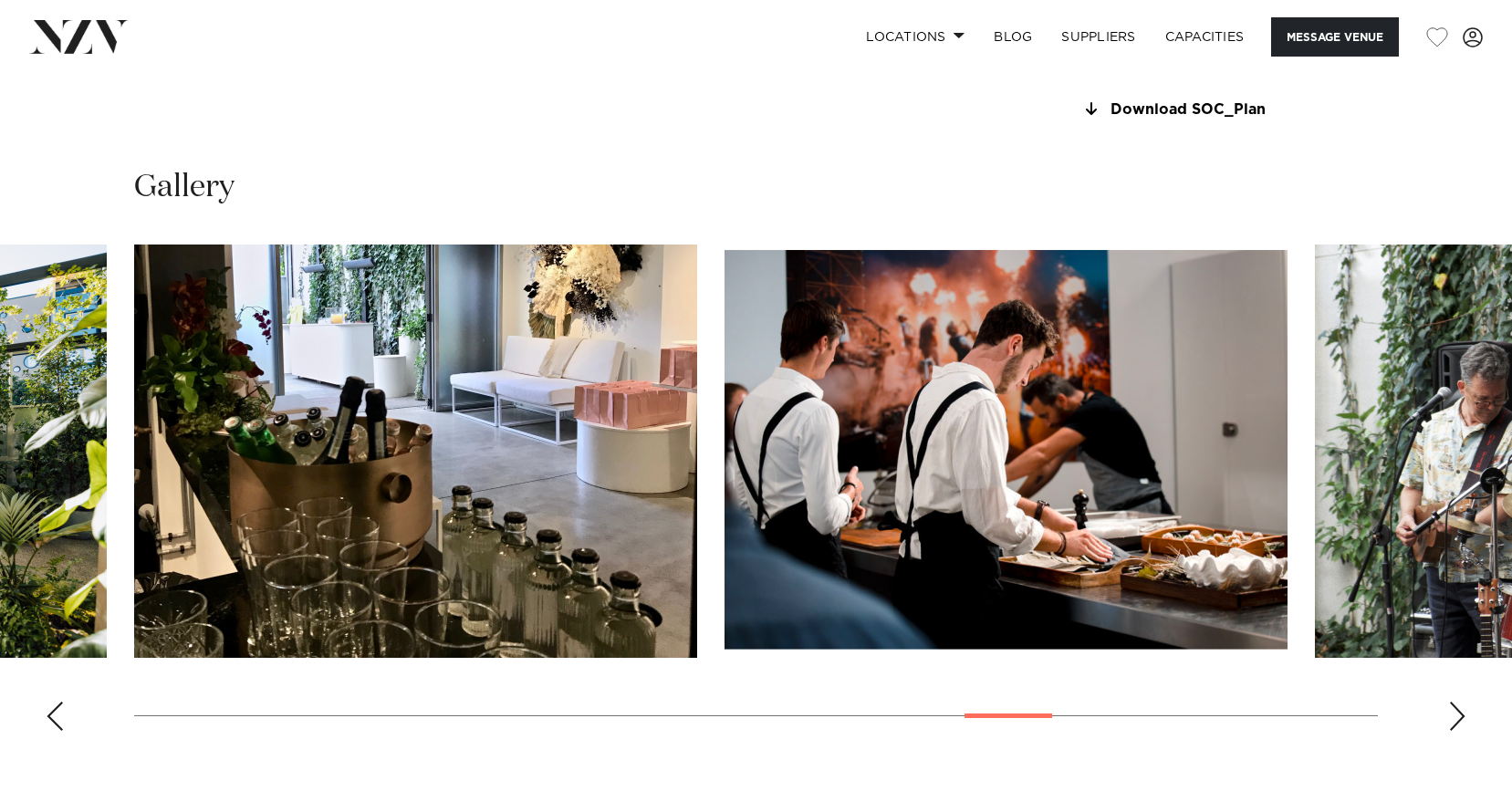
click at [1455, 718] on div "Next slide" at bounding box center [1457, 717] width 18 height 30
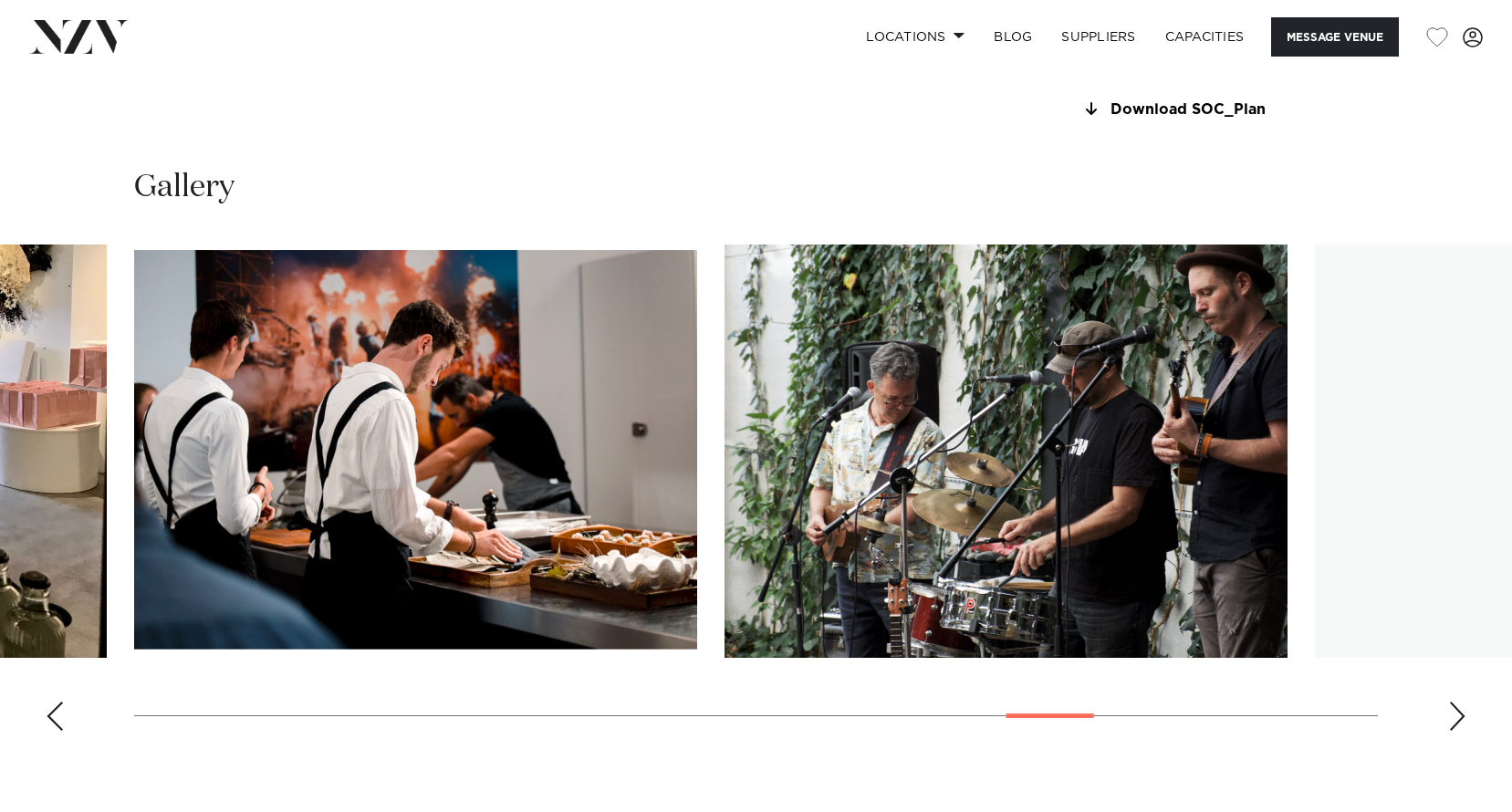
click at [1455, 718] on div "Next slide" at bounding box center [1457, 717] width 18 height 30
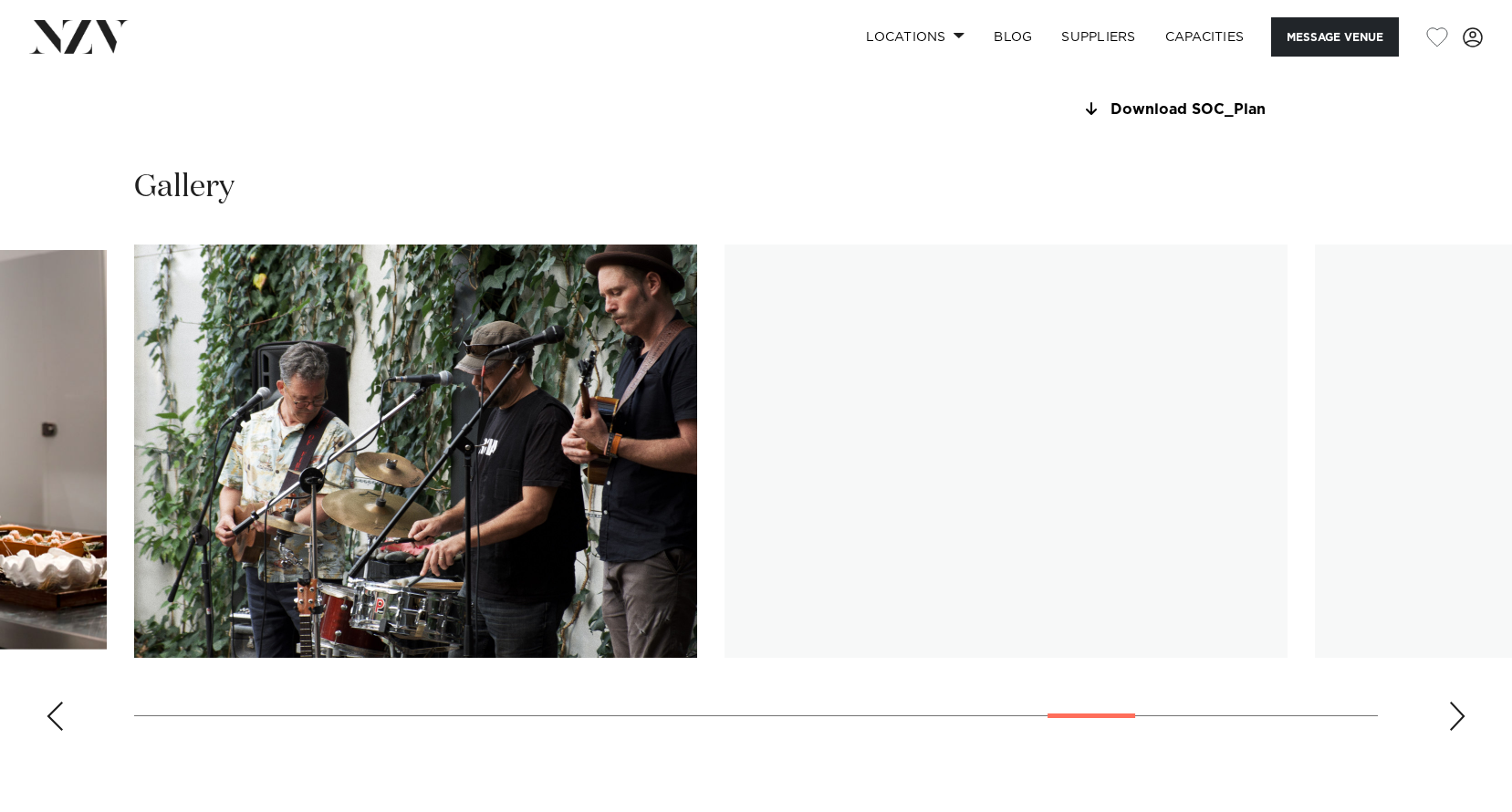
click at [1455, 718] on div "Next slide" at bounding box center [1457, 717] width 18 height 30
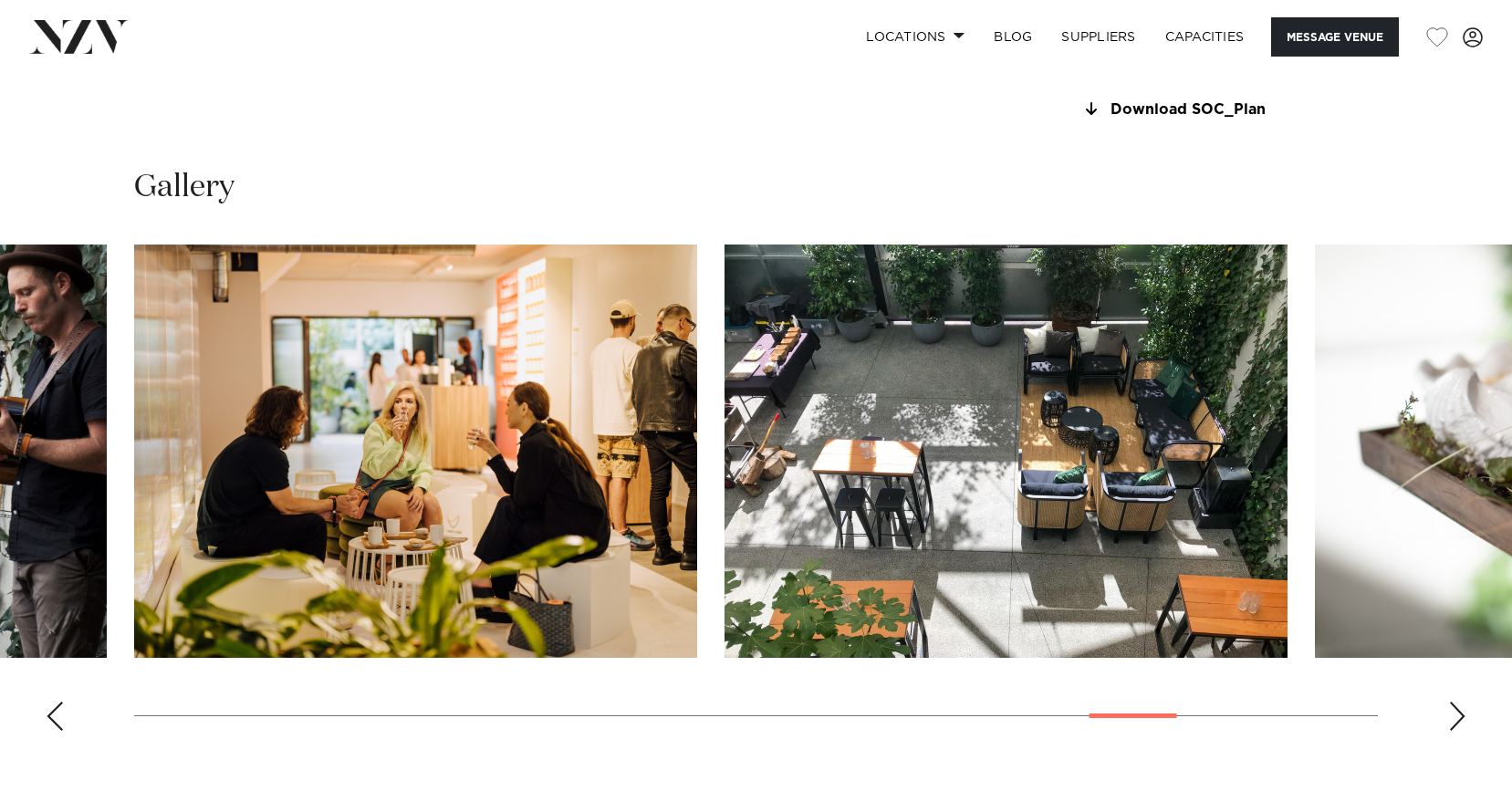
click at [1452, 709] on div "Next slide" at bounding box center [1457, 717] width 18 height 30
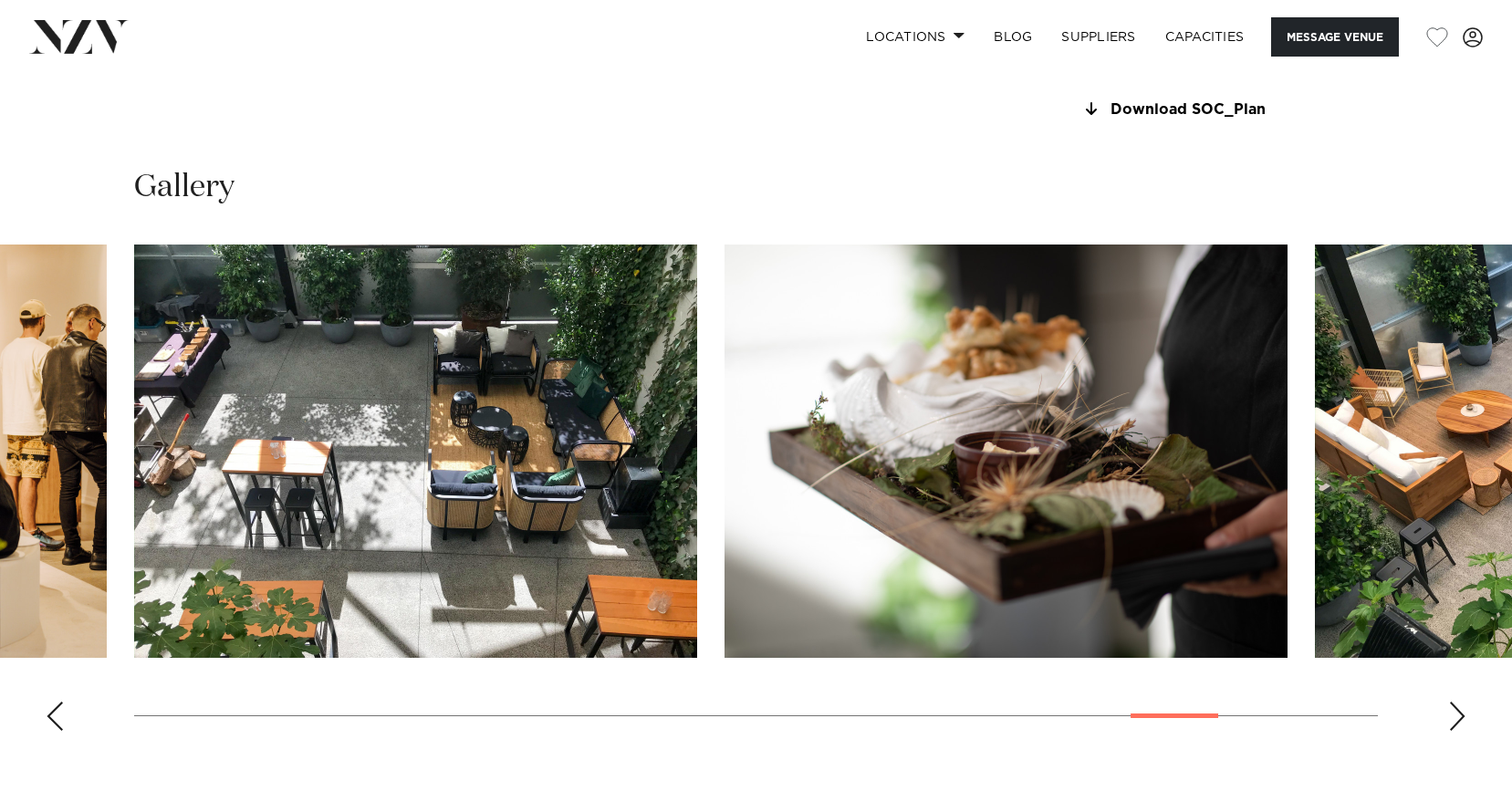
click at [1457, 714] on div "Next slide" at bounding box center [1457, 717] width 18 height 30
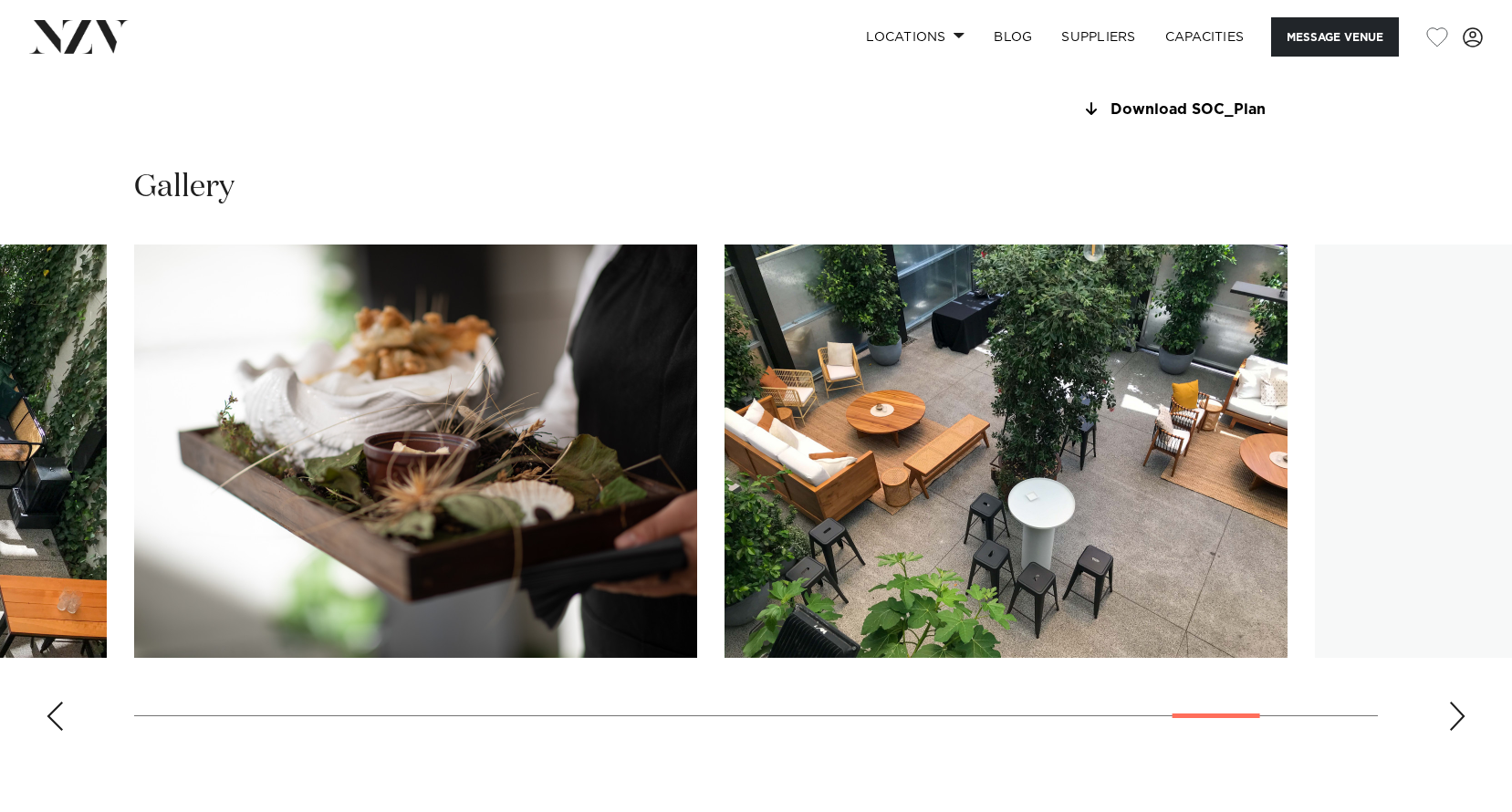
click at [1457, 714] on div "Next slide" at bounding box center [1457, 717] width 18 height 30
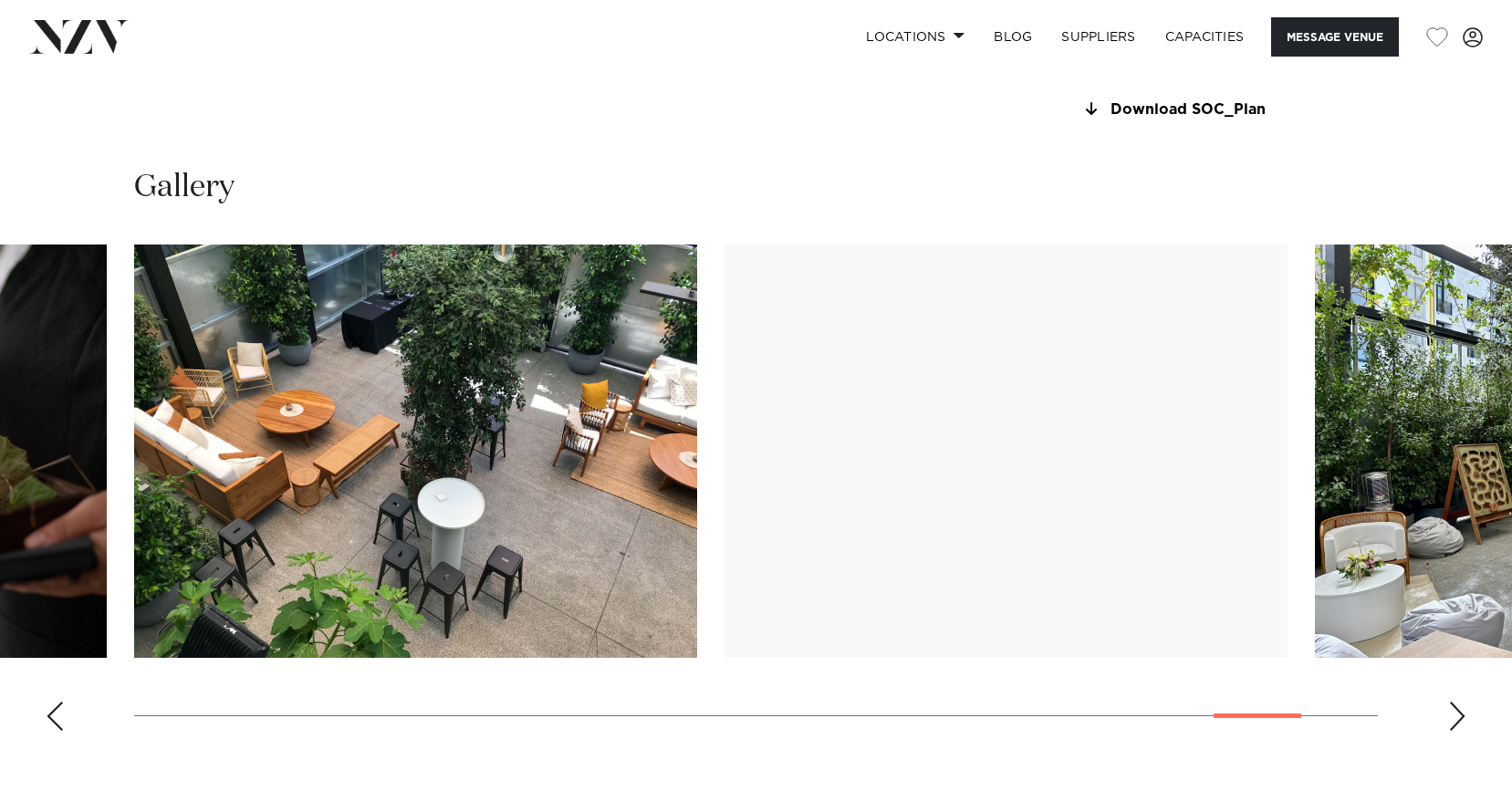
click at [1457, 714] on div "Next slide" at bounding box center [1457, 717] width 18 height 30
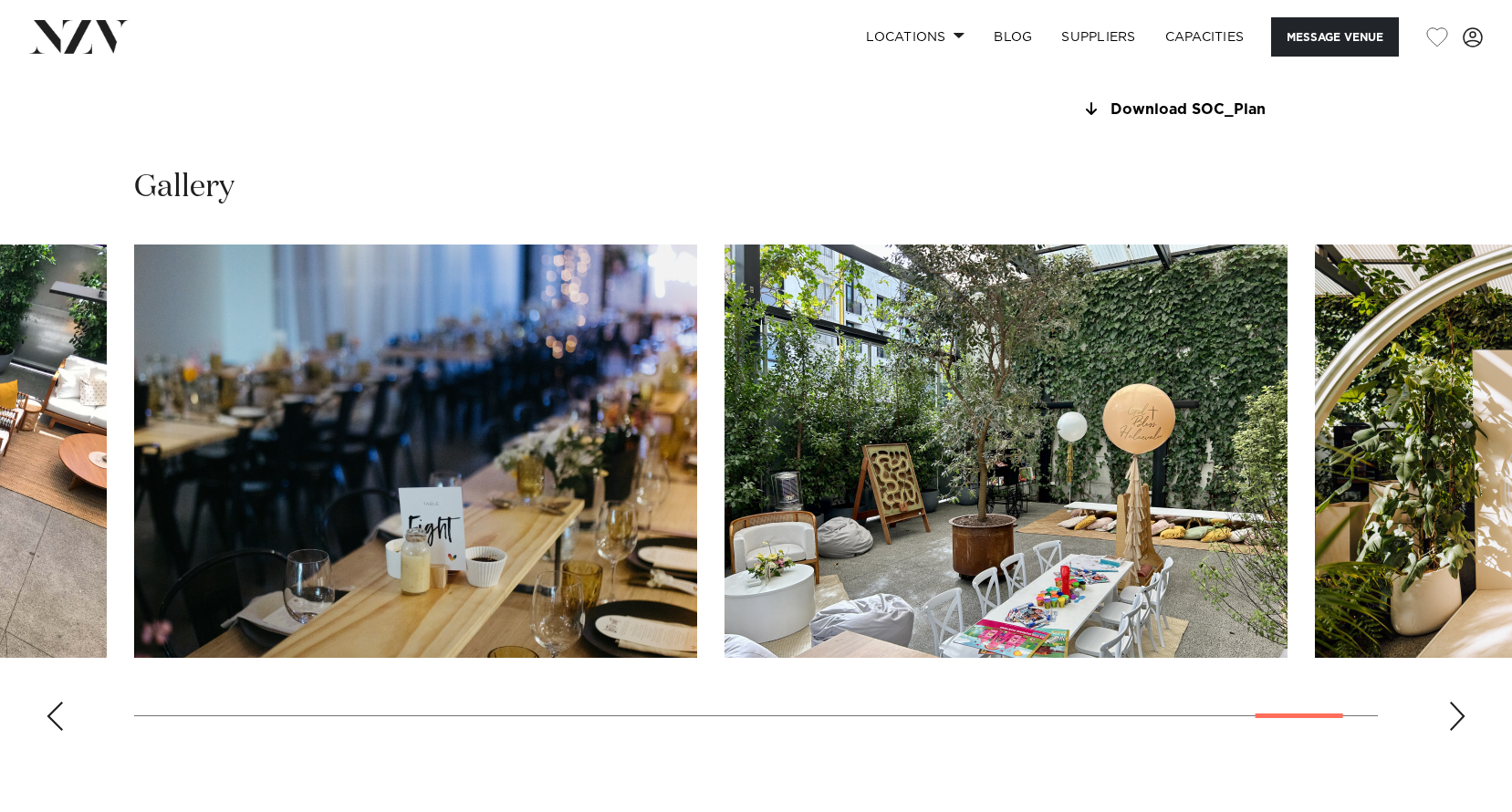
click at [1457, 714] on div "Next slide" at bounding box center [1457, 717] width 18 height 30
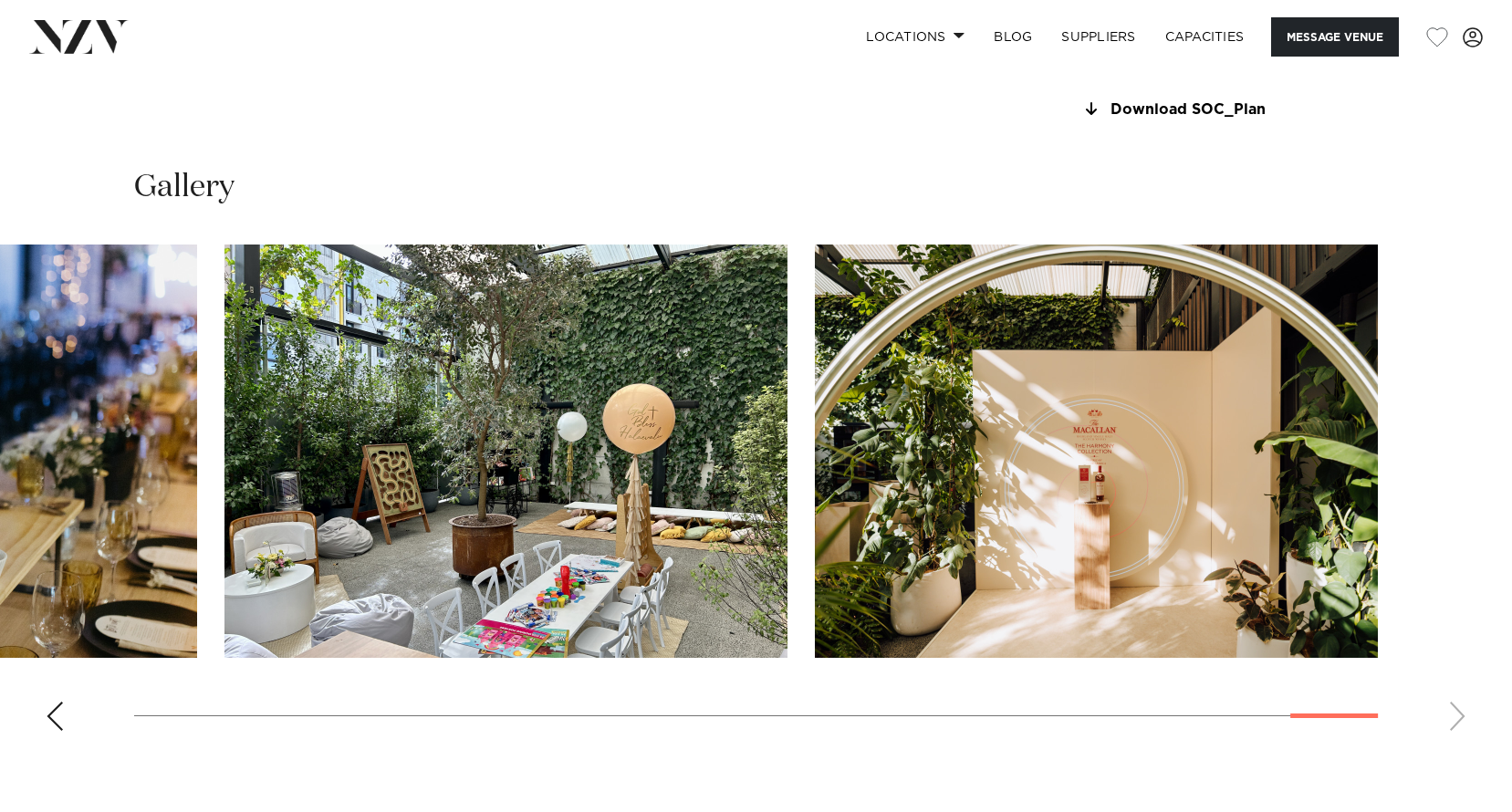
click at [1457, 714] on swiper-container at bounding box center [756, 494] width 1512 height 501
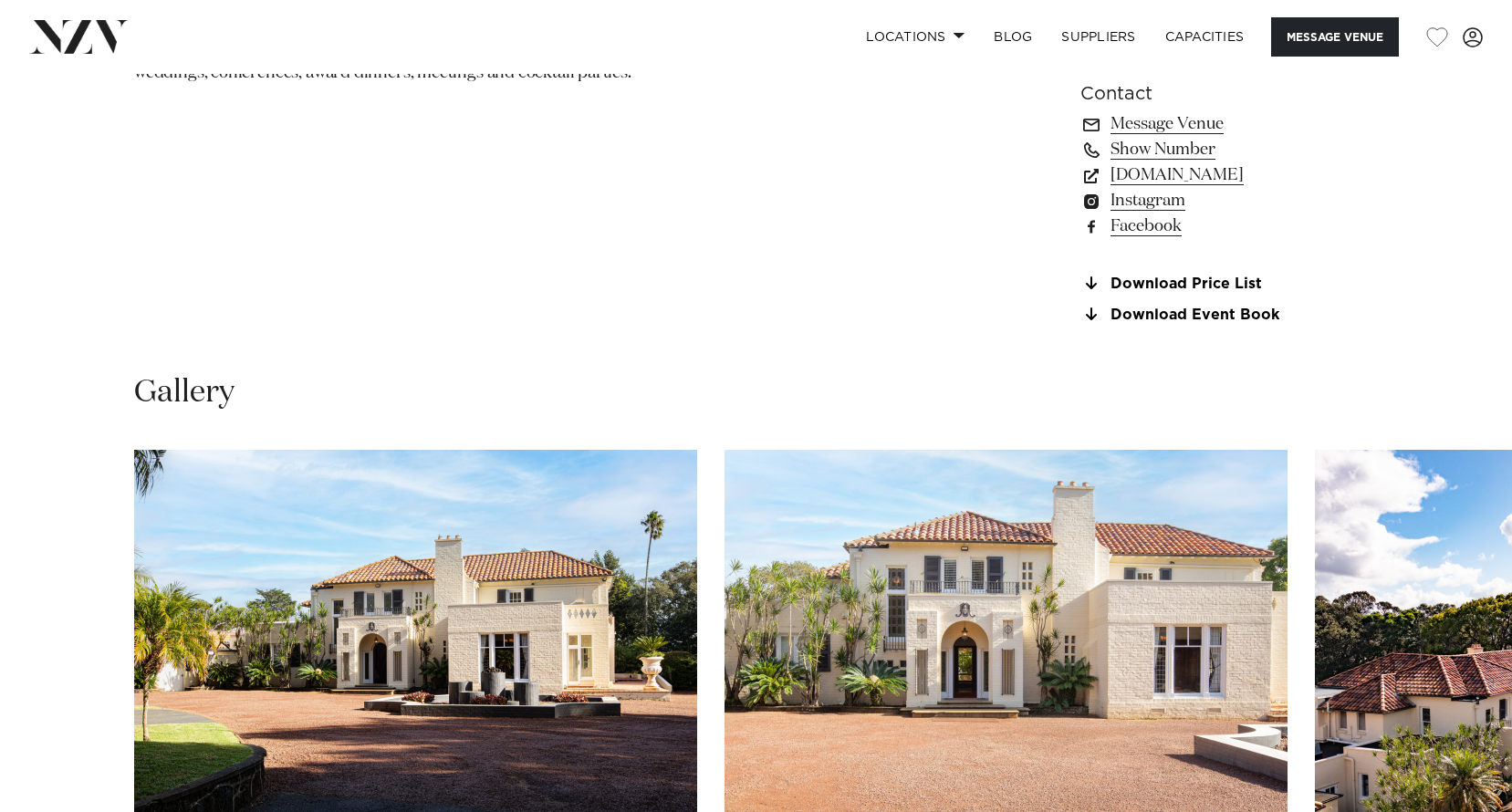
scroll to position [1643, 0]
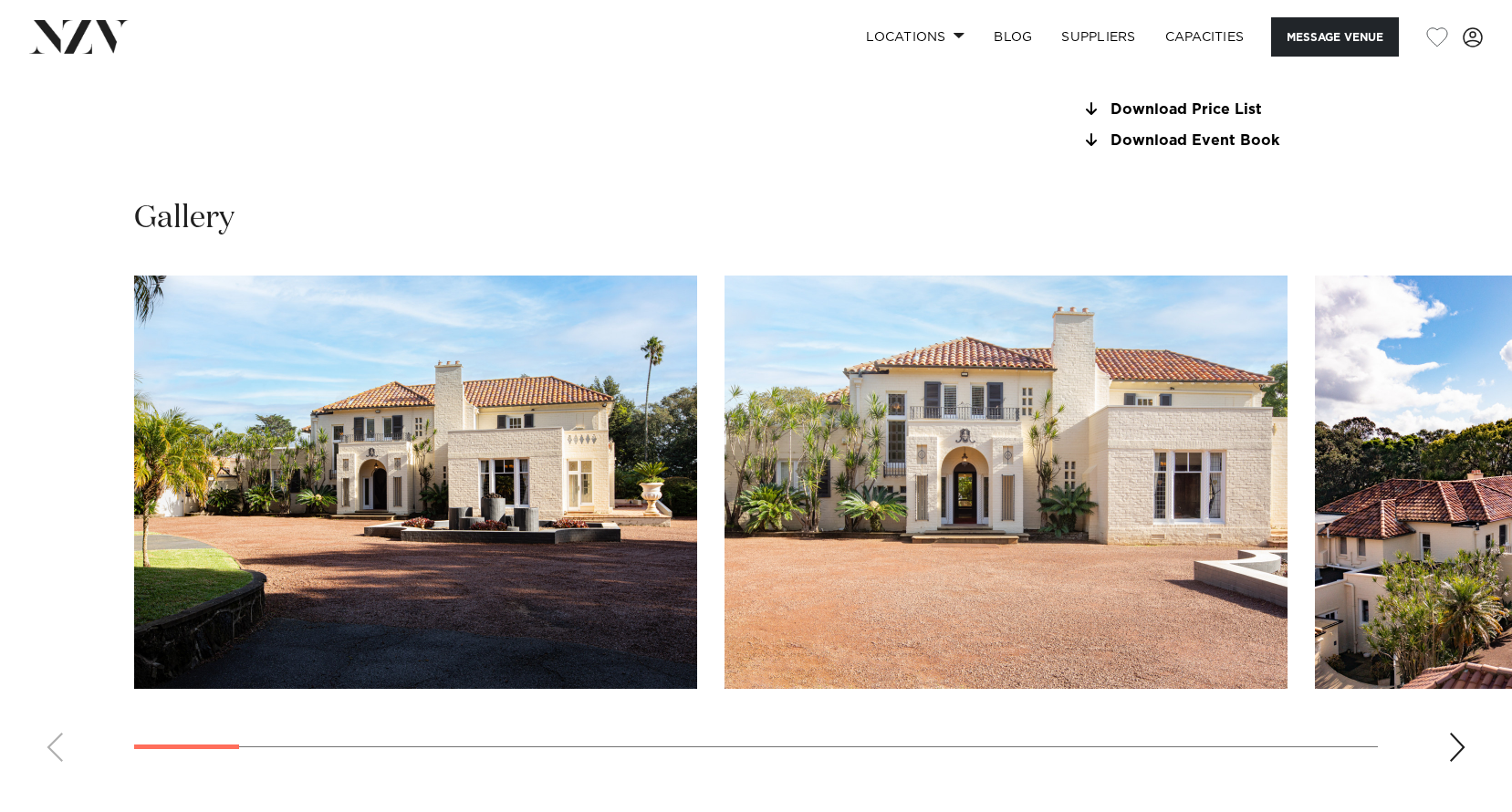
click at [1457, 748] on div "Next slide" at bounding box center [1457, 747] width 18 height 30
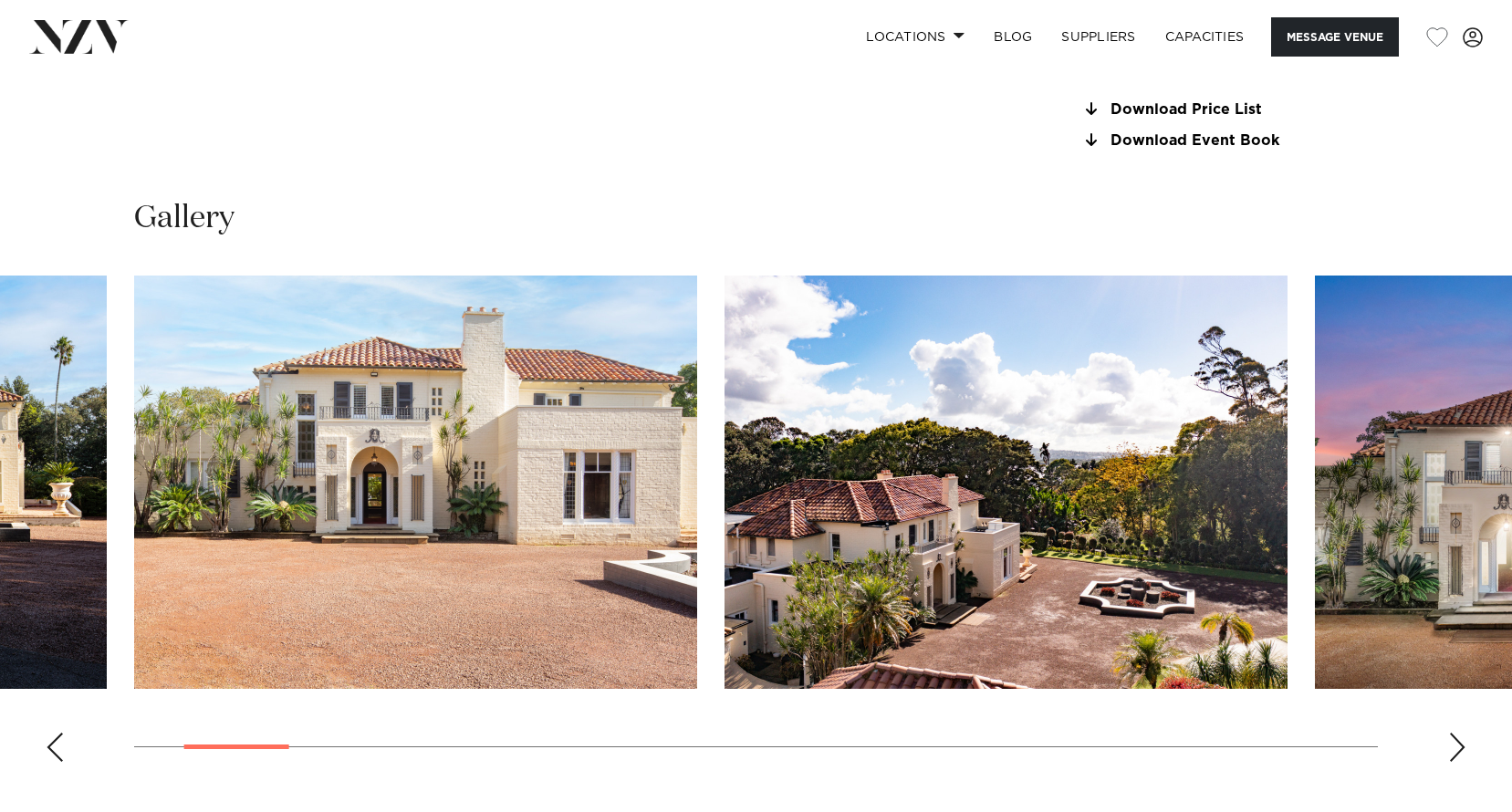
click at [1457, 748] on div "Next slide" at bounding box center [1457, 747] width 18 height 30
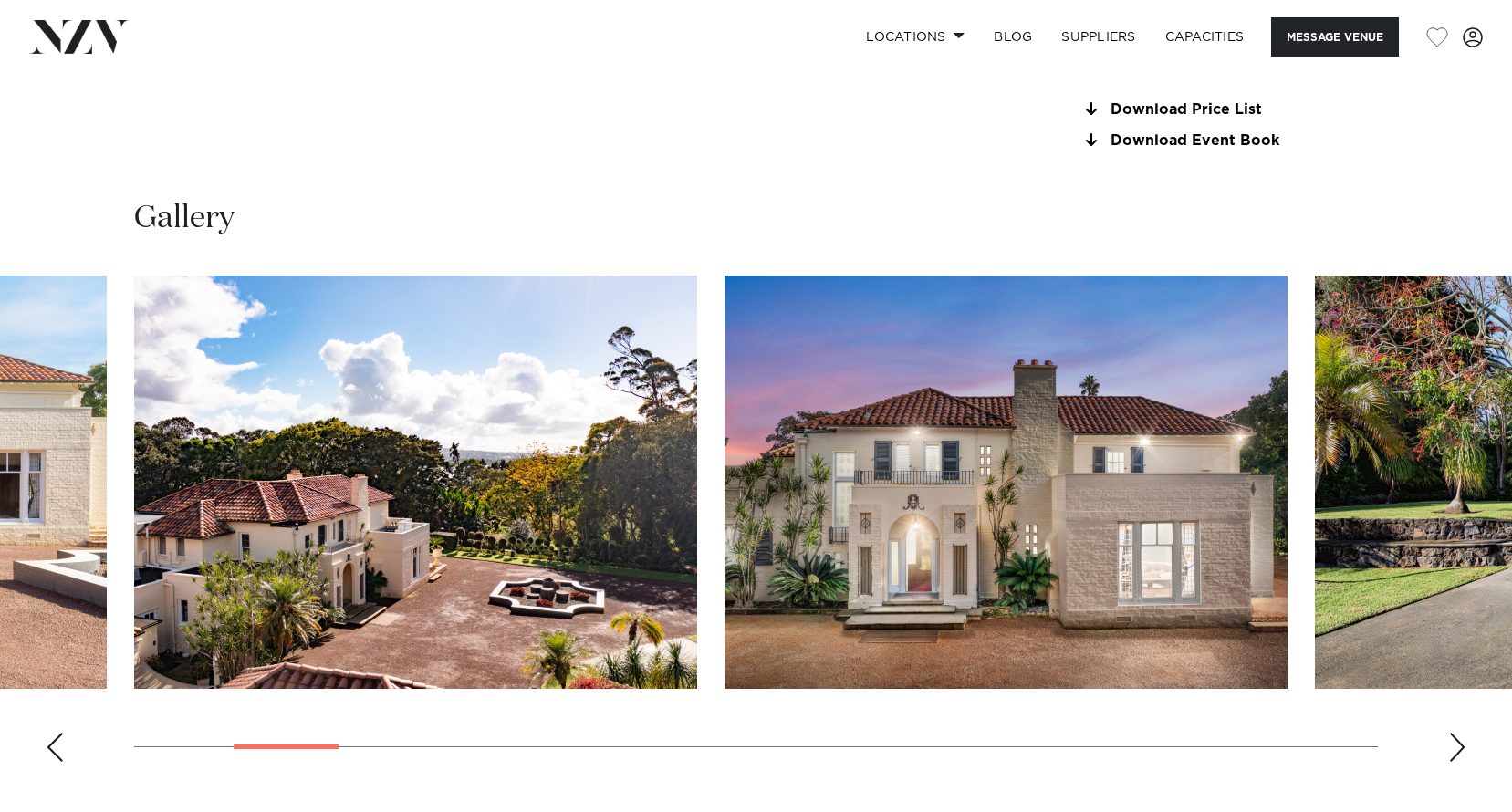
click at [1457, 748] on div "Next slide" at bounding box center [1457, 747] width 18 height 30
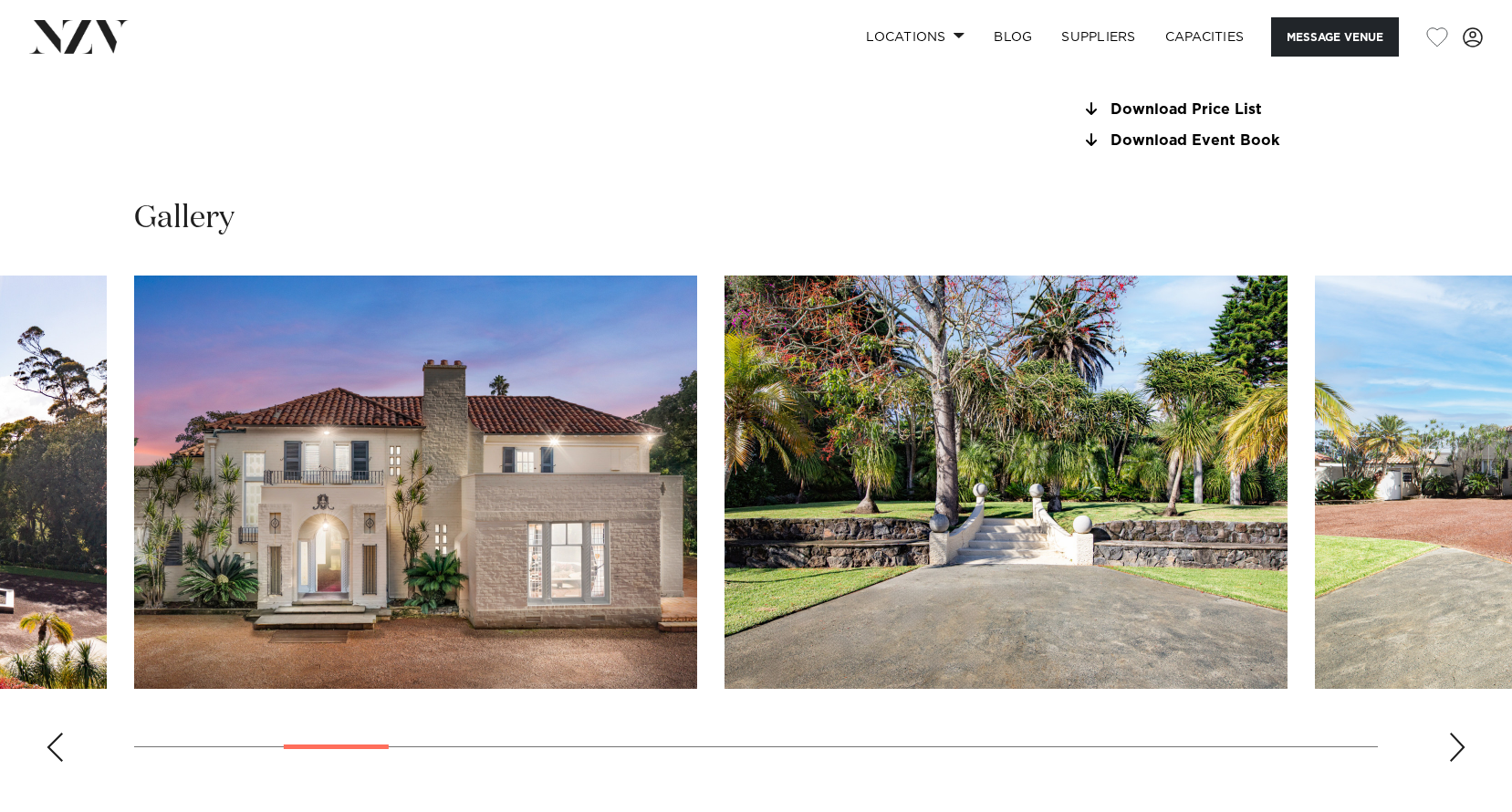
click at [1457, 748] on div "Next slide" at bounding box center [1457, 747] width 18 height 30
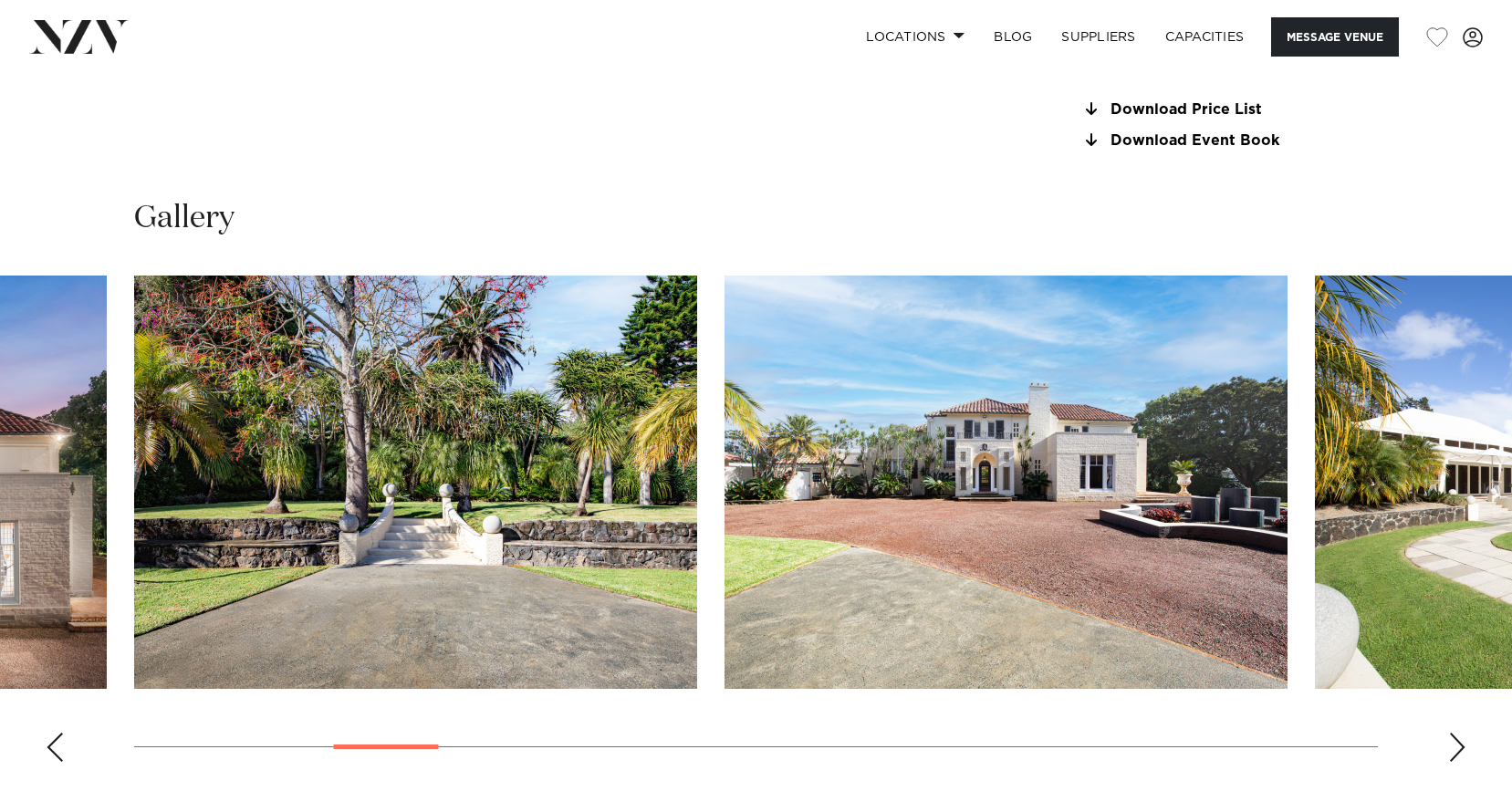
click at [1457, 748] on div "Next slide" at bounding box center [1457, 747] width 18 height 30
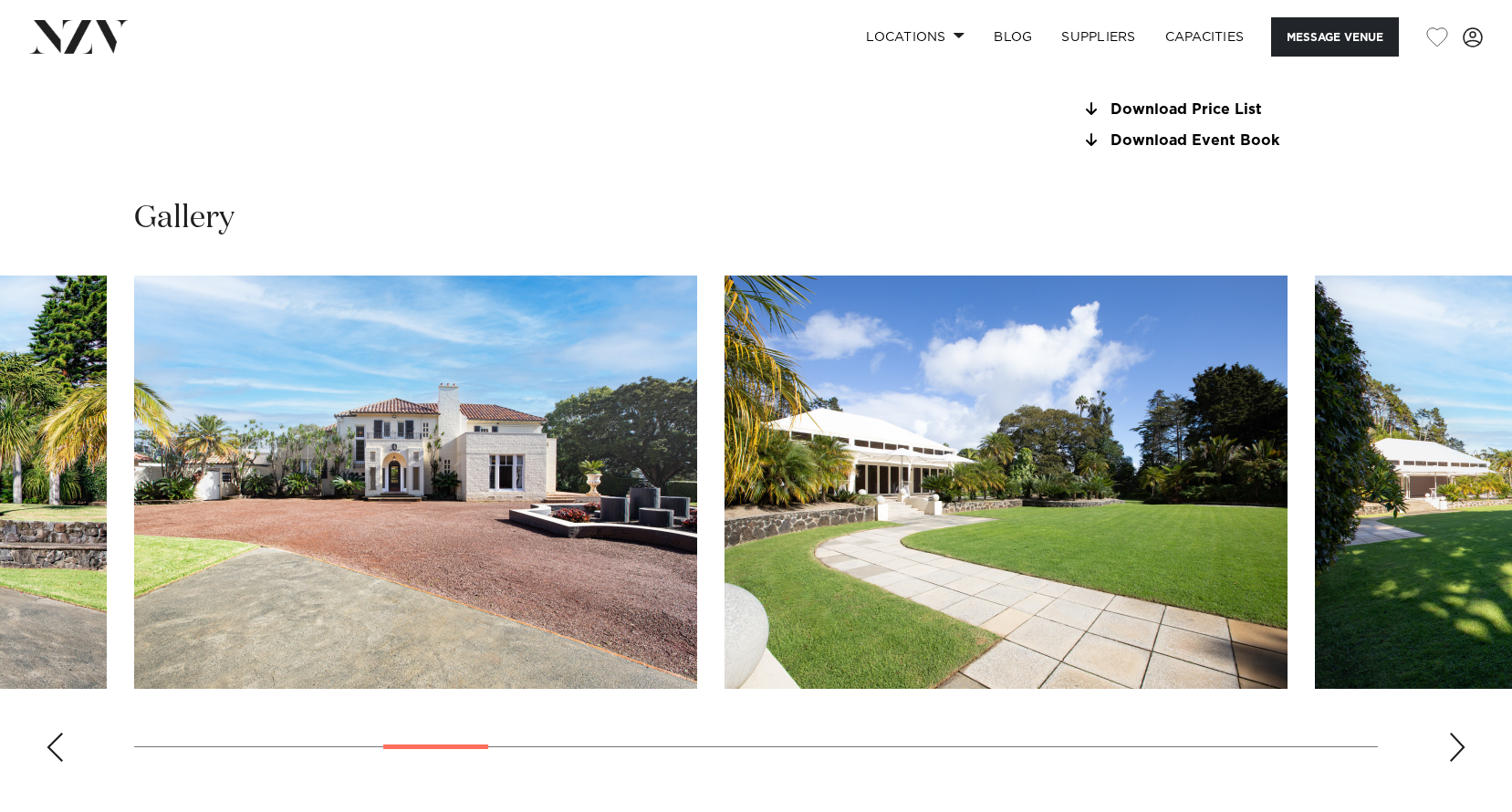
click at [1457, 748] on div "Next slide" at bounding box center [1457, 747] width 18 height 30
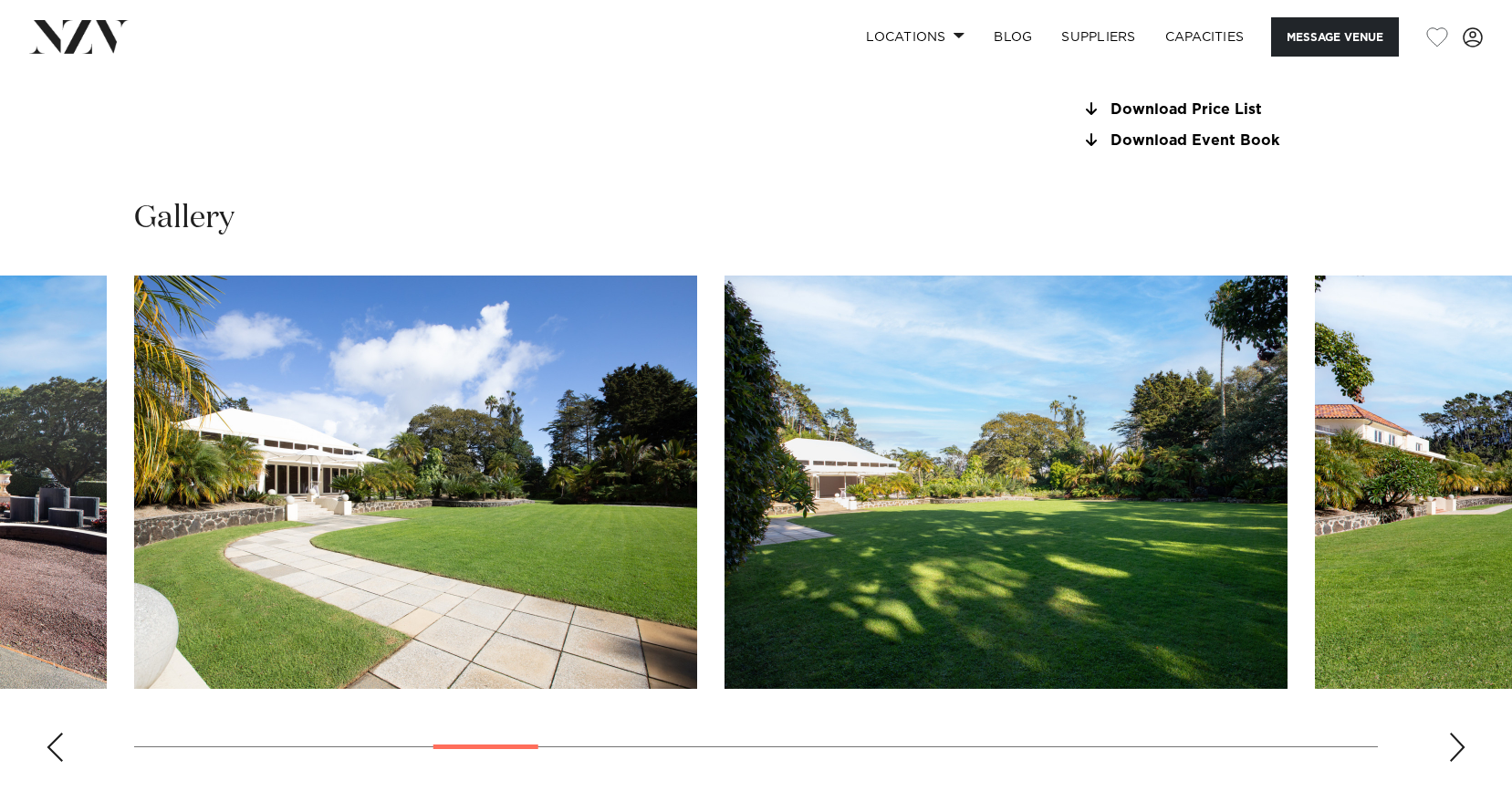
click at [1457, 748] on div "Next slide" at bounding box center [1457, 747] width 18 height 30
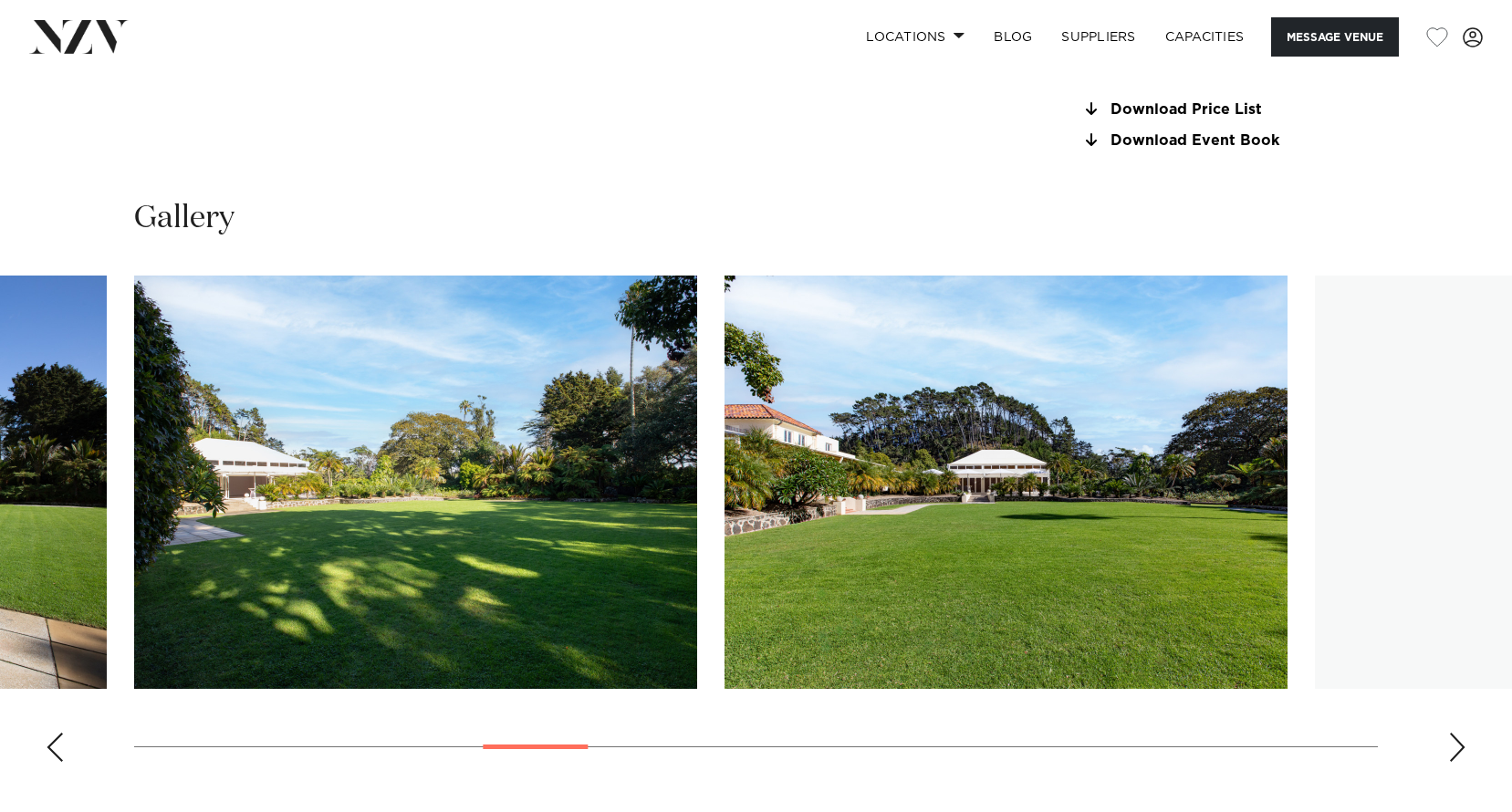
click at [1457, 748] on div "Next slide" at bounding box center [1457, 747] width 18 height 30
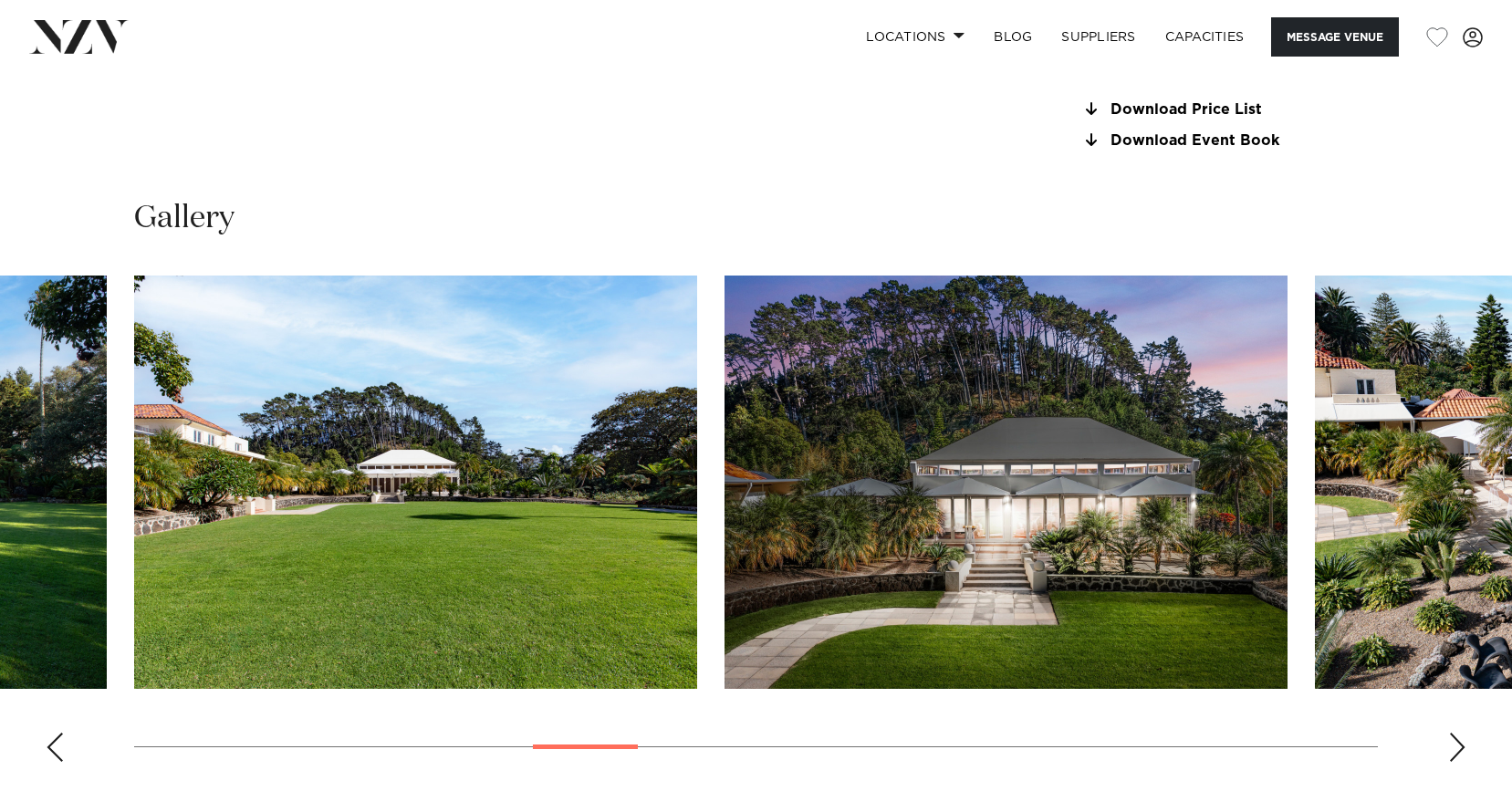
click at [1457, 748] on div "Next slide" at bounding box center [1457, 747] width 18 height 30
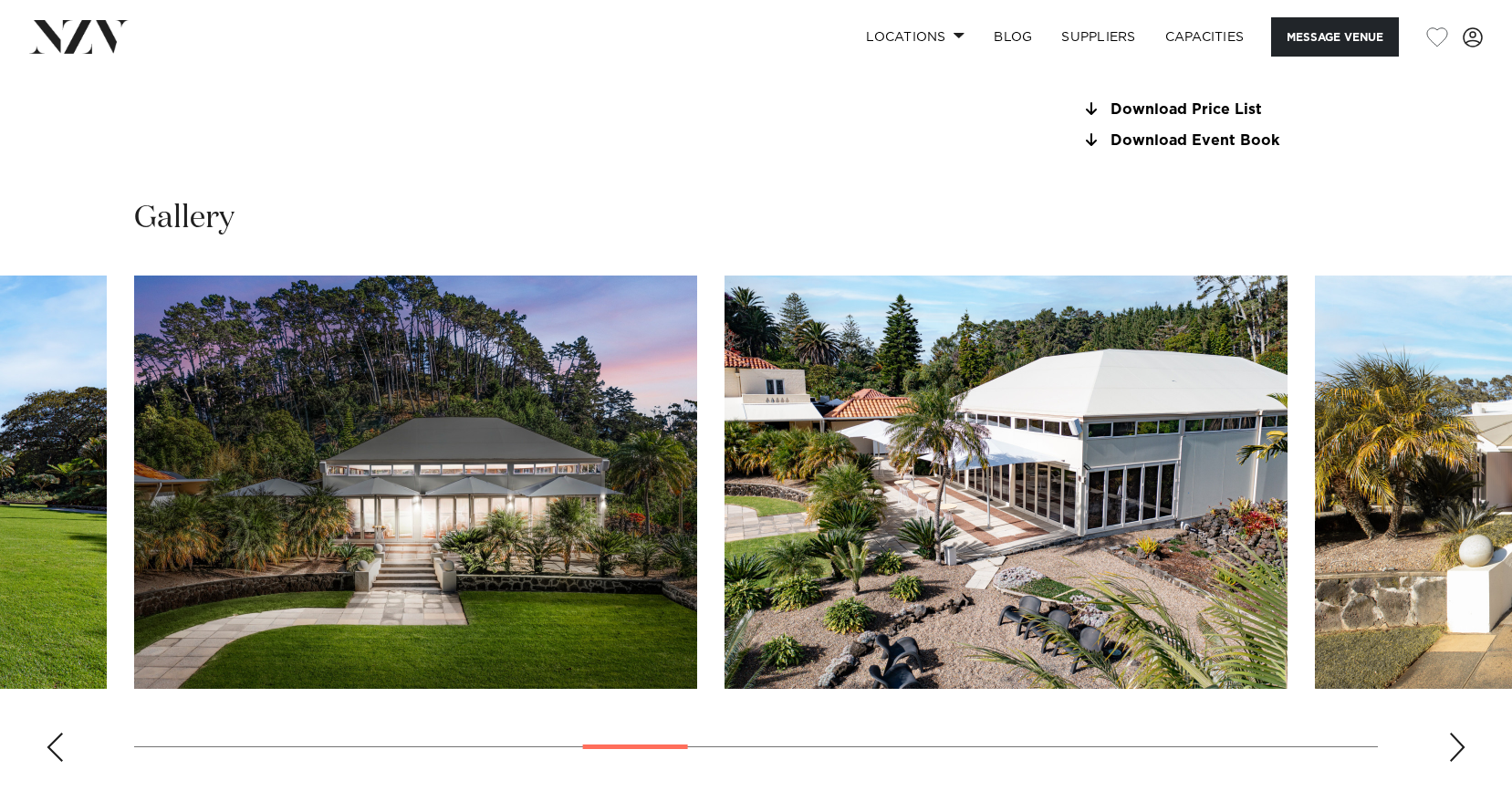
click at [1457, 748] on div "Next slide" at bounding box center [1457, 747] width 18 height 30
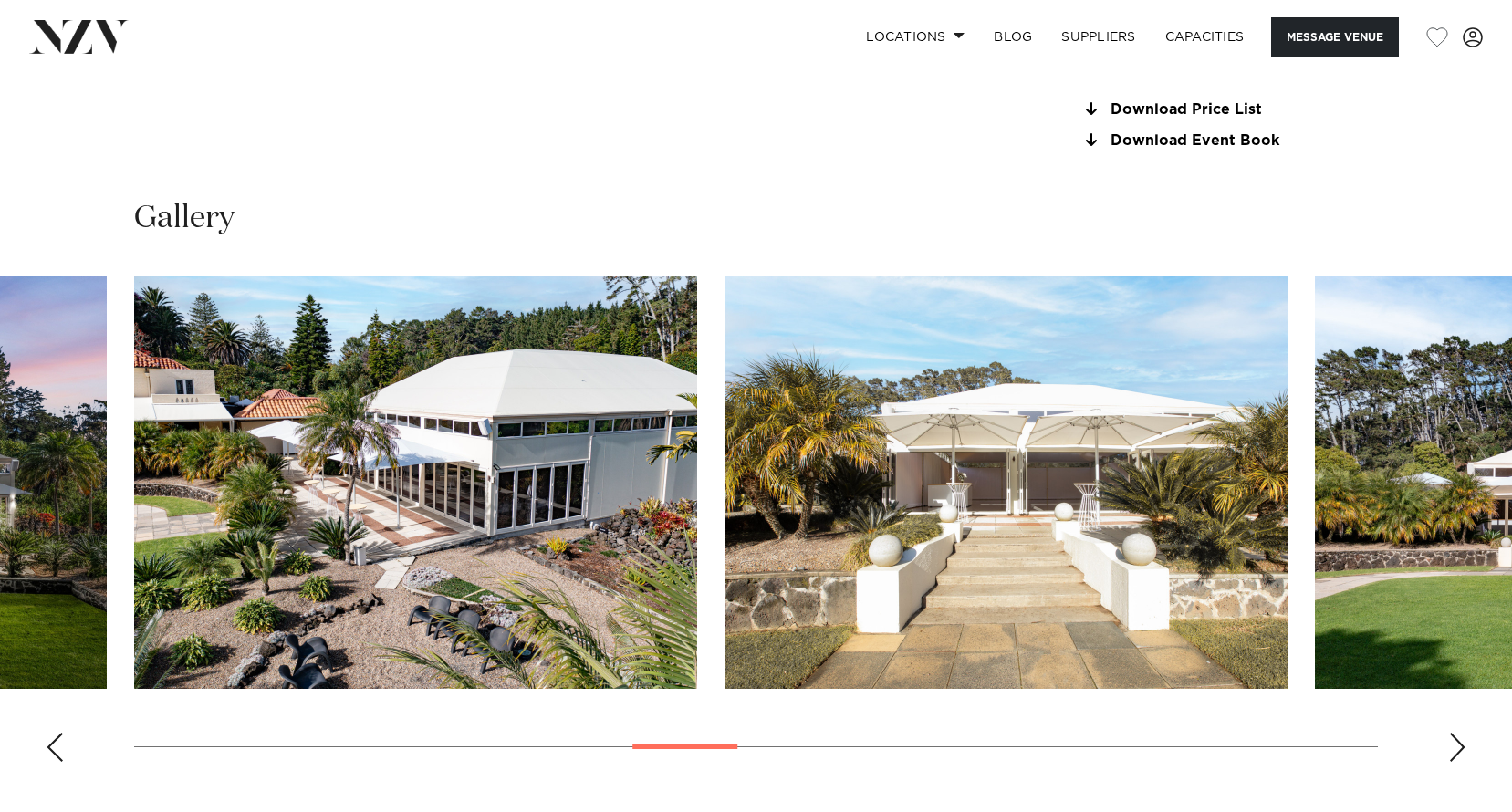
click at [1457, 748] on div "Next slide" at bounding box center [1457, 747] width 18 height 30
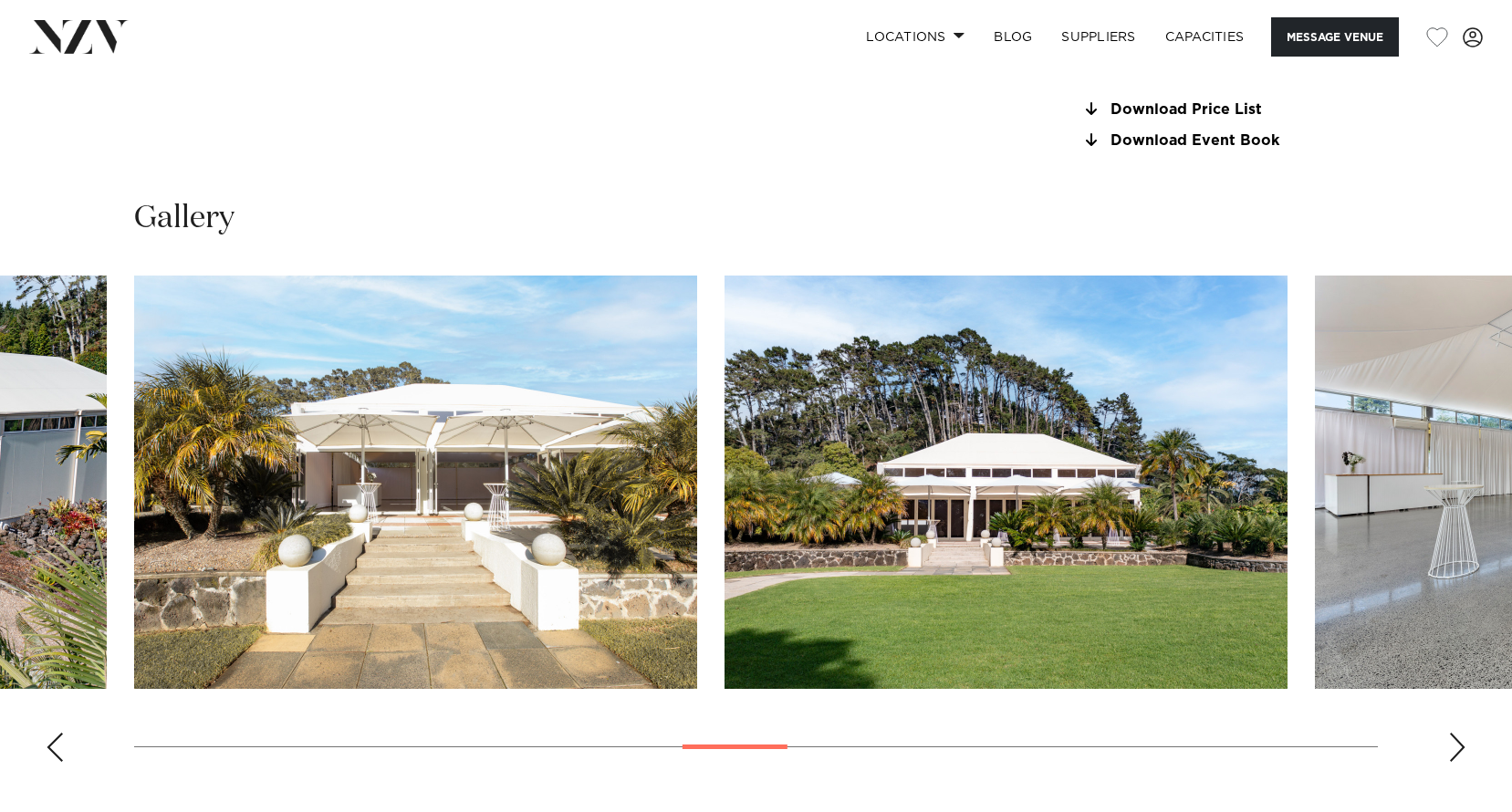
click at [1457, 748] on div "Next slide" at bounding box center [1457, 747] width 18 height 30
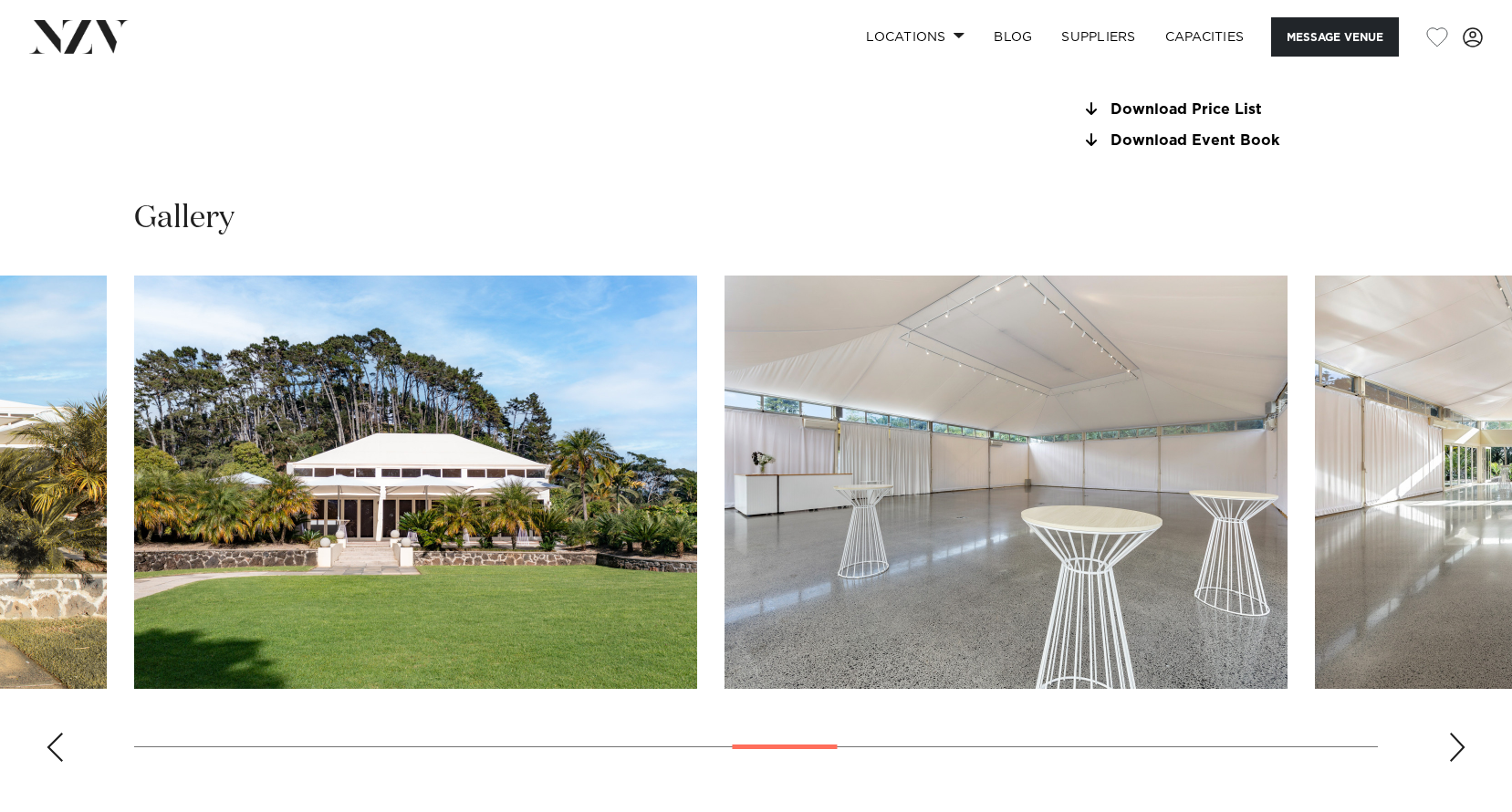
click at [1457, 748] on div "Next slide" at bounding box center [1457, 747] width 18 height 30
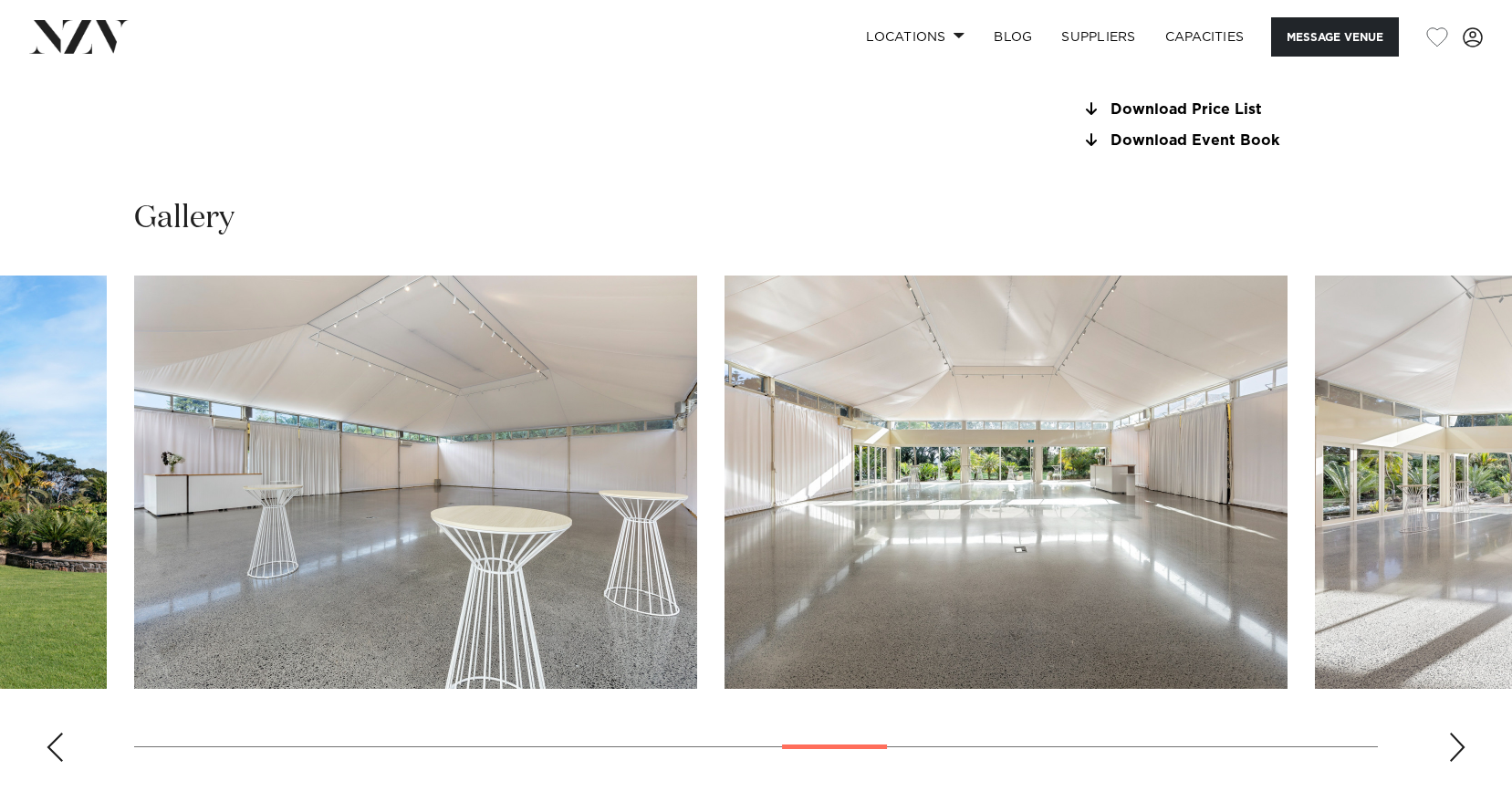
click at [1457, 748] on div "Next slide" at bounding box center [1457, 747] width 18 height 30
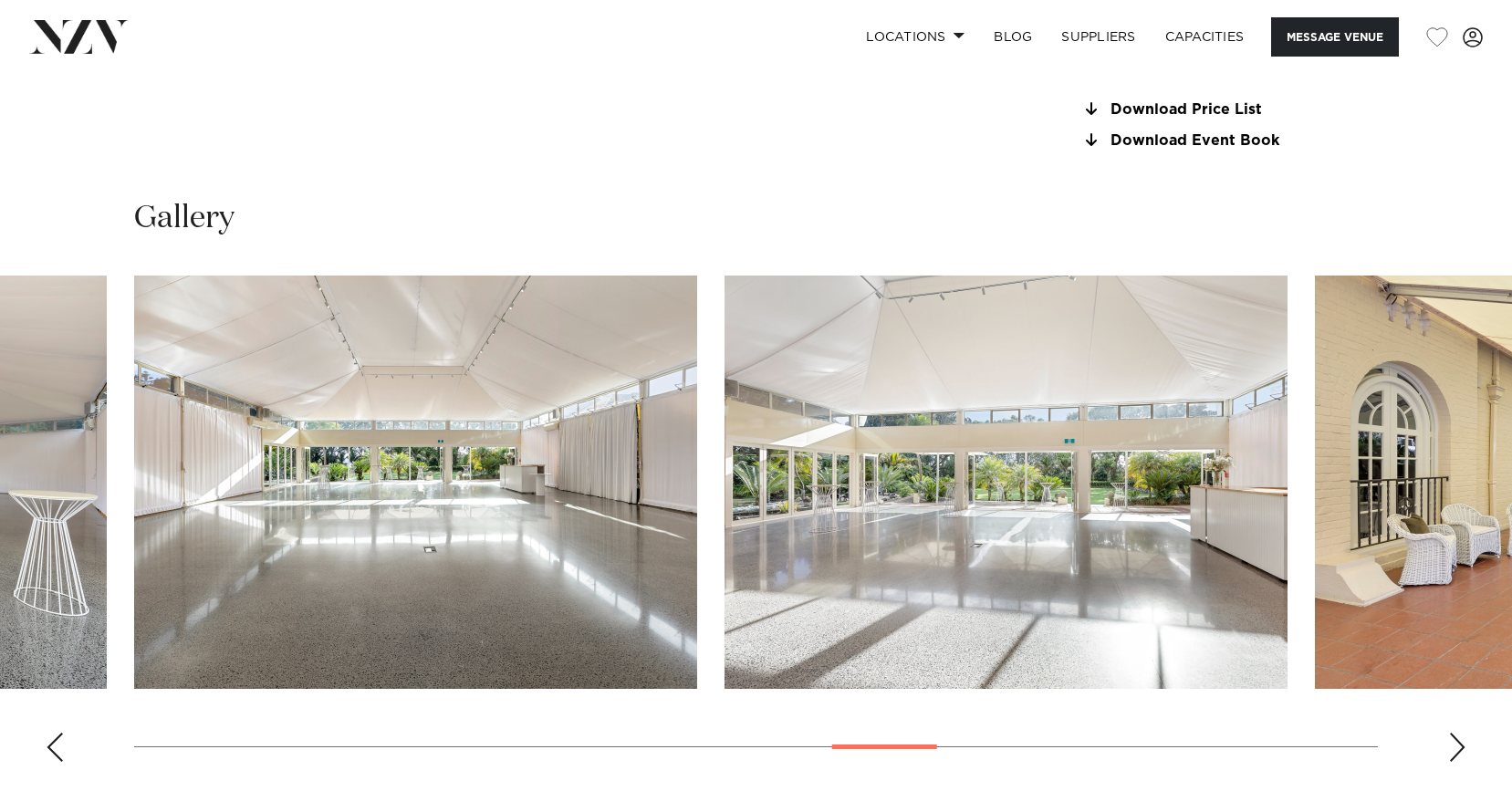
click at [1457, 748] on div "Next slide" at bounding box center [1457, 747] width 18 height 30
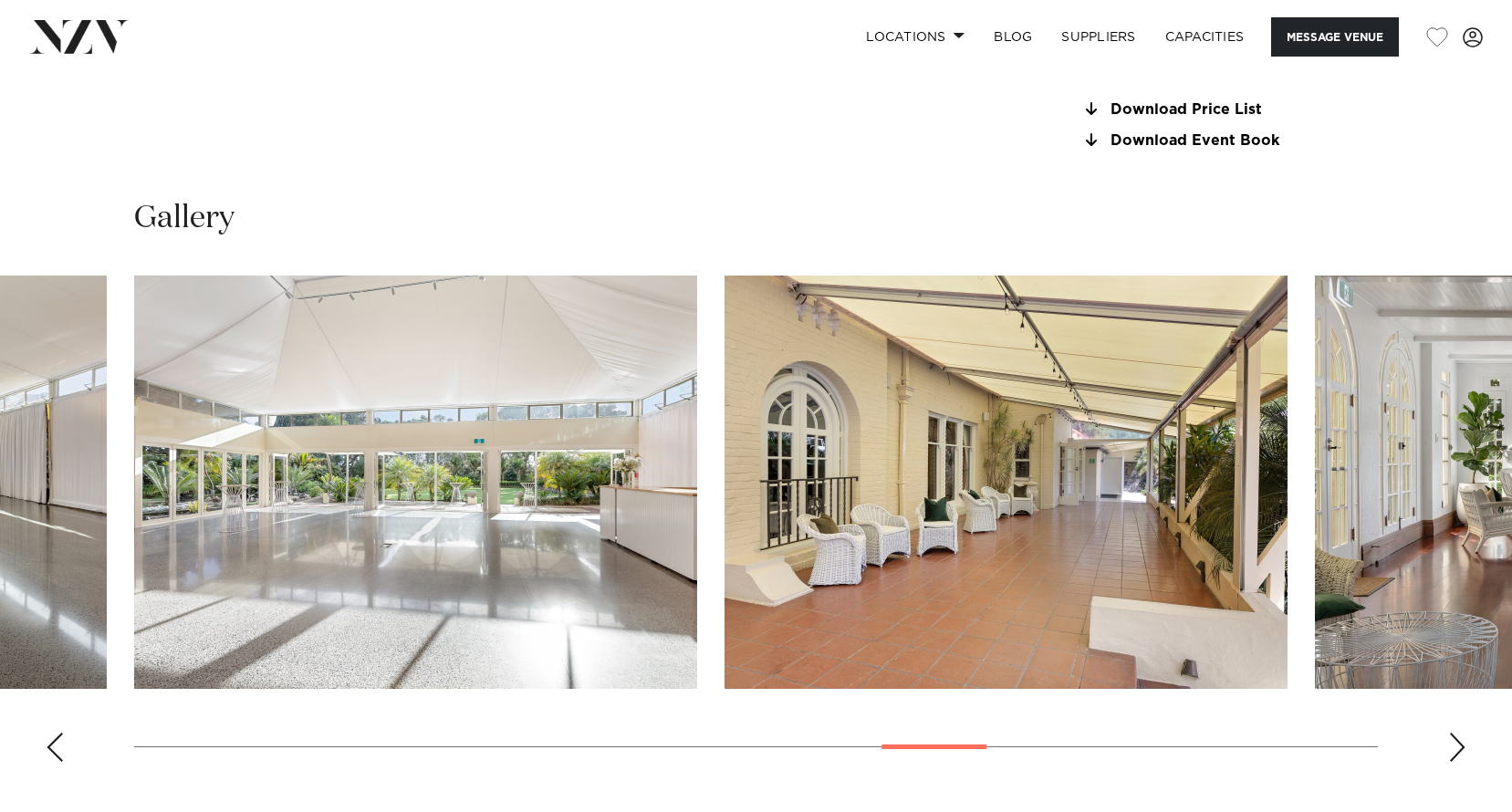
click at [1457, 748] on div "Next slide" at bounding box center [1457, 747] width 18 height 30
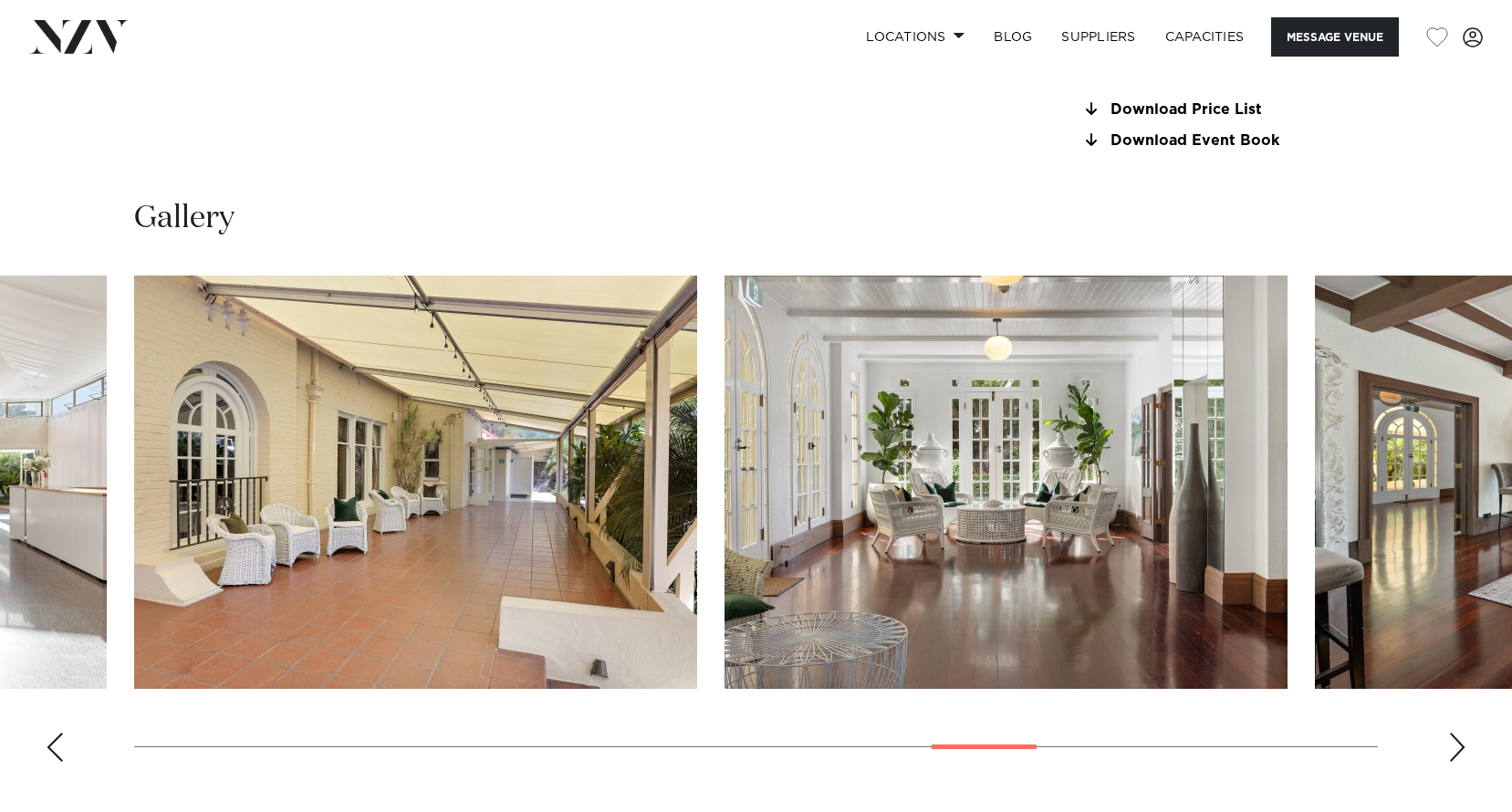
click at [1457, 748] on div "Next slide" at bounding box center [1457, 747] width 18 height 30
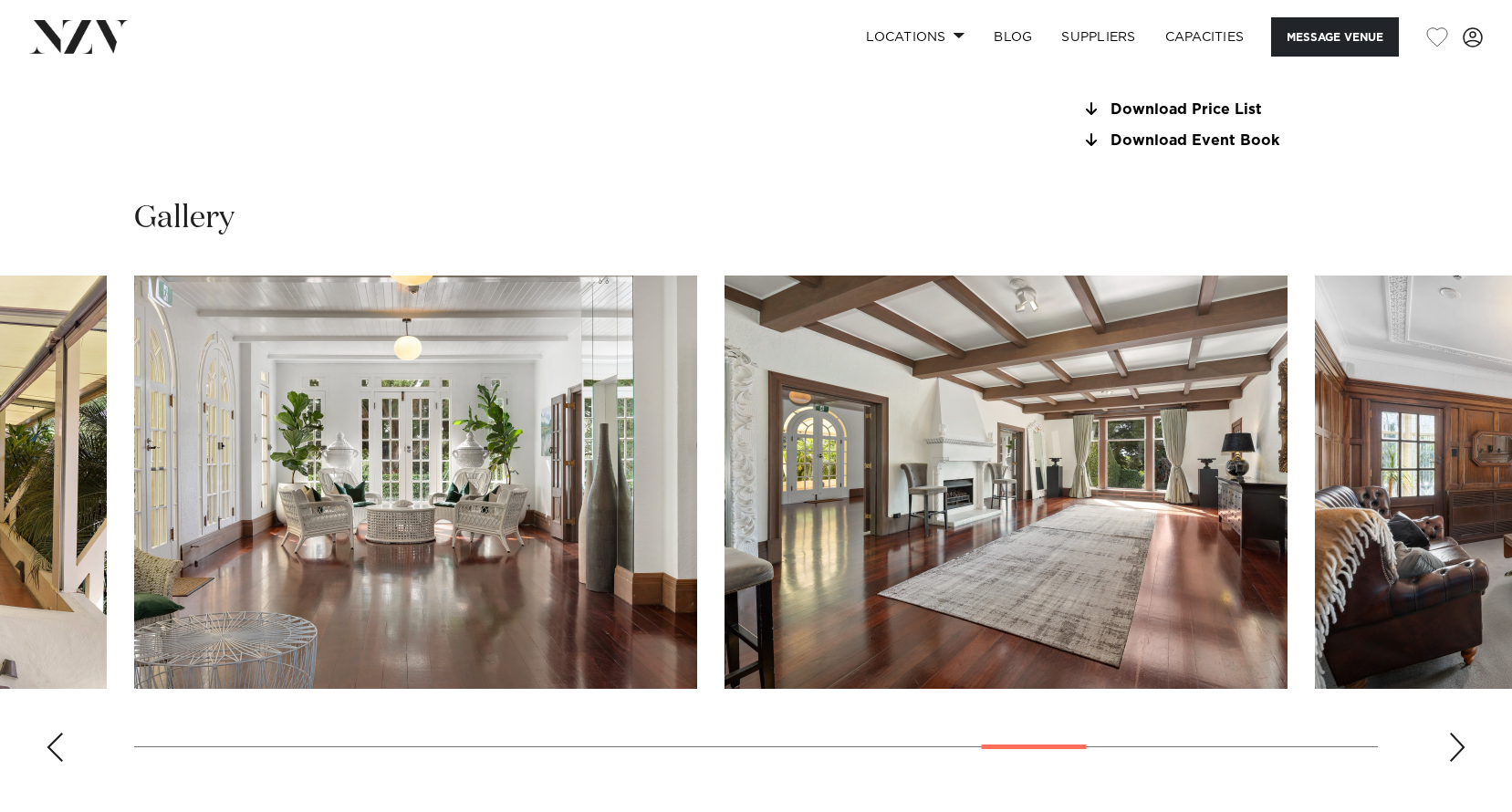
click at [1457, 748] on div "Next slide" at bounding box center [1457, 747] width 18 height 30
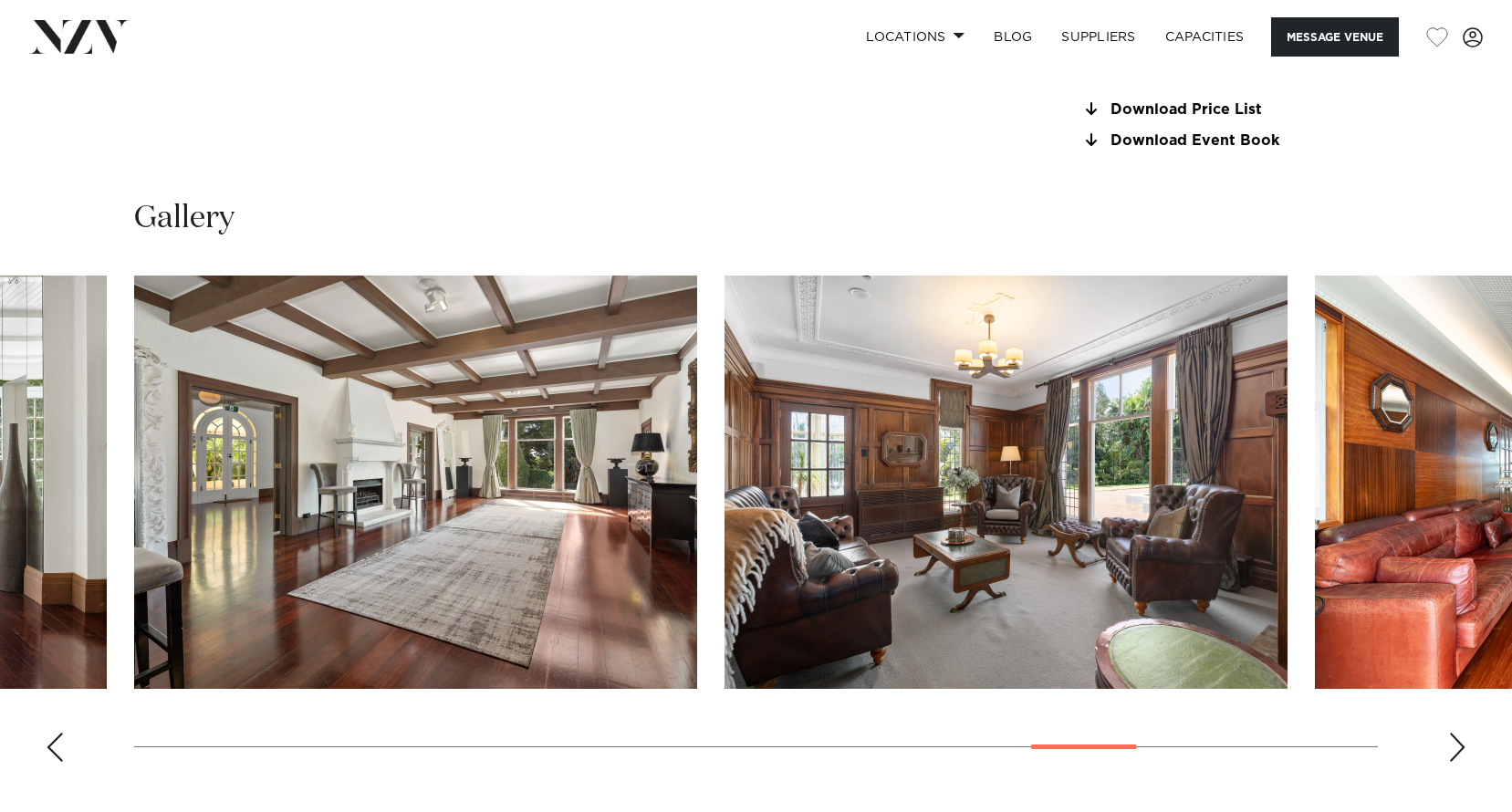
click at [1457, 748] on div "Next slide" at bounding box center [1457, 747] width 18 height 30
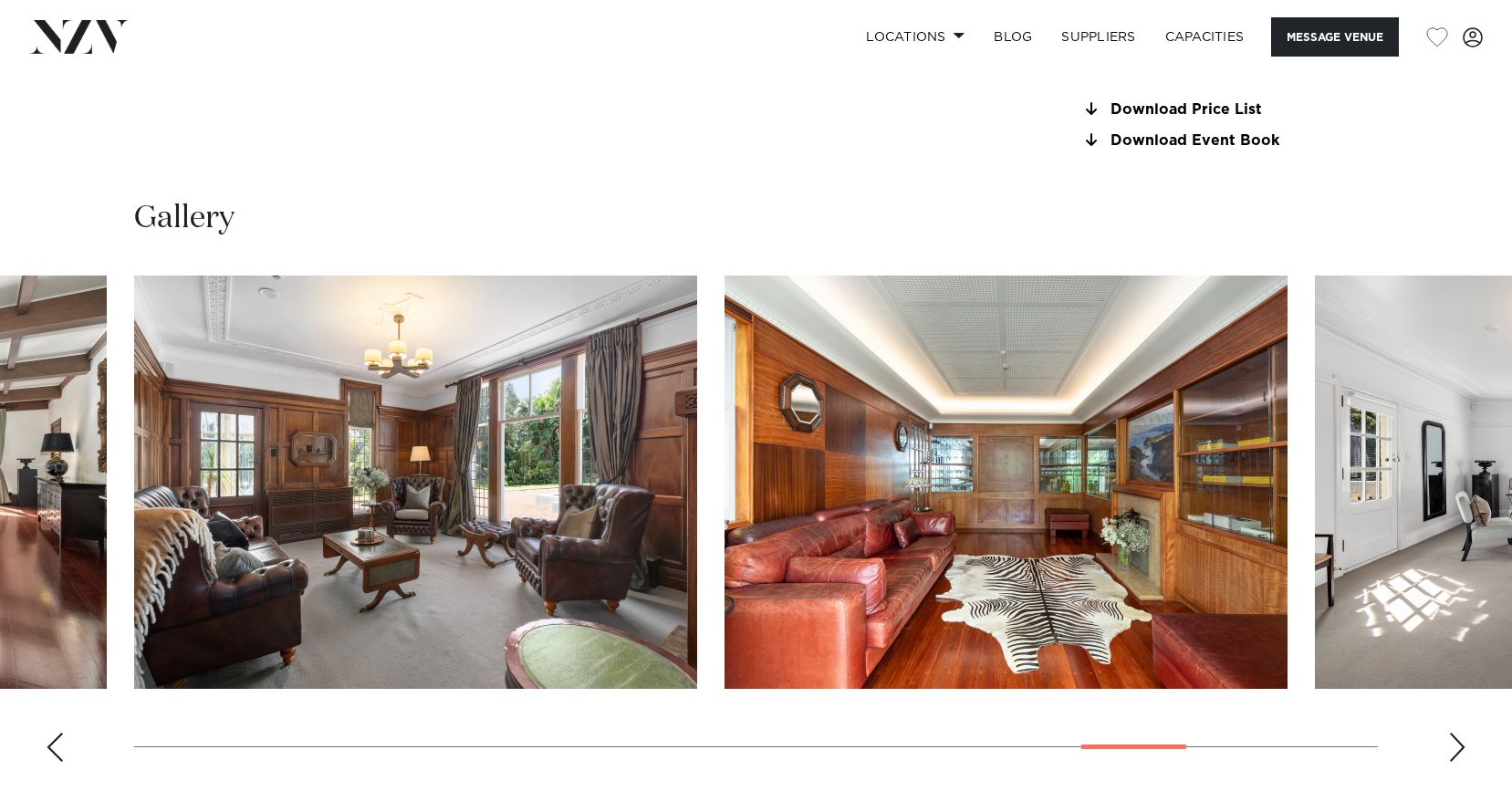
click at [1457, 748] on div "Next slide" at bounding box center [1457, 747] width 18 height 30
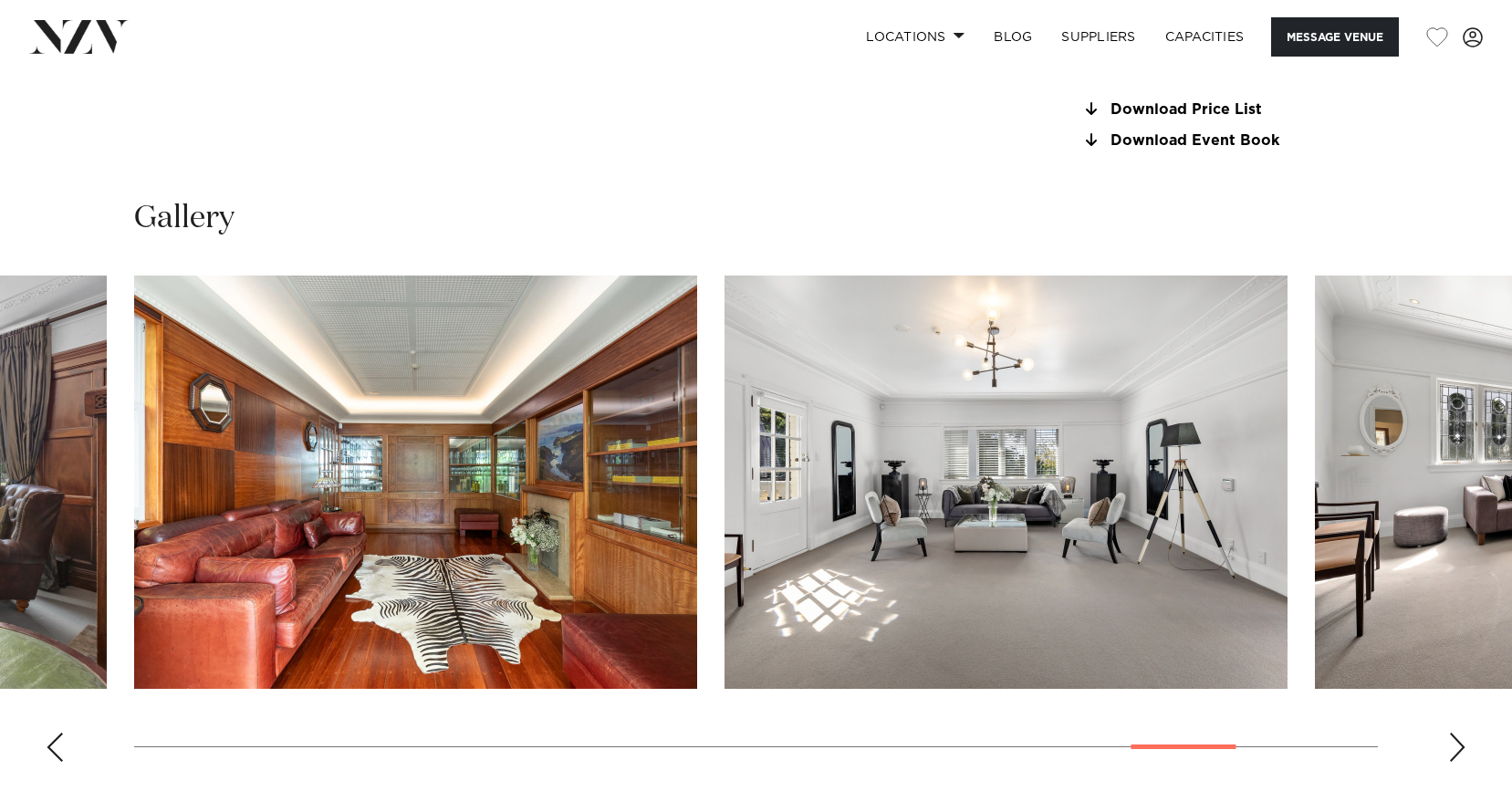
click at [1457, 748] on div "Next slide" at bounding box center [1457, 747] width 18 height 30
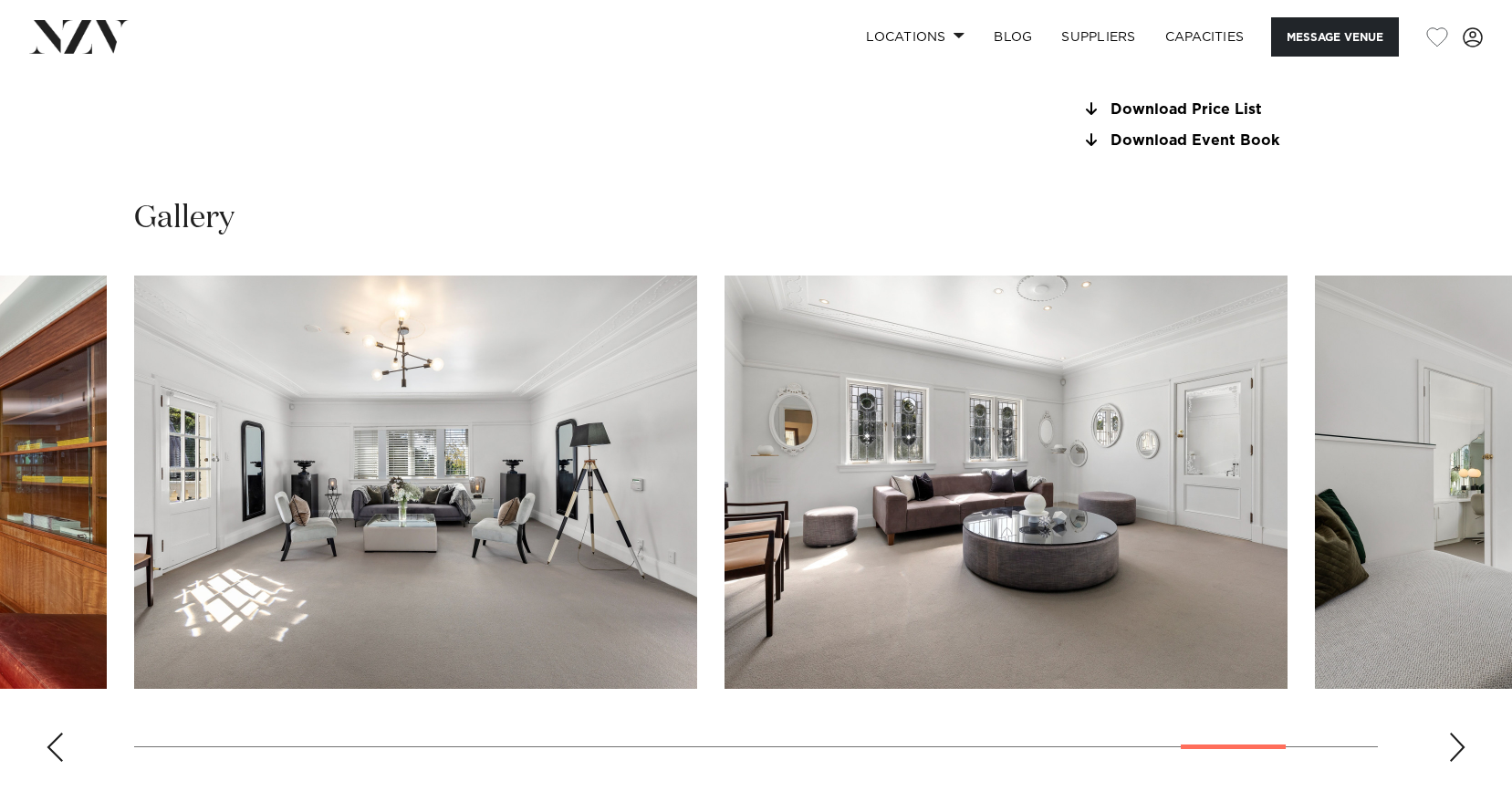
click at [1457, 748] on div "Next slide" at bounding box center [1457, 747] width 18 height 30
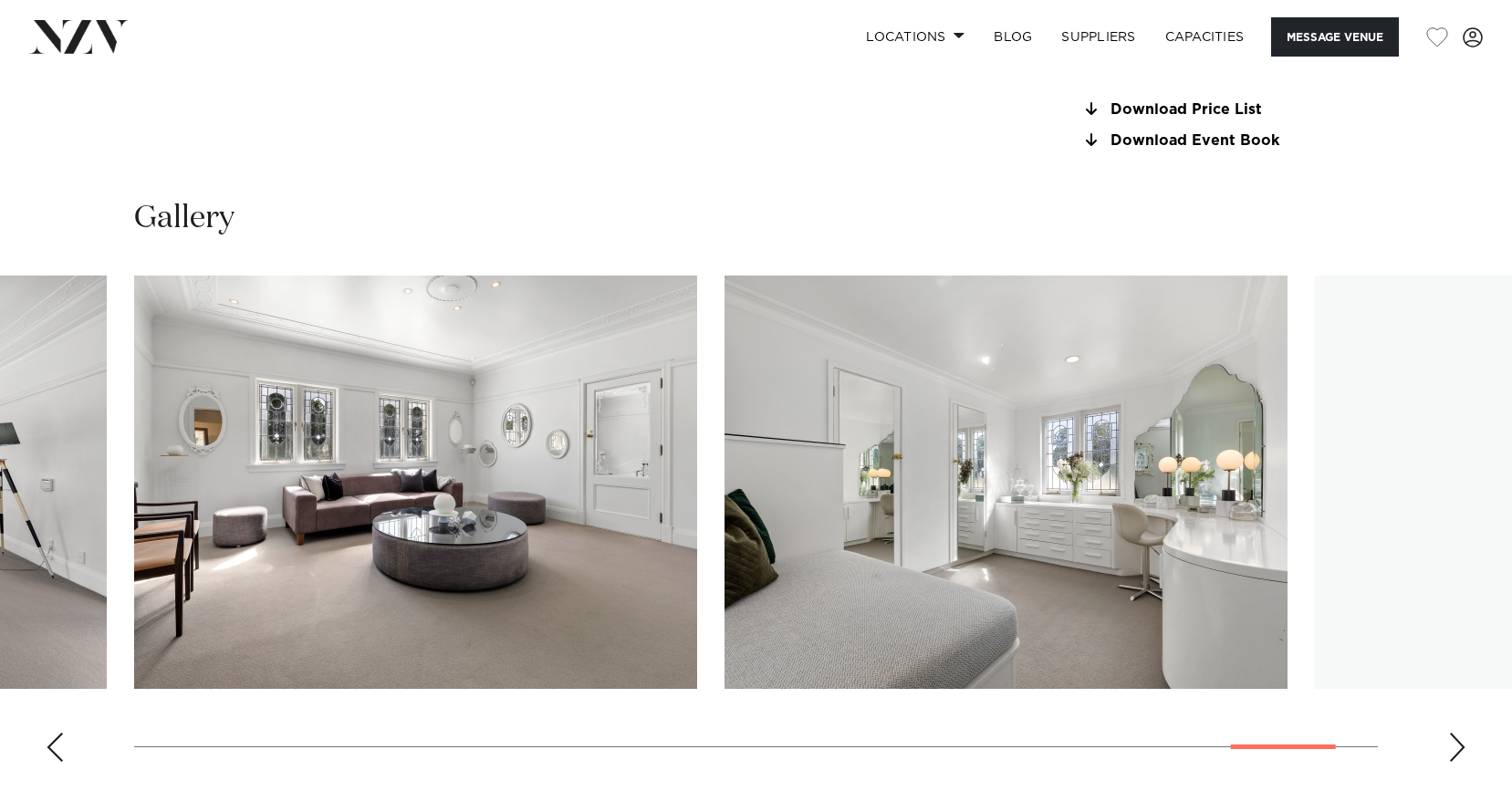
click at [1457, 748] on div "Next slide" at bounding box center [1457, 747] width 18 height 30
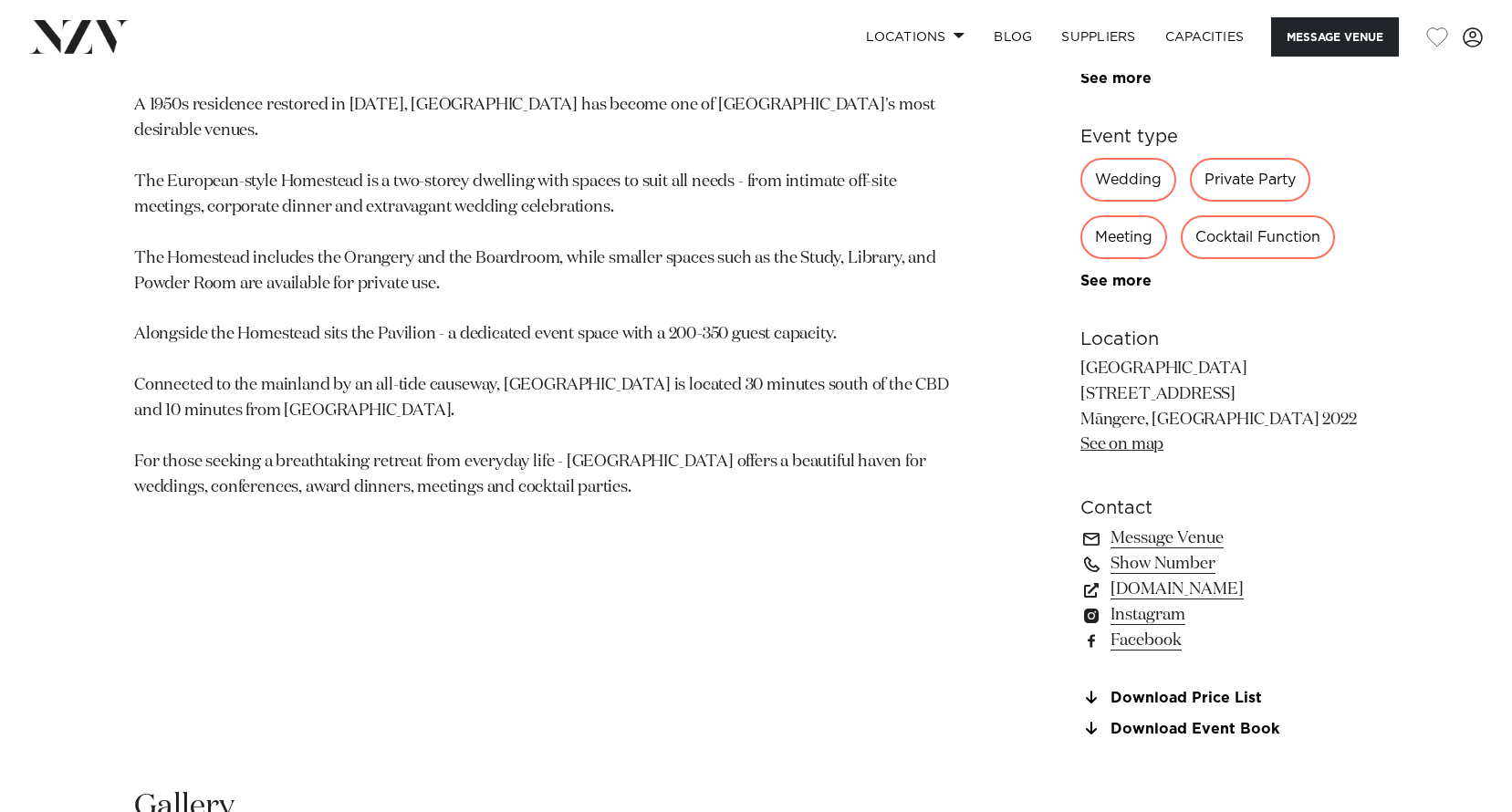
scroll to position [1095, 0]
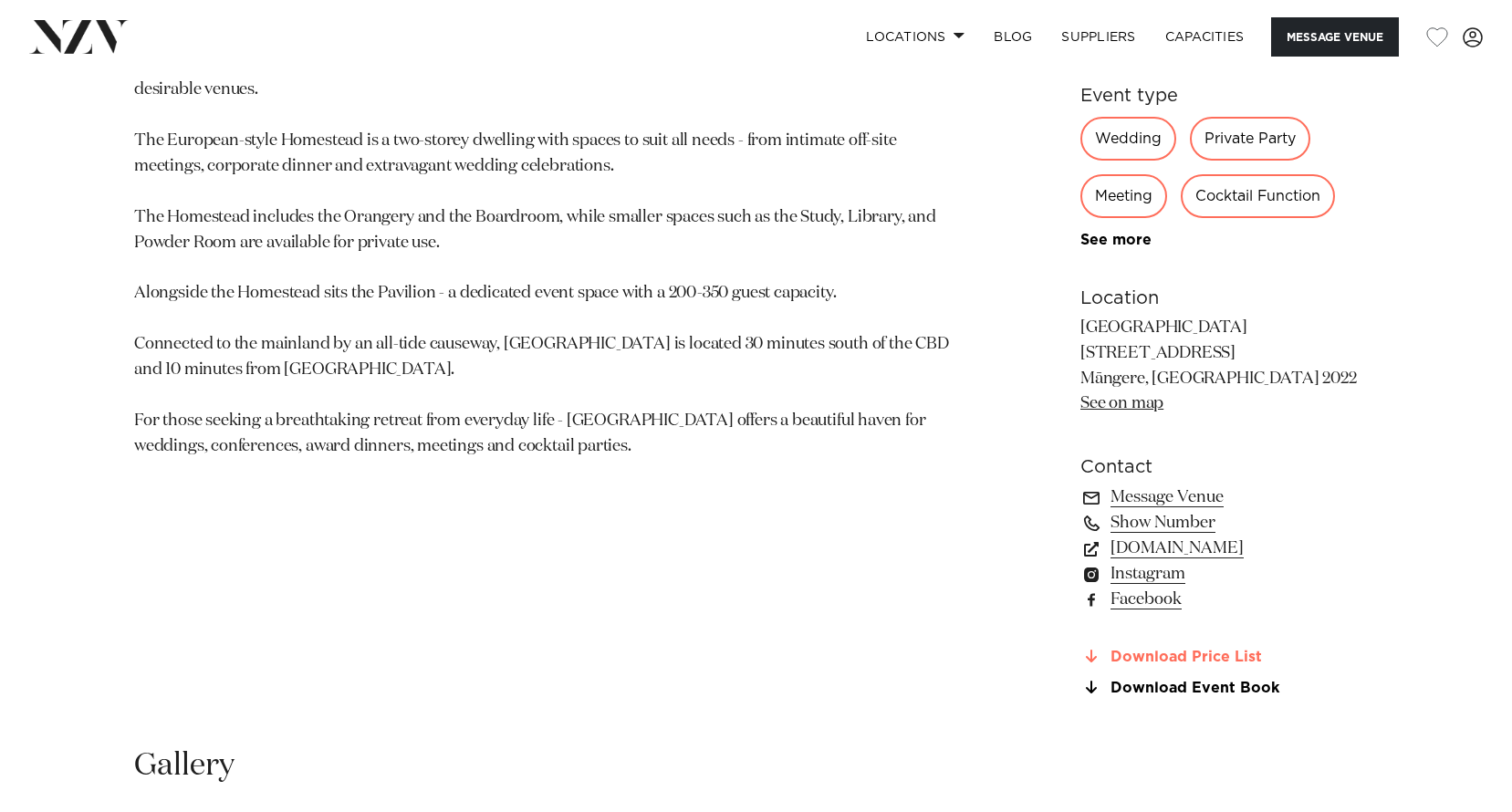
click at [1196, 660] on link "Download Price List" at bounding box center [1229, 656] width 298 height 16
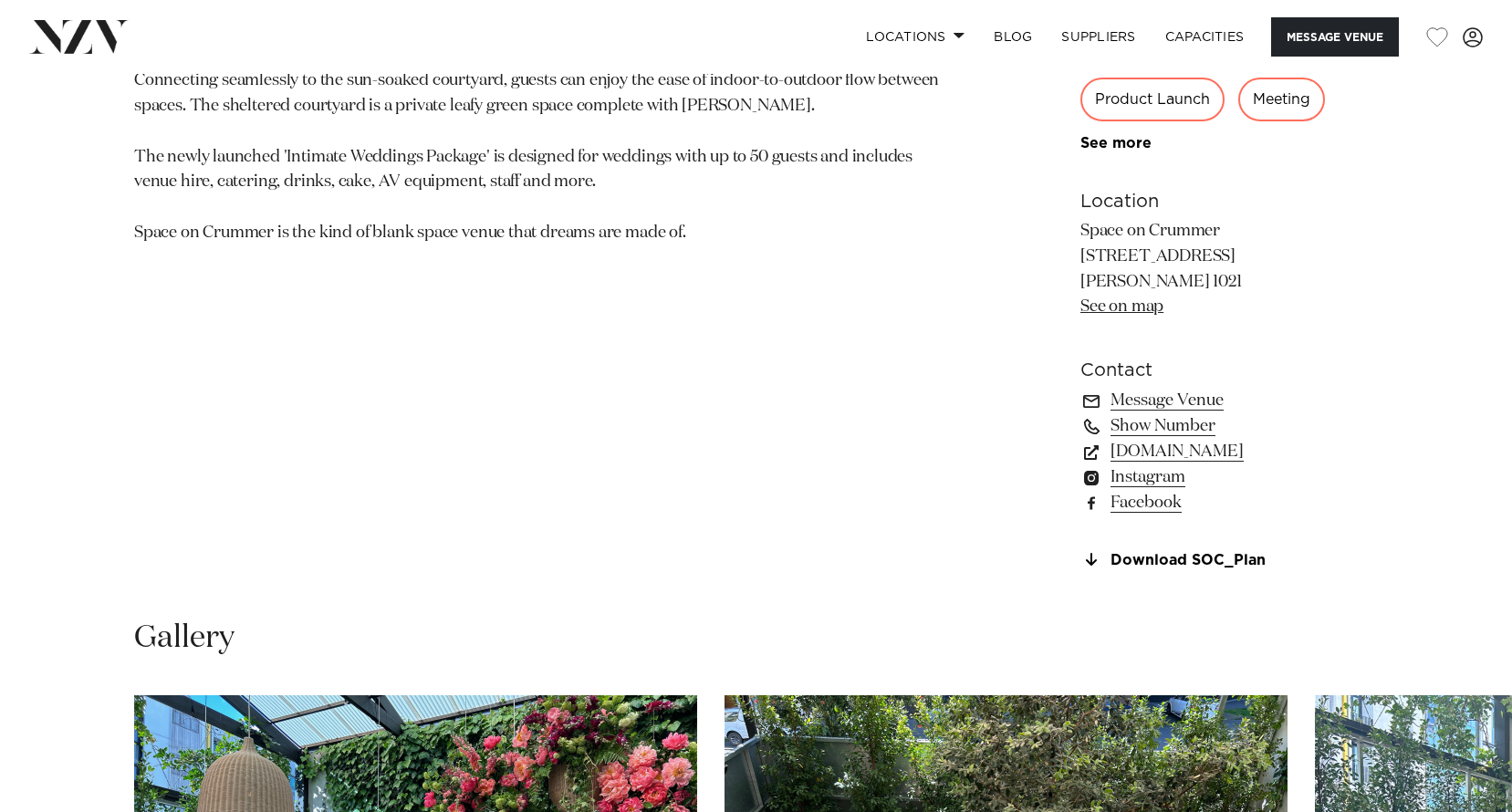
scroll to position [1186, 0]
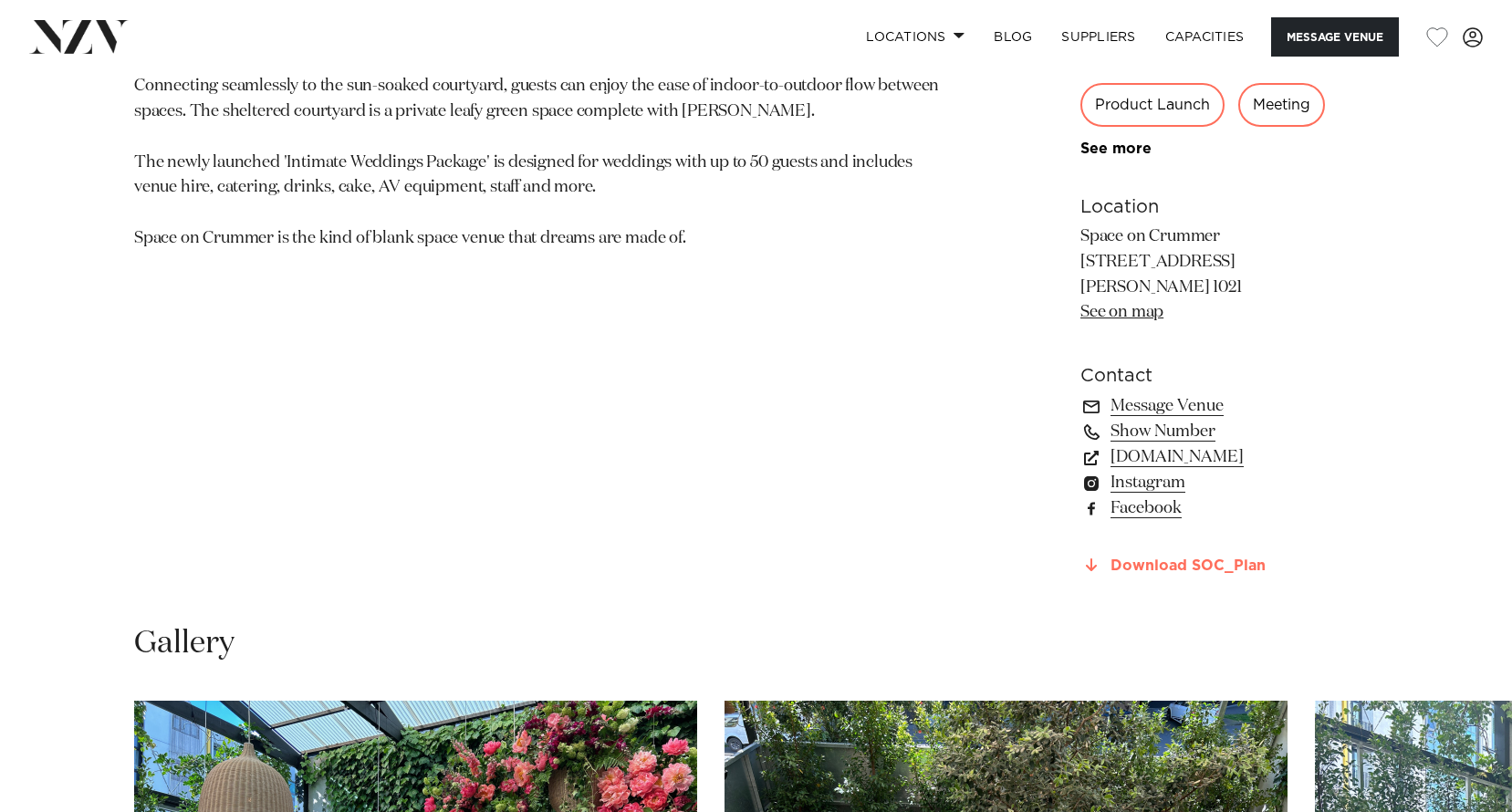
click at [1207, 570] on link "Download SOC_Plan" at bounding box center [1229, 565] width 298 height 16
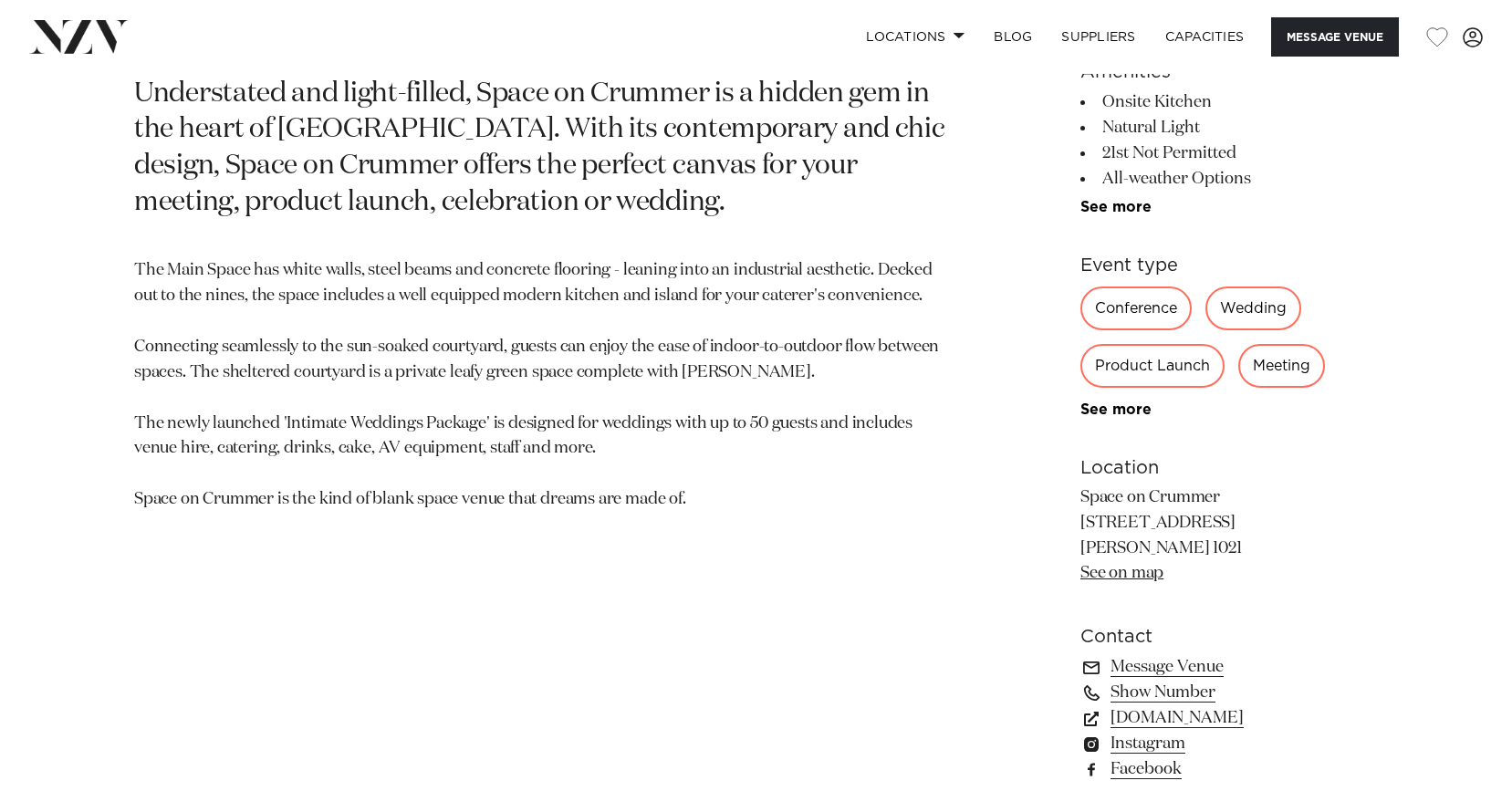
scroll to position [822, 0]
